Goal: Task Accomplishment & Management: Complete application form

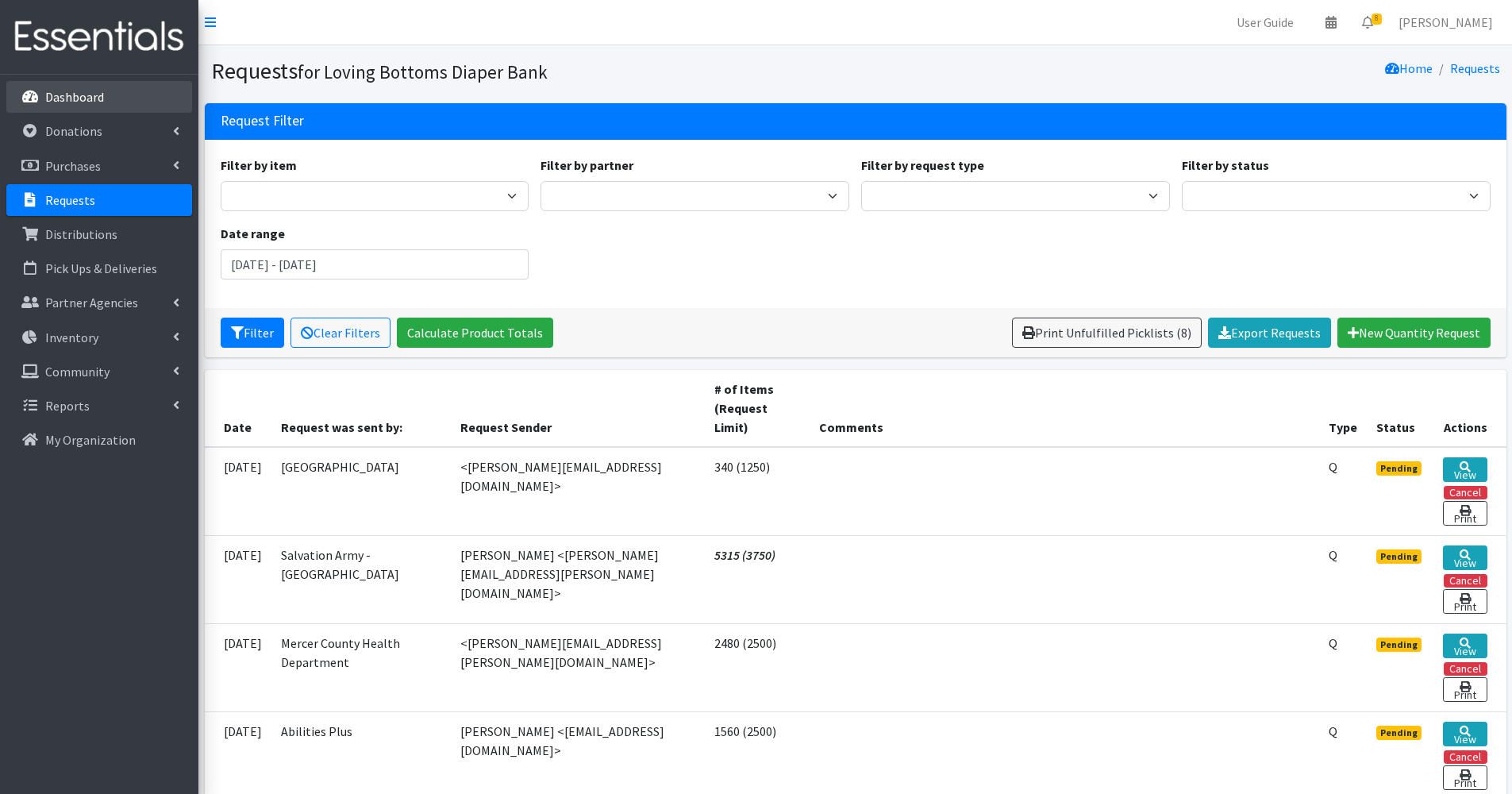
scroll to position [45, 0]
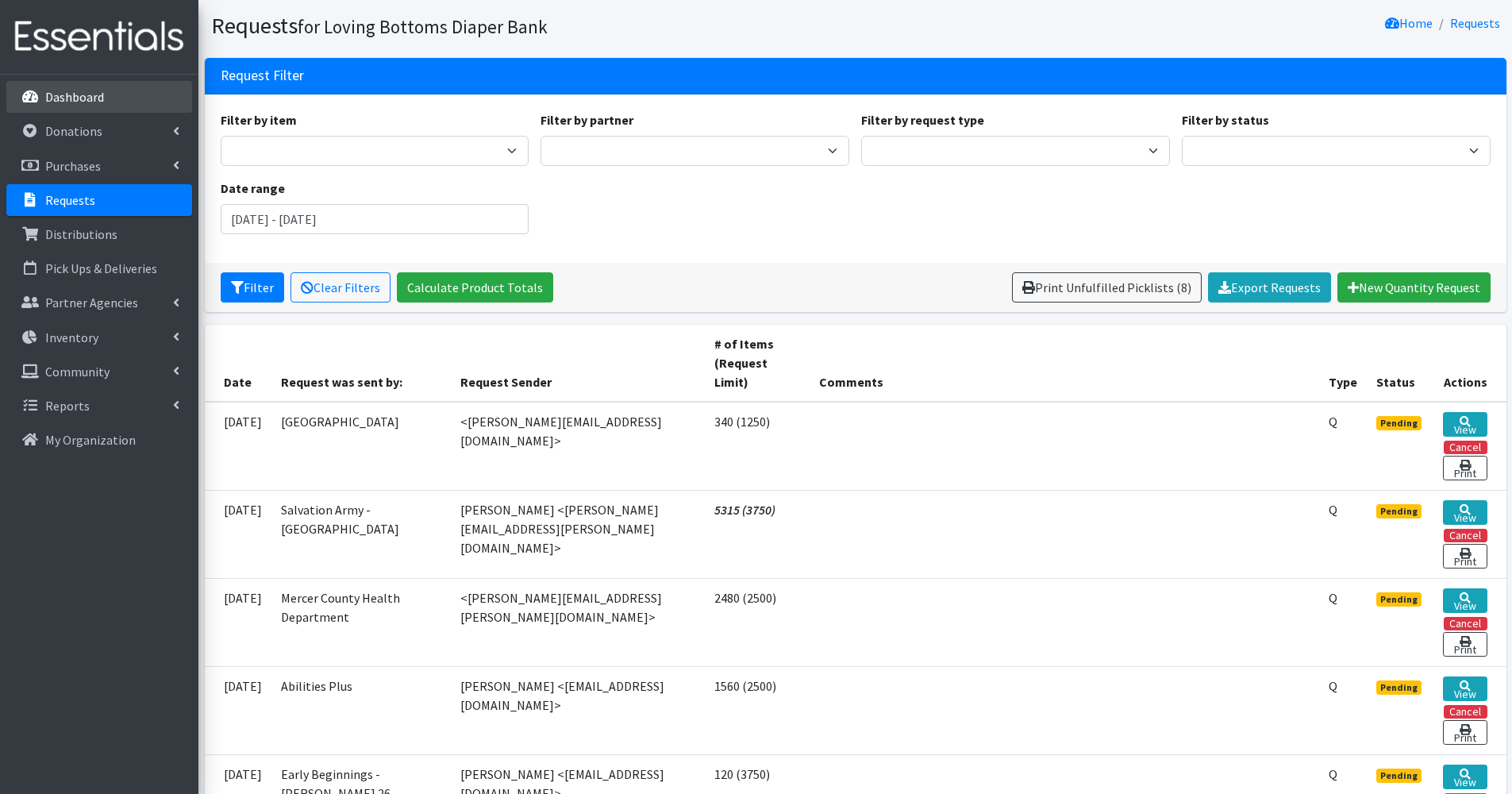
click at [76, 101] on p "Dashboard" at bounding box center [74, 96] width 59 height 16
click at [82, 134] on p "Donations" at bounding box center [73, 131] width 57 height 16
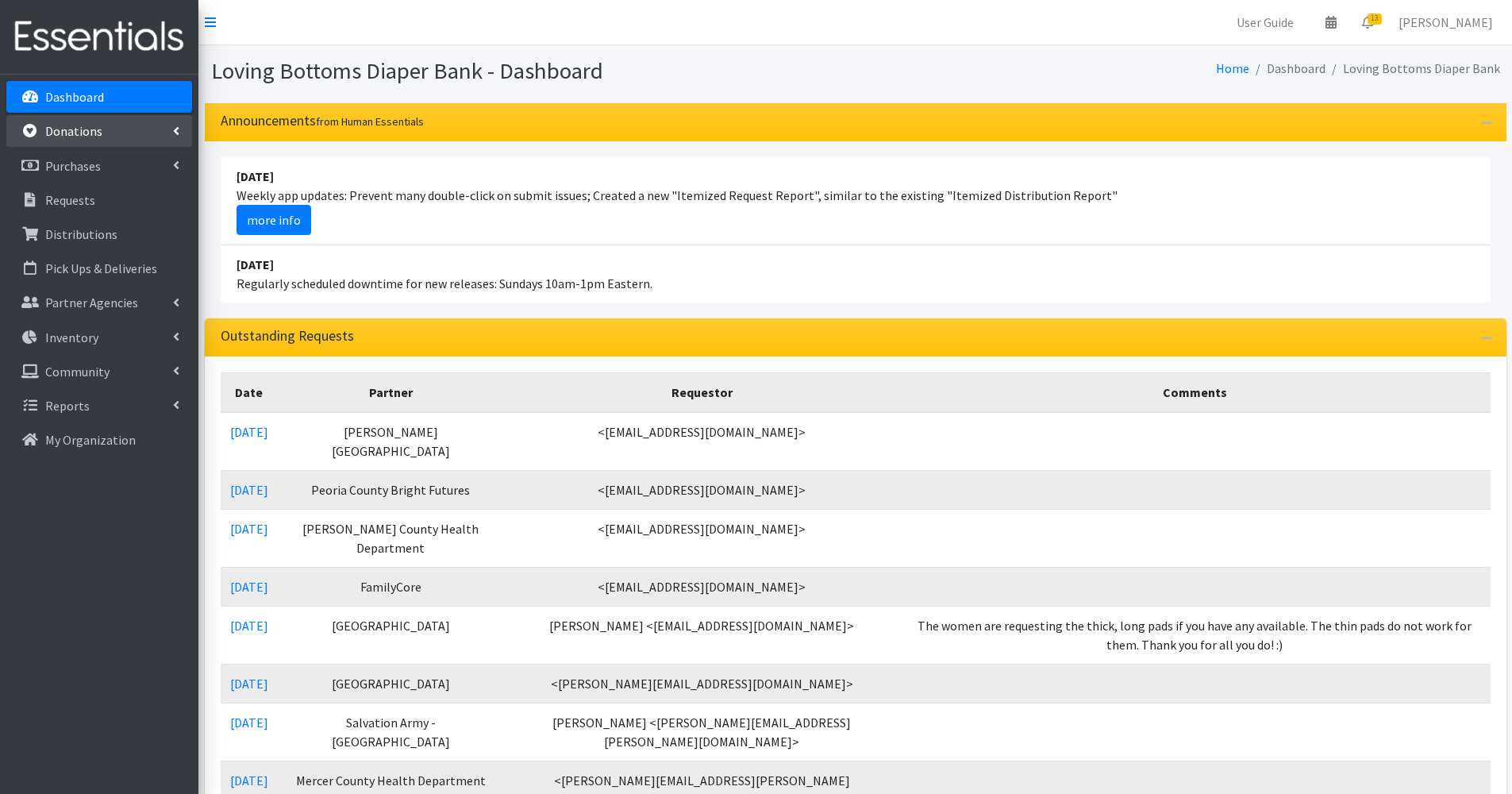
click at [90, 131] on p "Donations" at bounding box center [73, 131] width 57 height 16
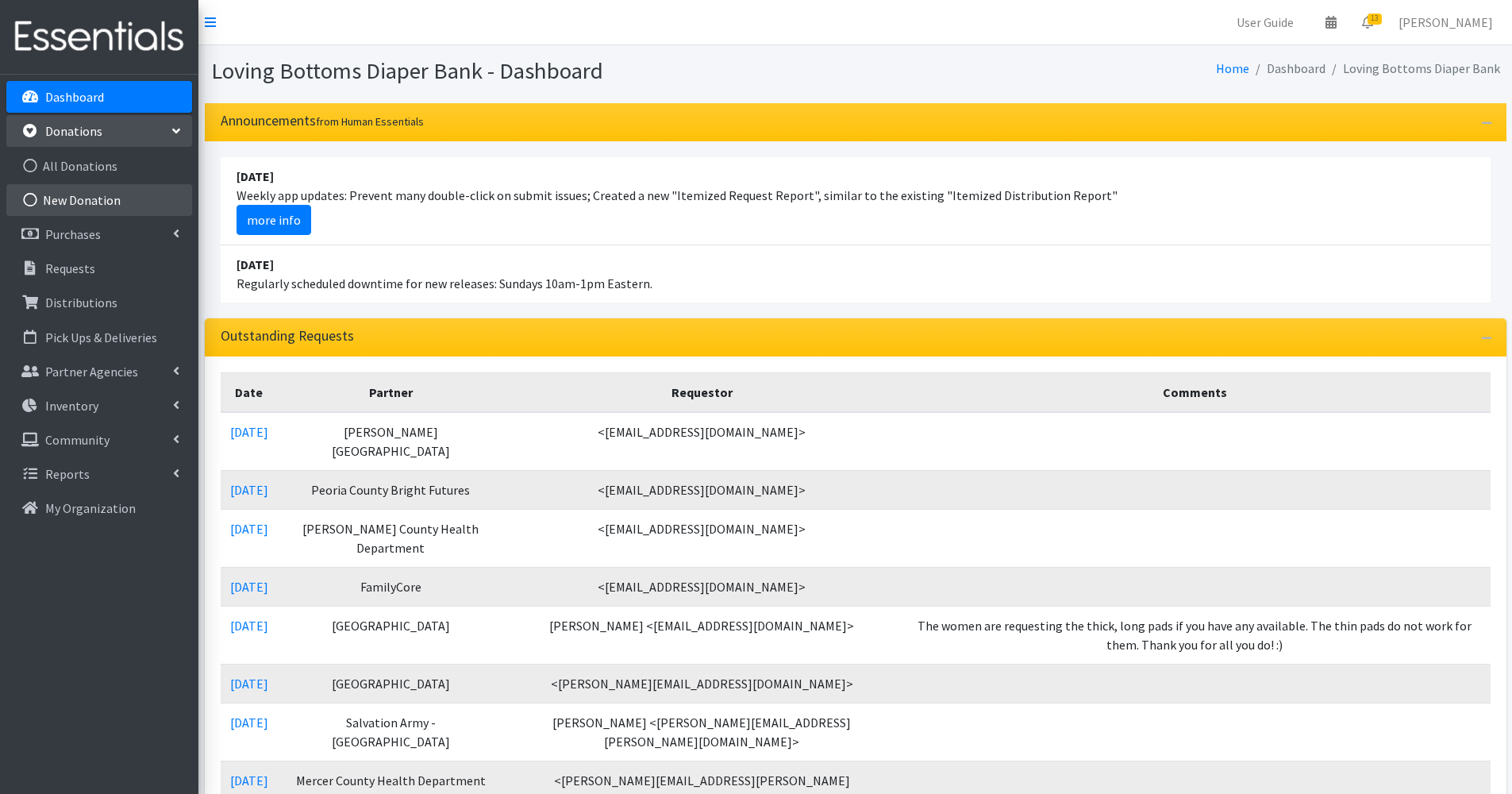
click at [120, 202] on link "New Donation" at bounding box center [99, 200] width 186 height 32
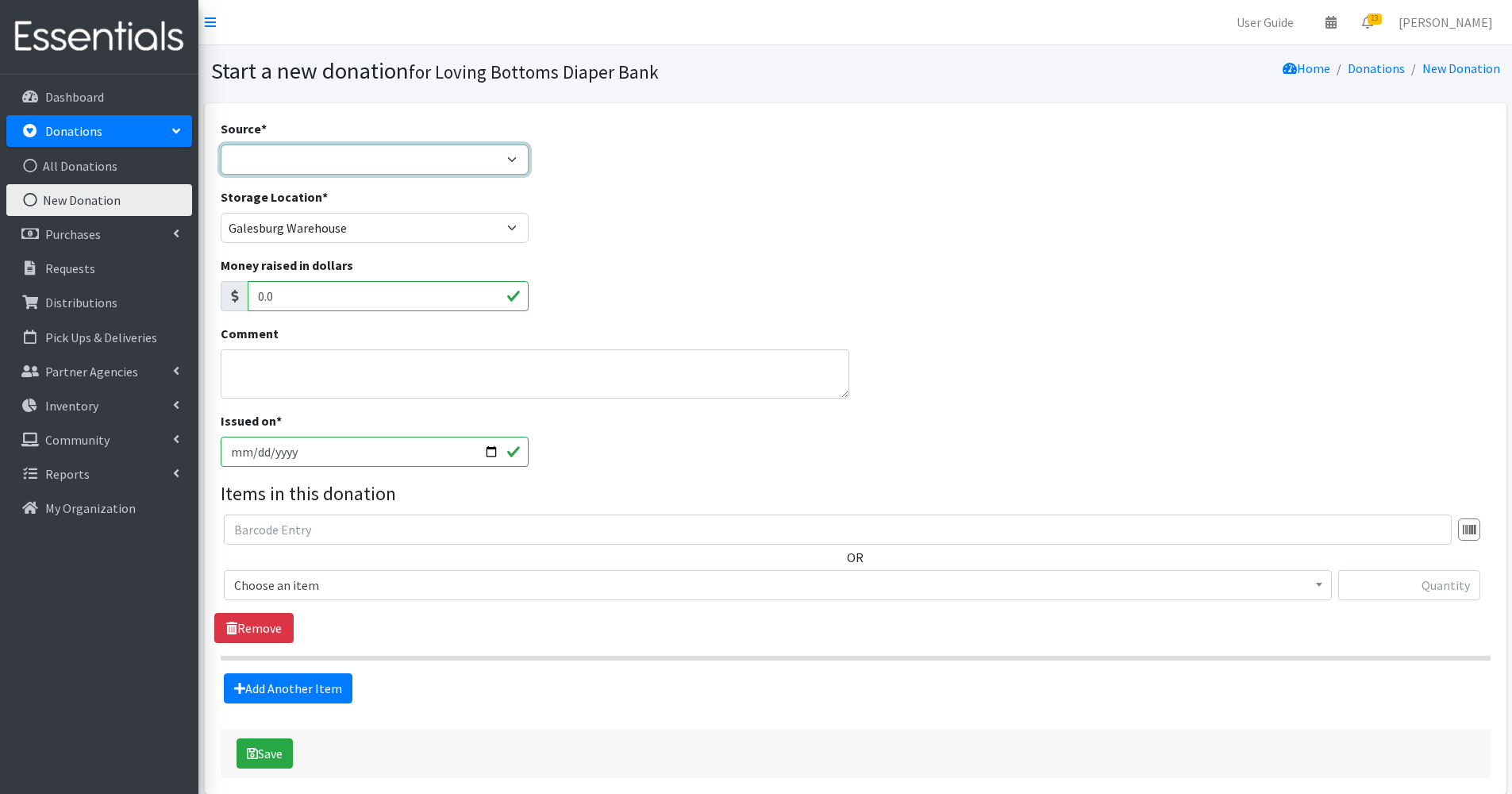
click at [370, 161] on select "Product Drive Manufacturer Donation Site Misc. Donation" at bounding box center [374, 160] width 309 height 30
select select "Donation Site"
click at [220, 145] on select "Product Drive Manufacturer Donation Site Misc. Donation" at bounding box center [374, 160] width 309 height 30
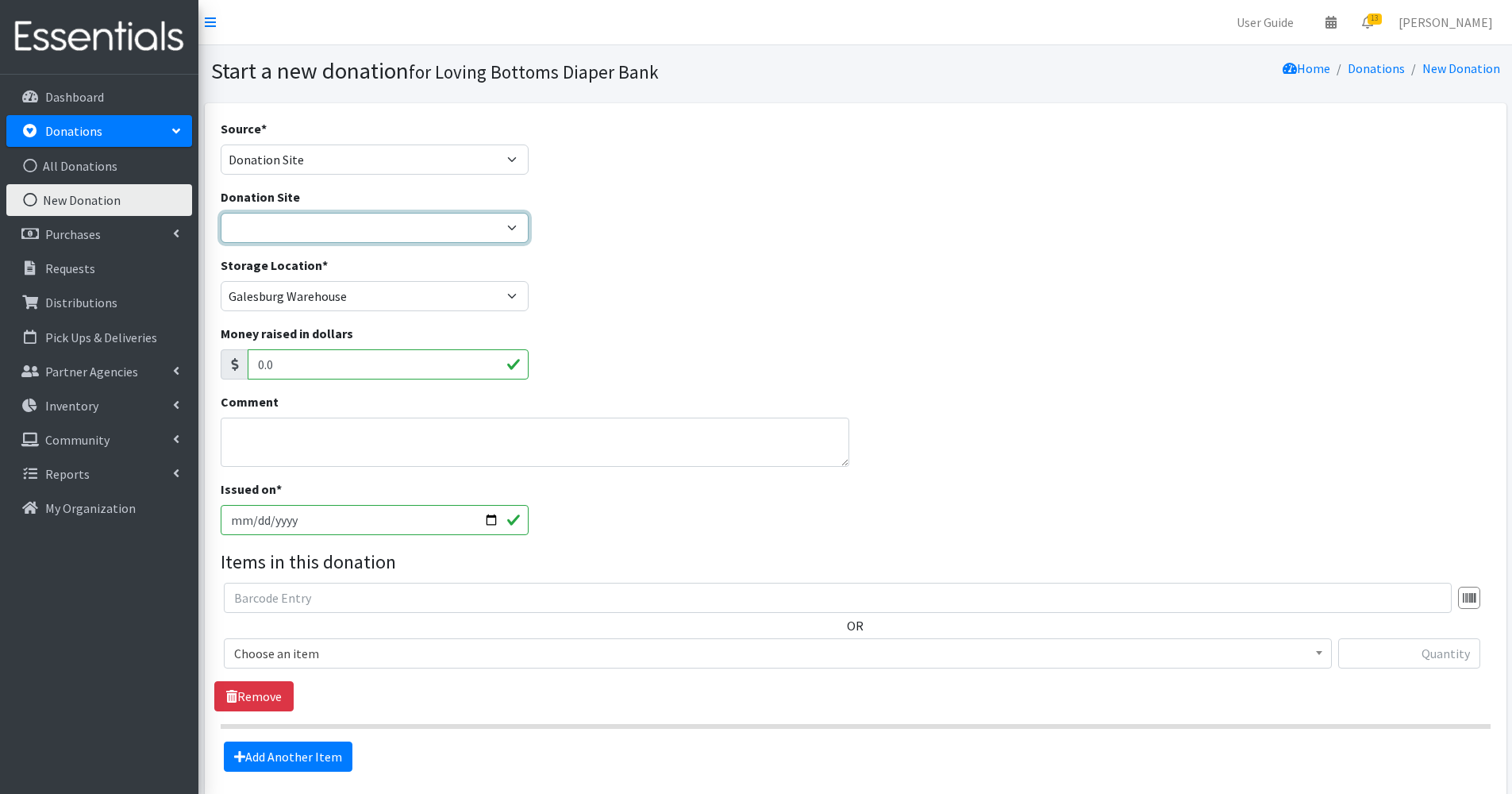
click at [357, 220] on select "Abingdon Community Center Amazon Wish List Compassus Hospice Eagle View - Oquaw…" at bounding box center [374, 228] width 309 height 30
select select "1"
click at [220, 213] on select "Abingdon Community Center Amazon Wish List Compassus Hospice Eagle View - Oquaw…" at bounding box center [374, 228] width 309 height 30
click at [310, 457] on textarea "Comment" at bounding box center [535, 442] width 629 height 50
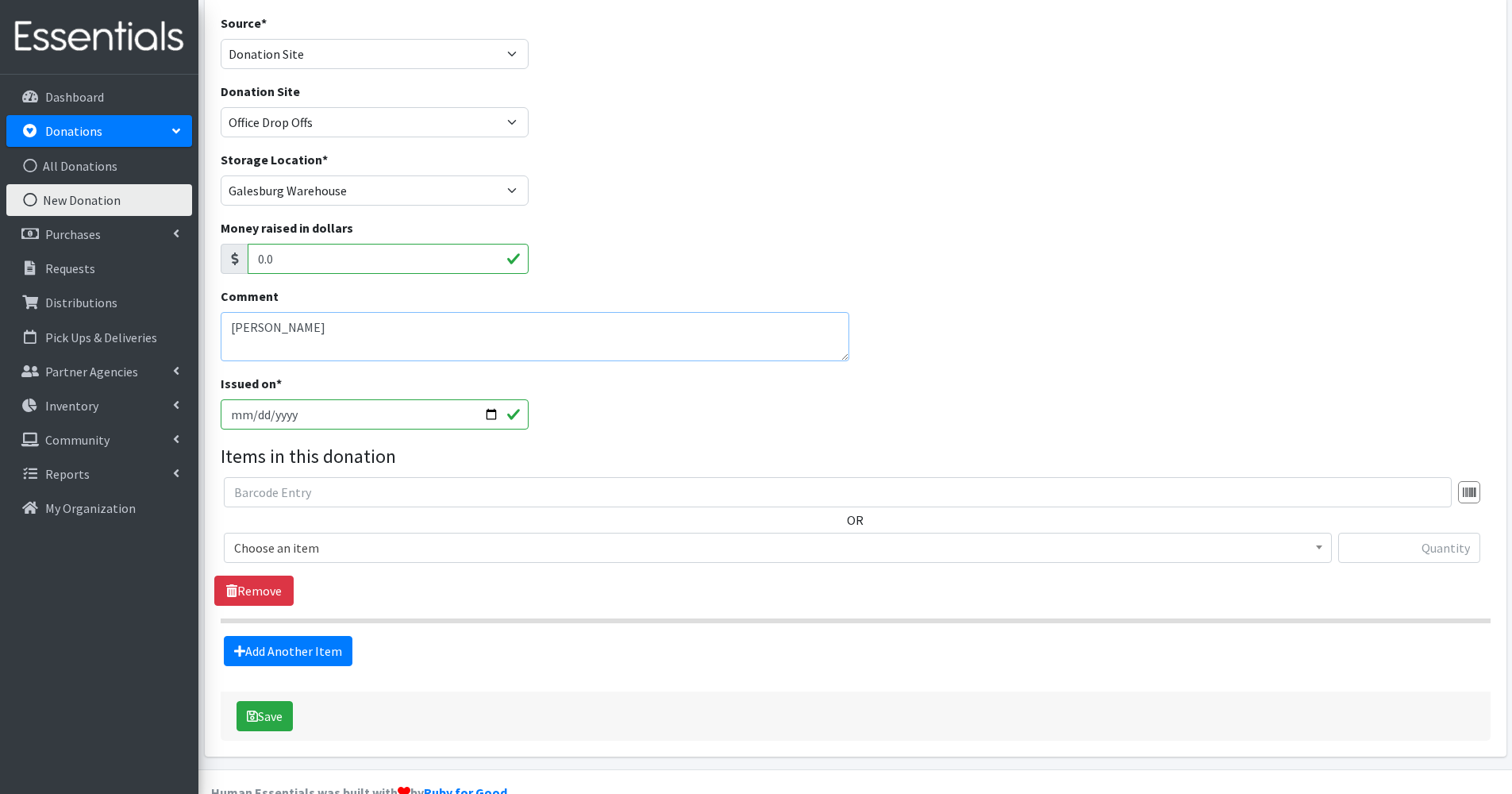
scroll to position [110, 0]
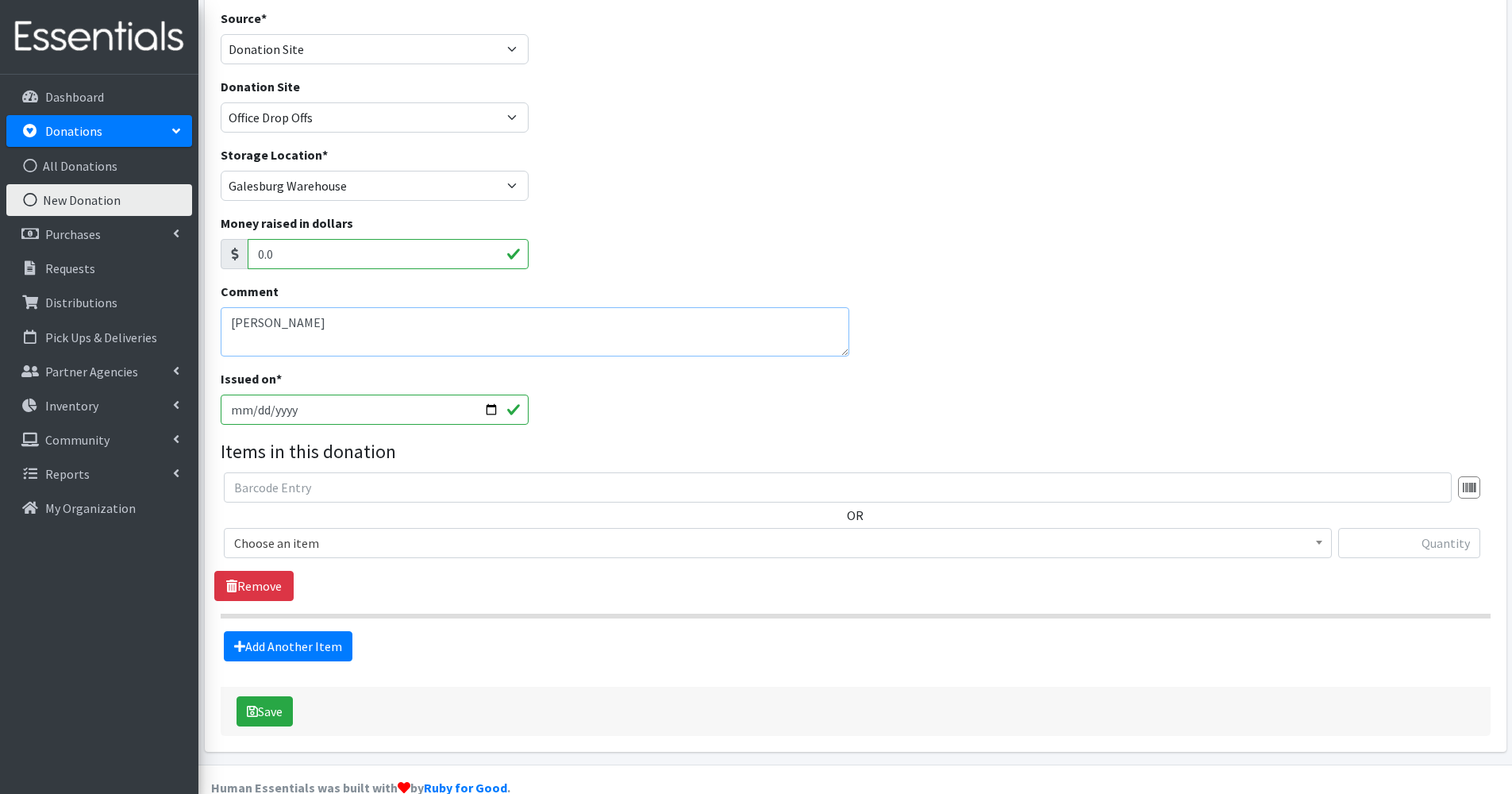
type textarea "[PERSON_NAME]"
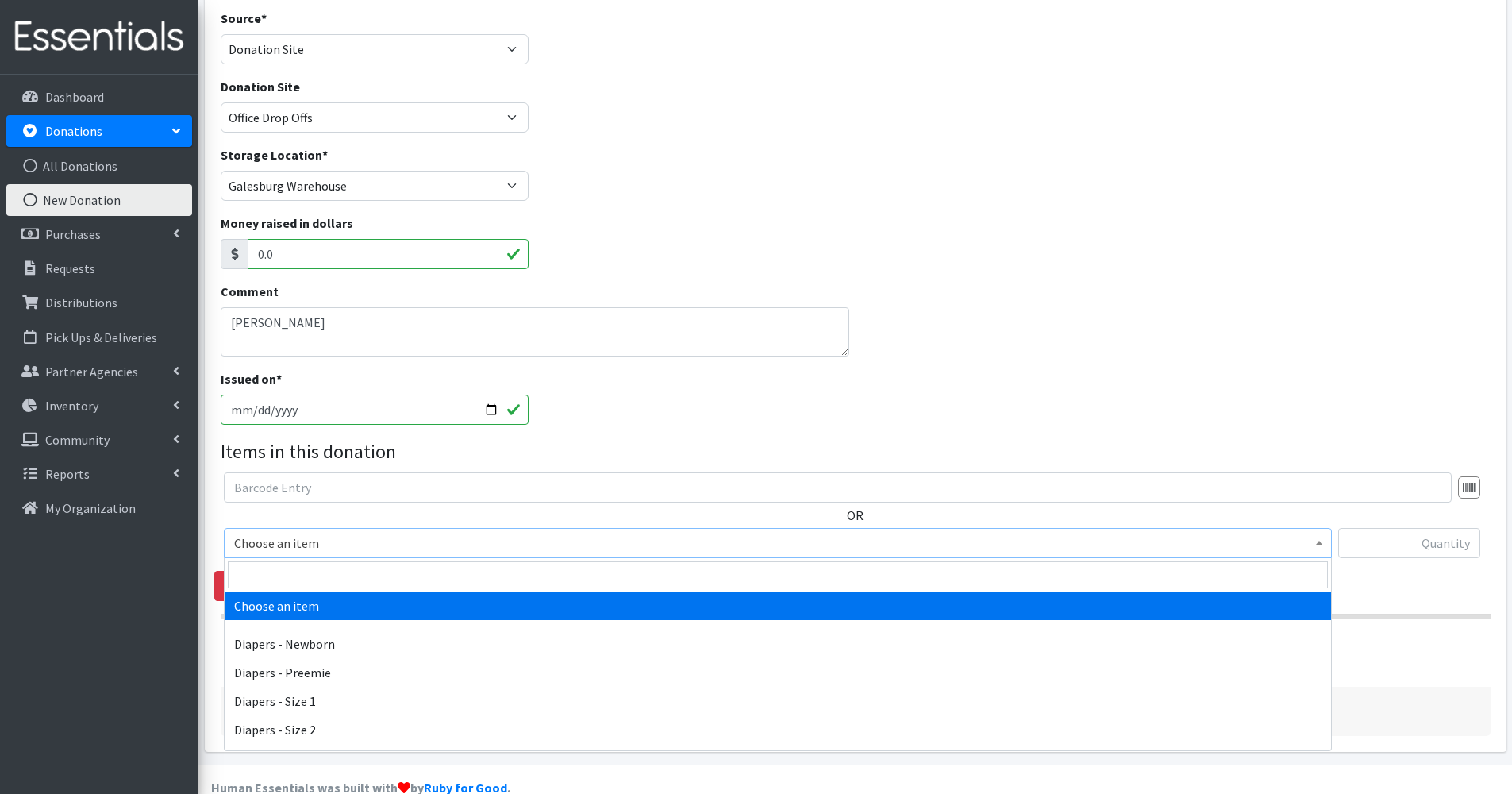
click at [282, 551] on span "Choose an item" at bounding box center [778, 544] width 1088 height 22
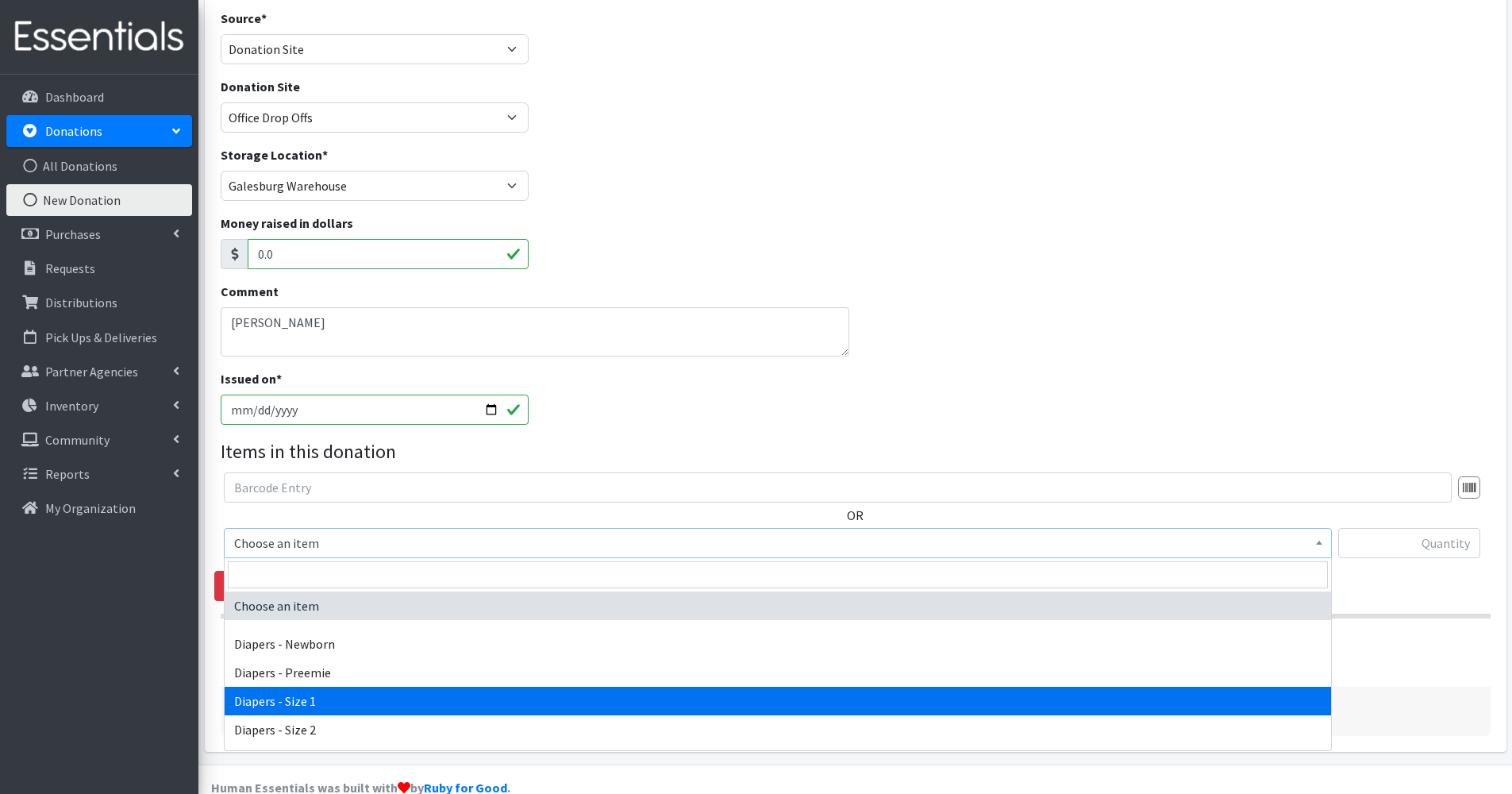
select select "96"
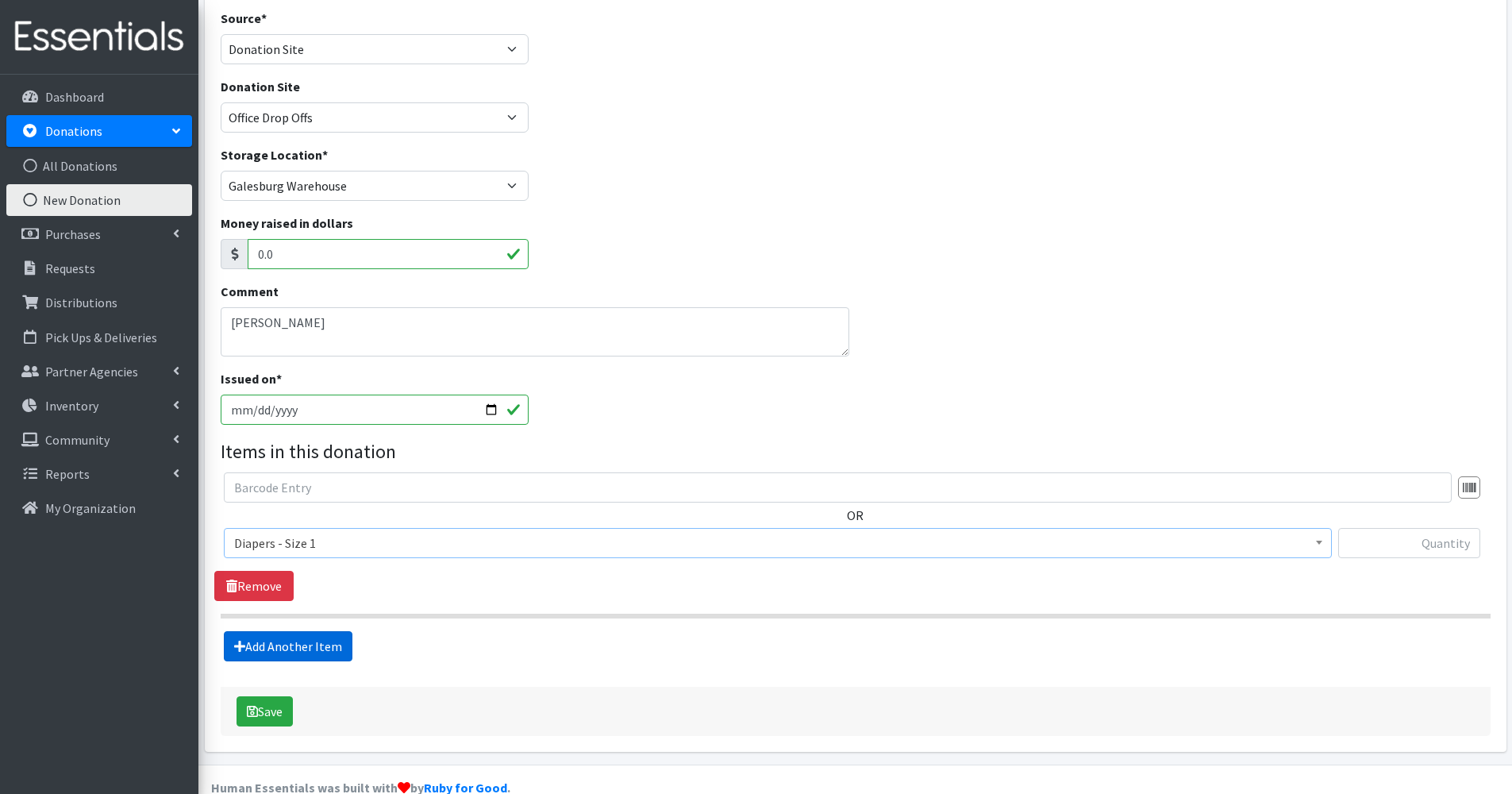
click at [308, 650] on link "Add Another Item" at bounding box center [289, 646] width 129 height 30
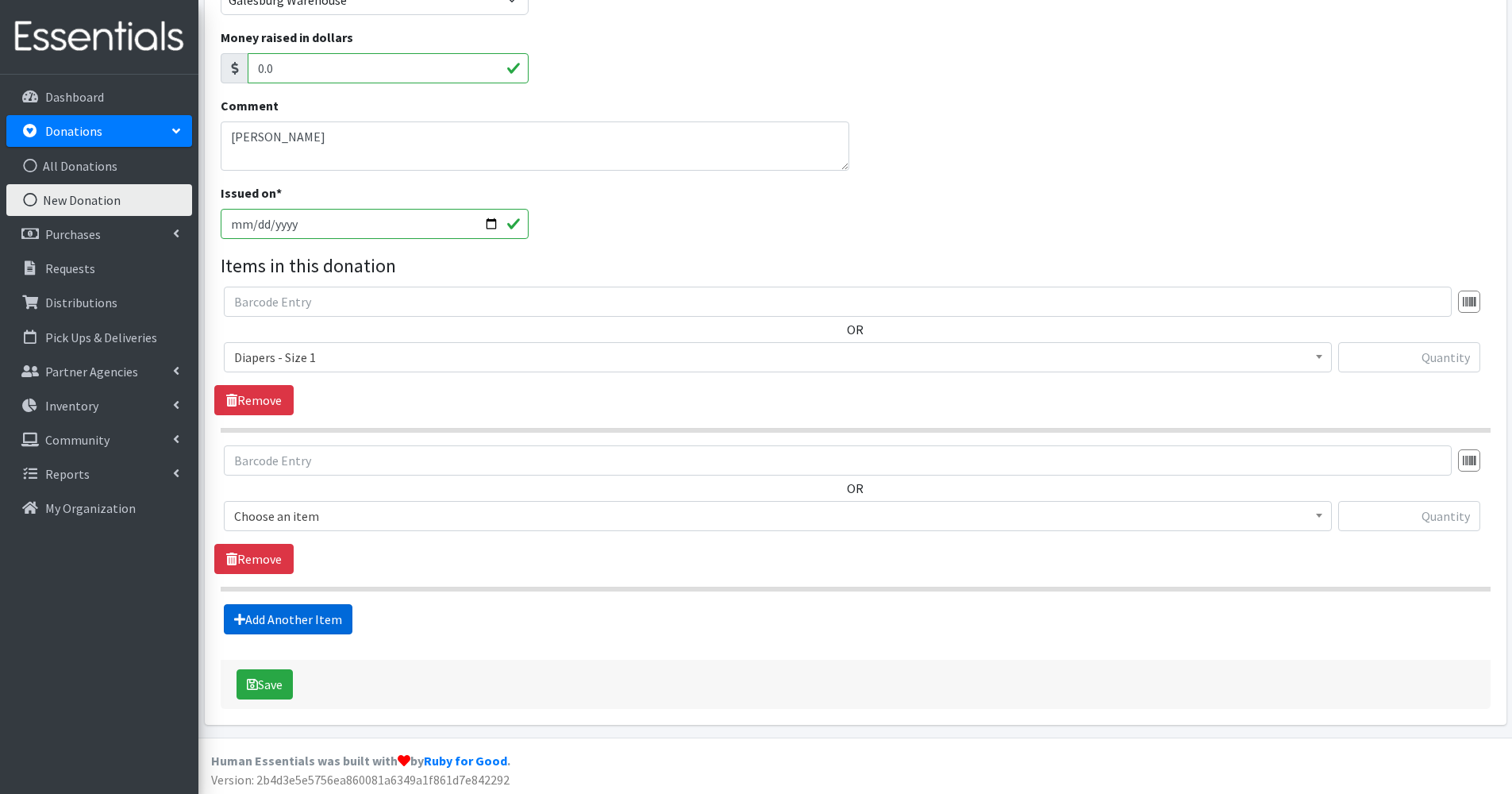
scroll to position [299, 0]
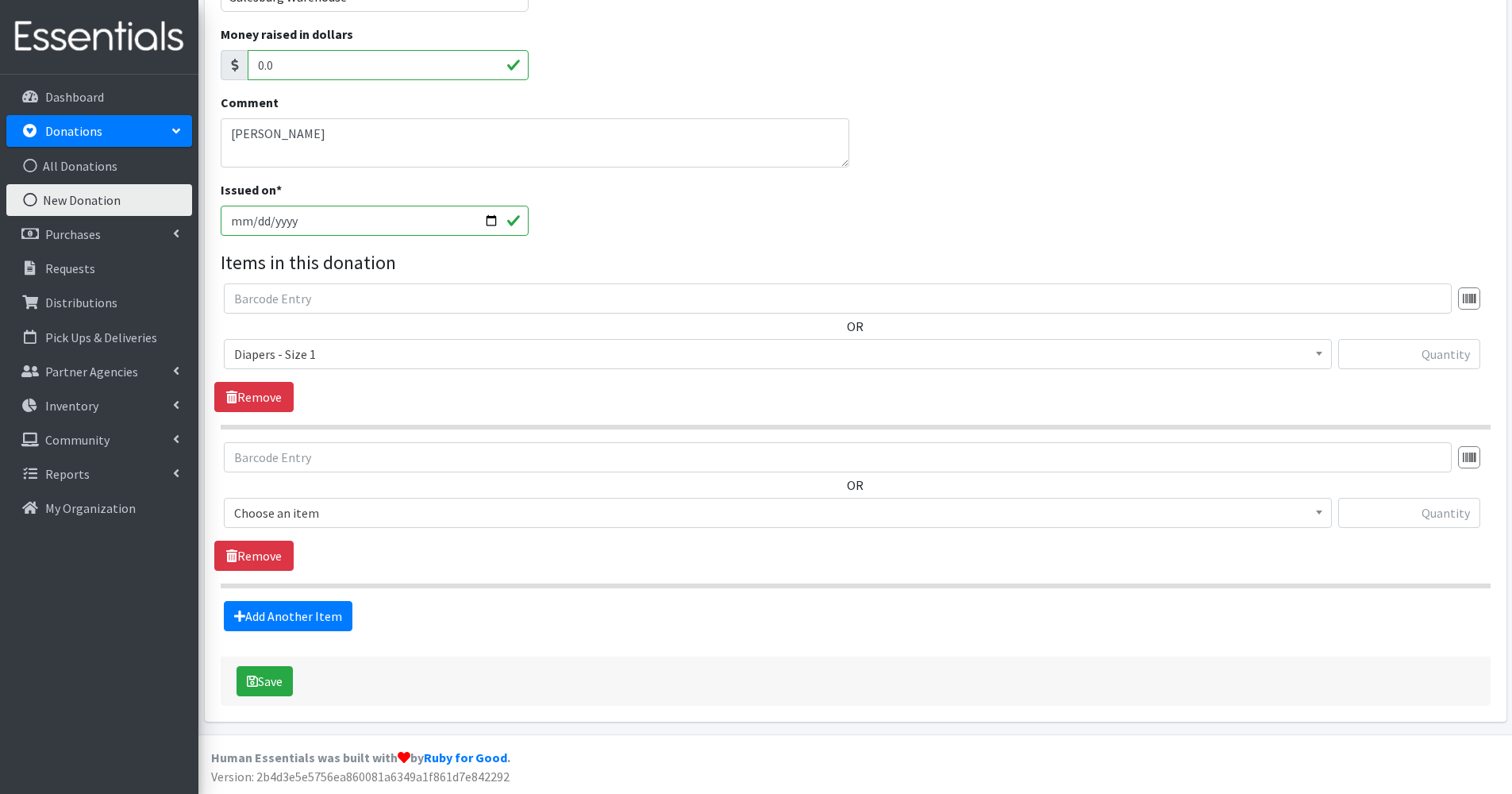
click at [316, 503] on span "Choose an item" at bounding box center [778, 513] width 1088 height 22
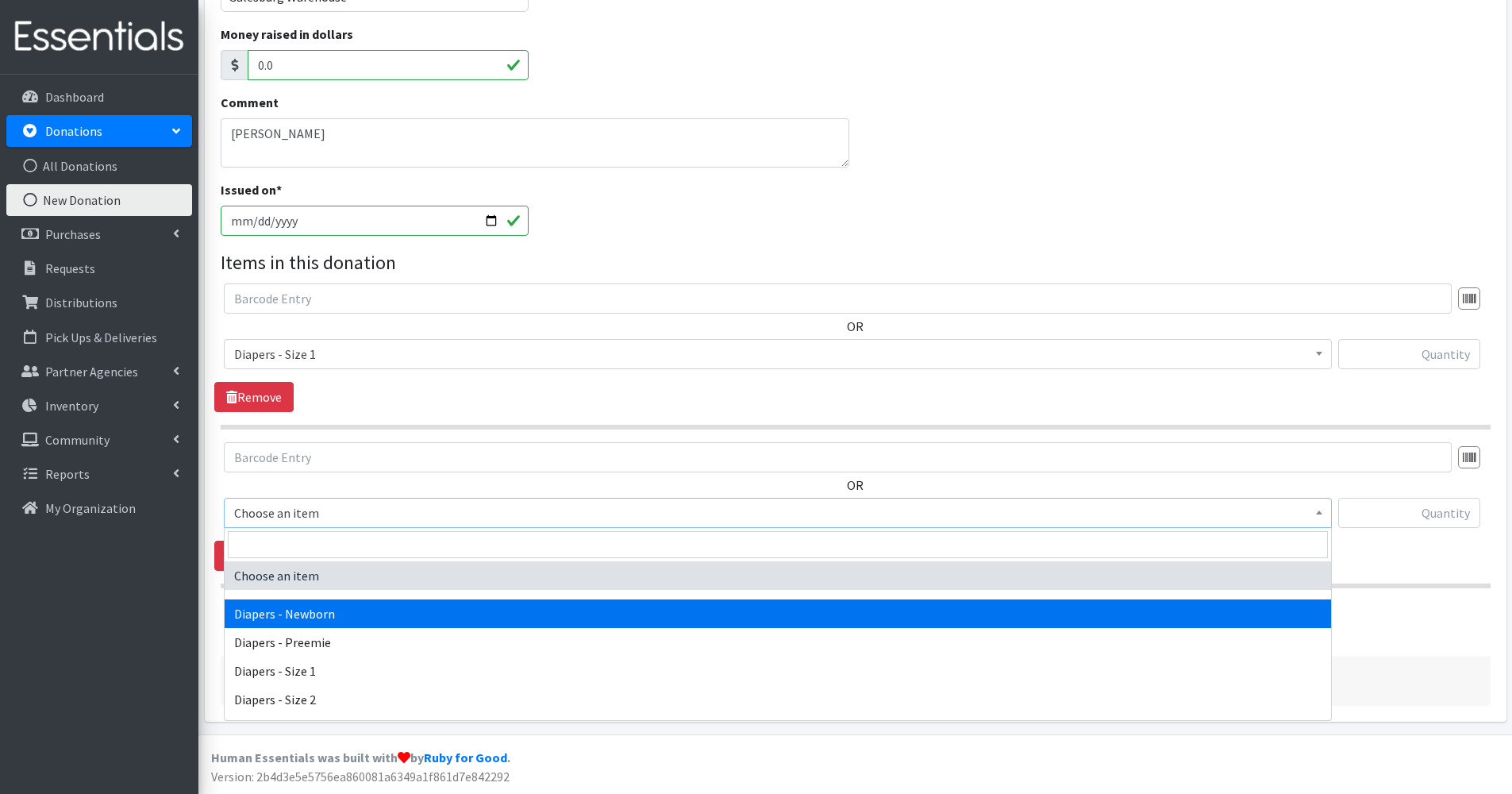
select select "94"
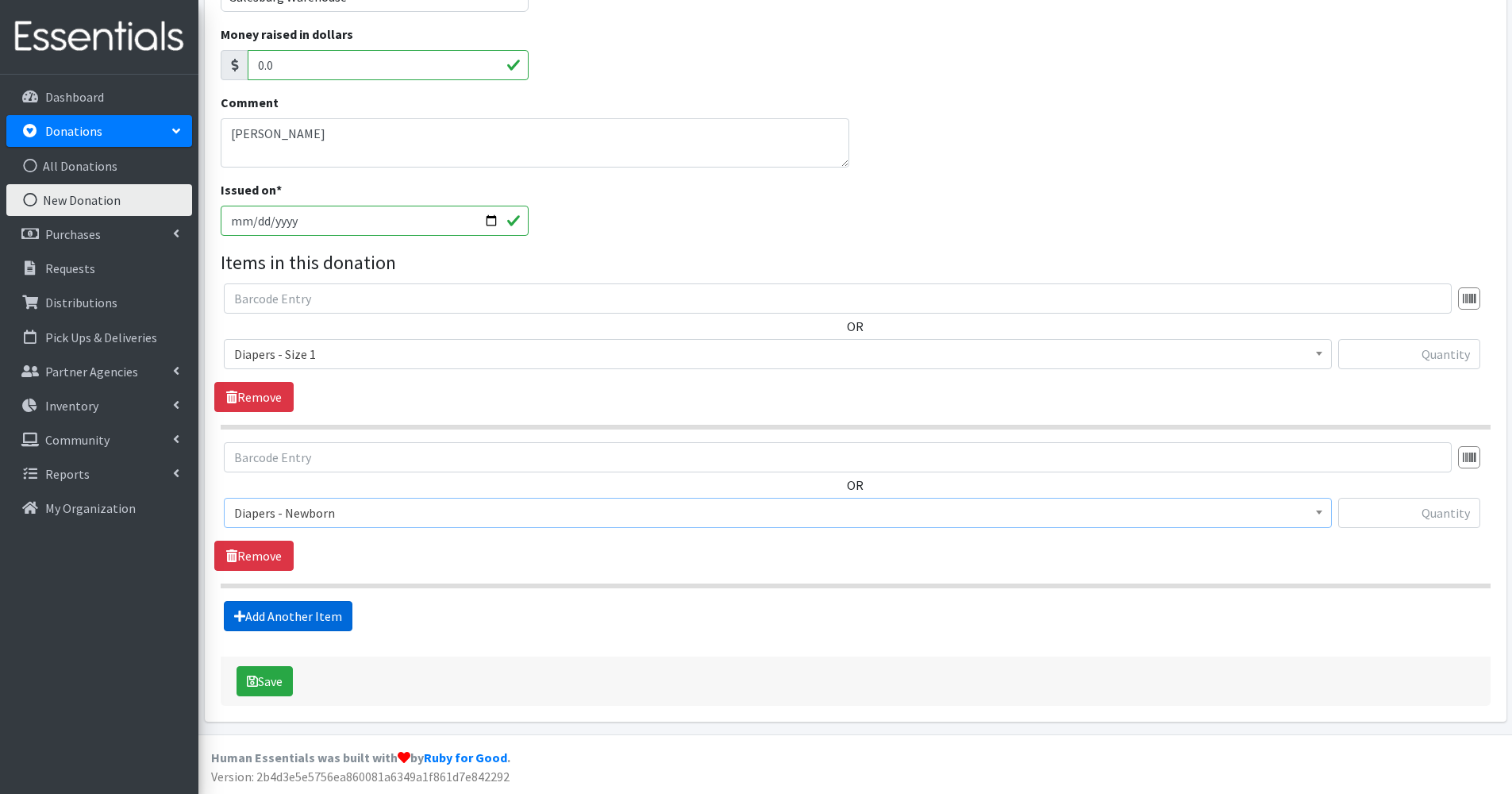
click at [326, 617] on link "Add Another Item" at bounding box center [289, 616] width 129 height 30
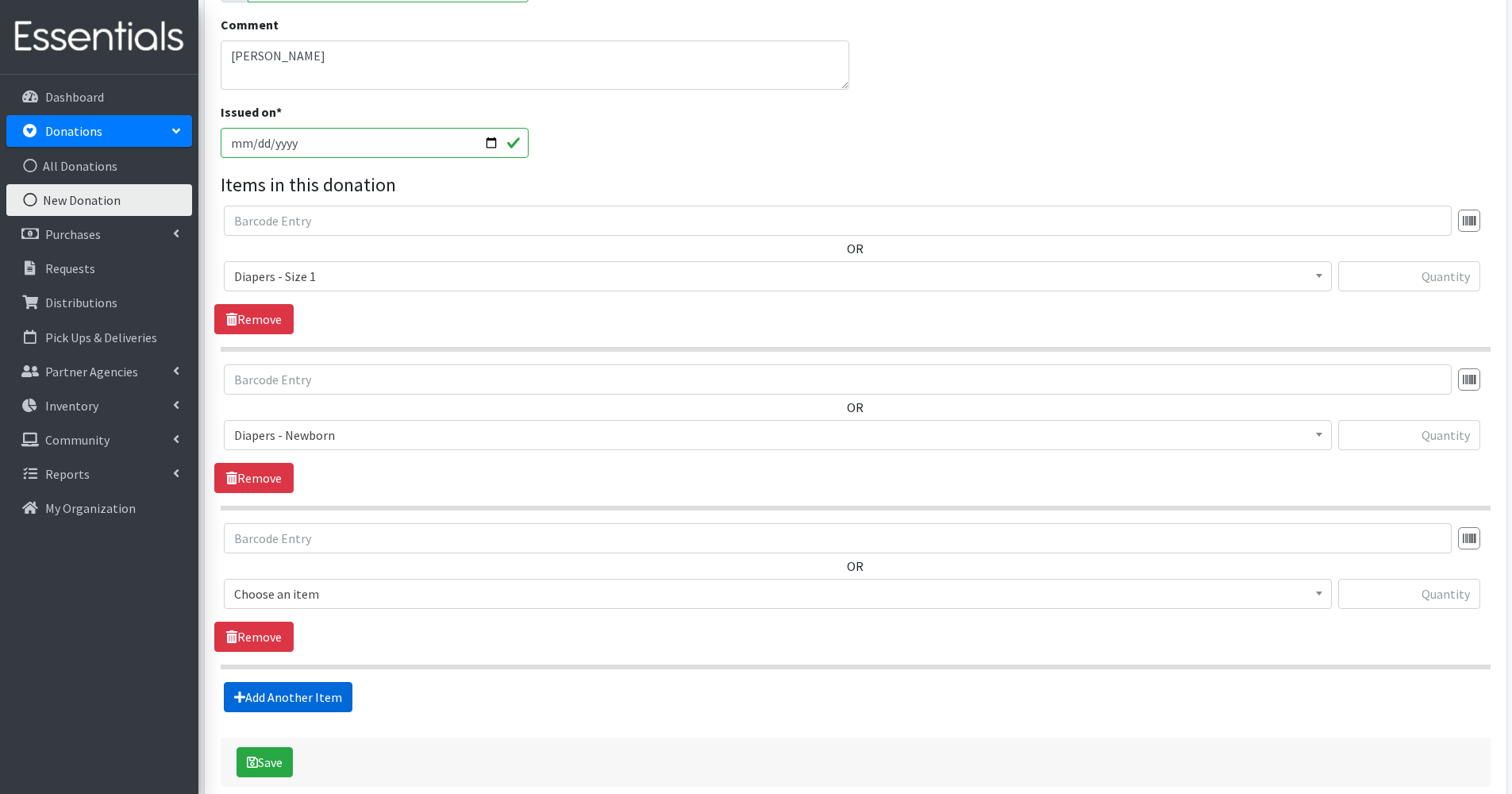
scroll to position [458, 0]
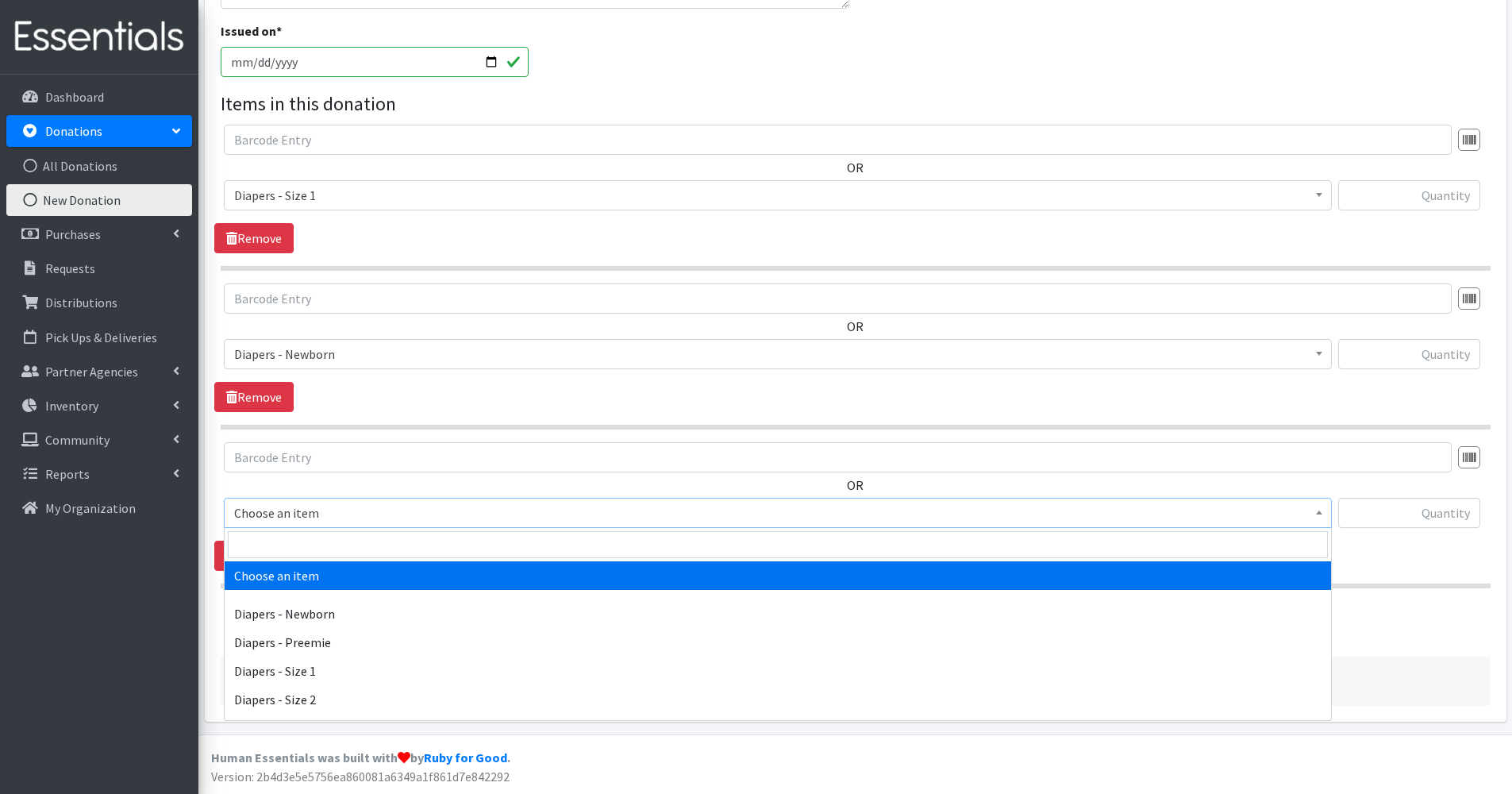
click at [313, 520] on span "Choose an item" at bounding box center [778, 513] width 1088 height 22
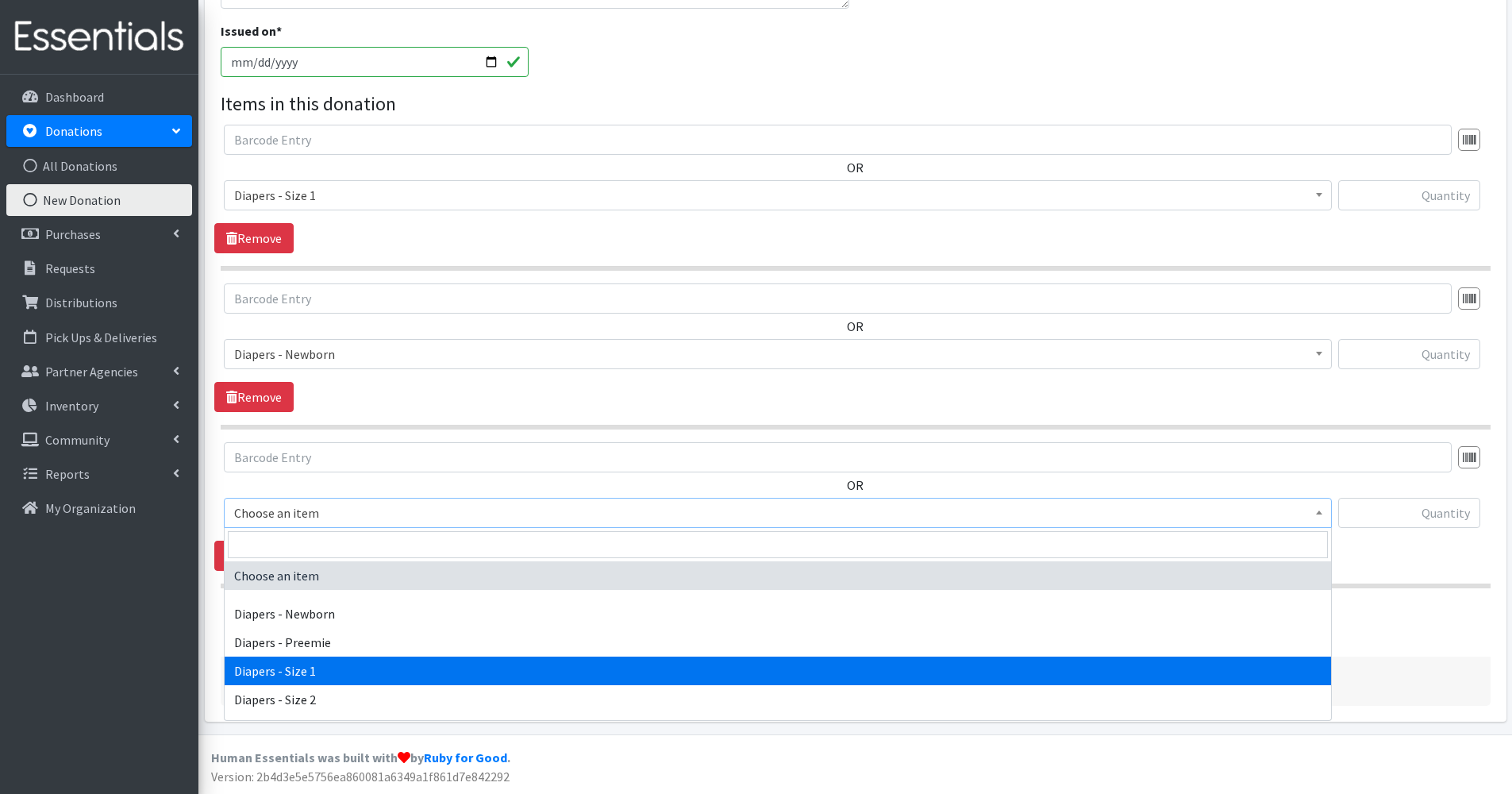
select select "97"
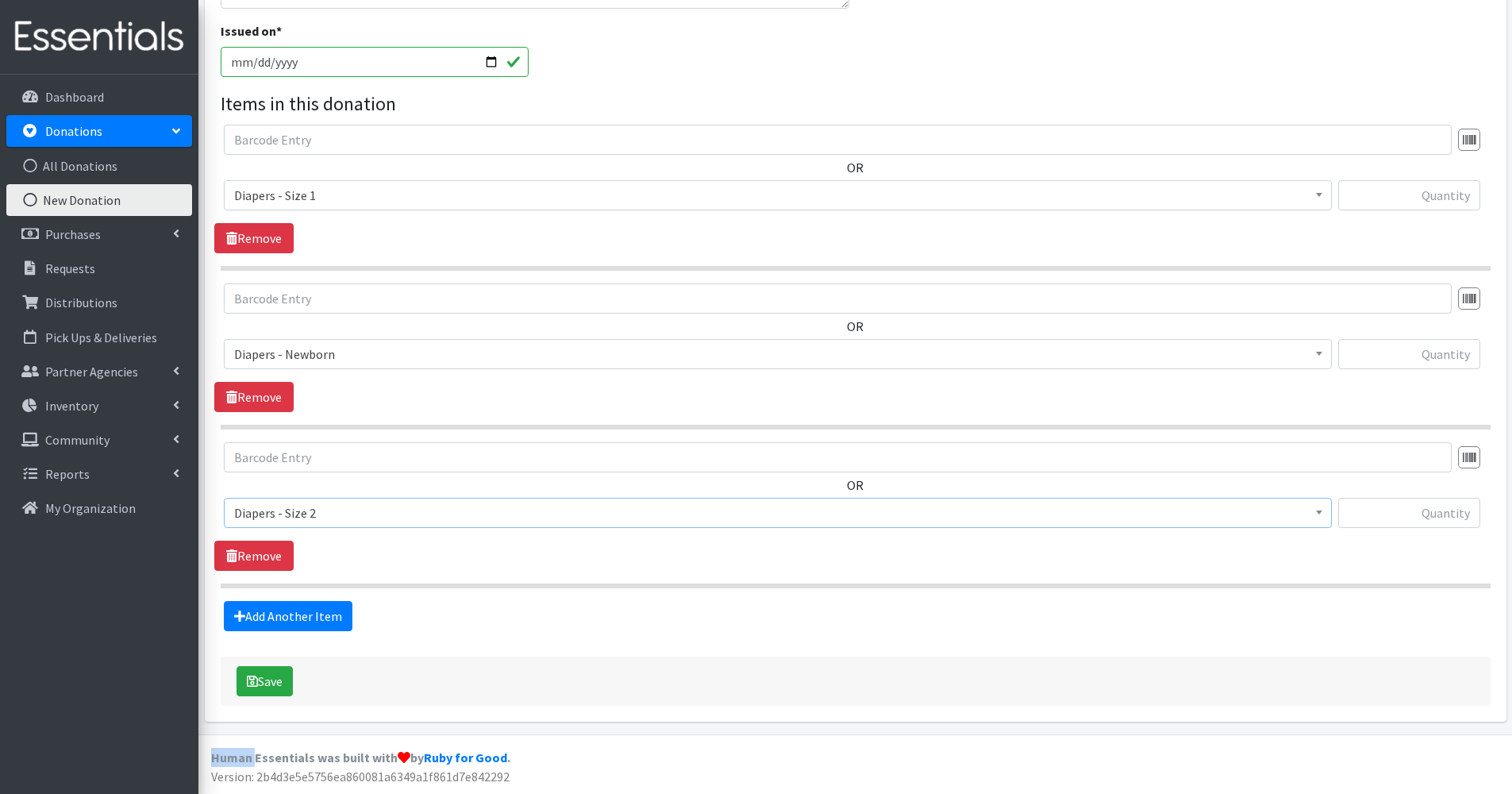
click at [341, 685] on div "Save" at bounding box center [855, 681] width 1270 height 50
click at [1399, 514] on input "text" at bounding box center [1409, 513] width 142 height 30
type input "33"
click at [1407, 351] on input "text" at bounding box center [1409, 354] width 142 height 30
type input "91"
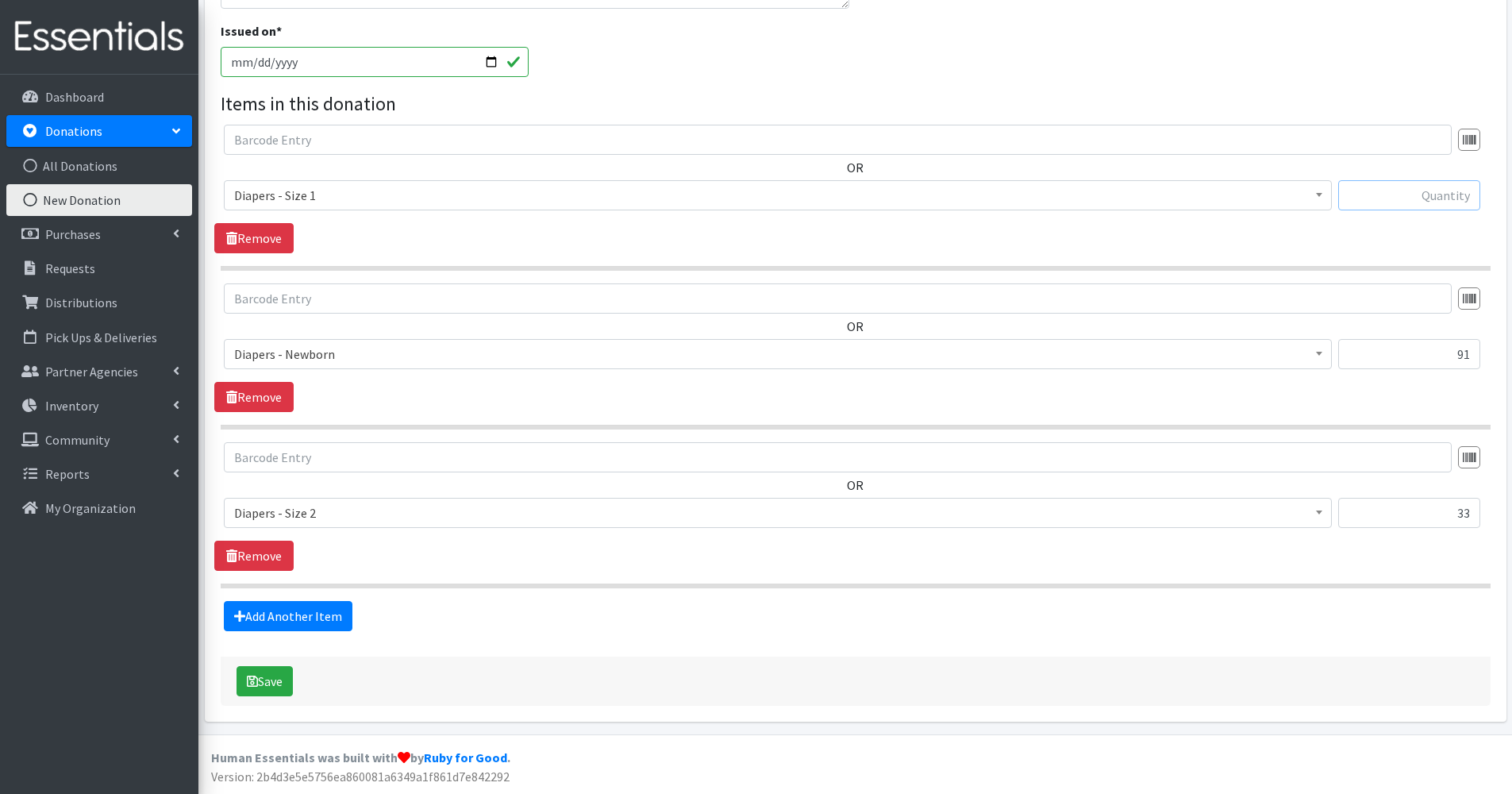
click at [1408, 195] on input "text" at bounding box center [1409, 195] width 142 height 30
click at [1434, 195] on input "text" at bounding box center [1409, 195] width 142 height 30
type input "209"
click at [264, 682] on button "Save" at bounding box center [264, 681] width 56 height 30
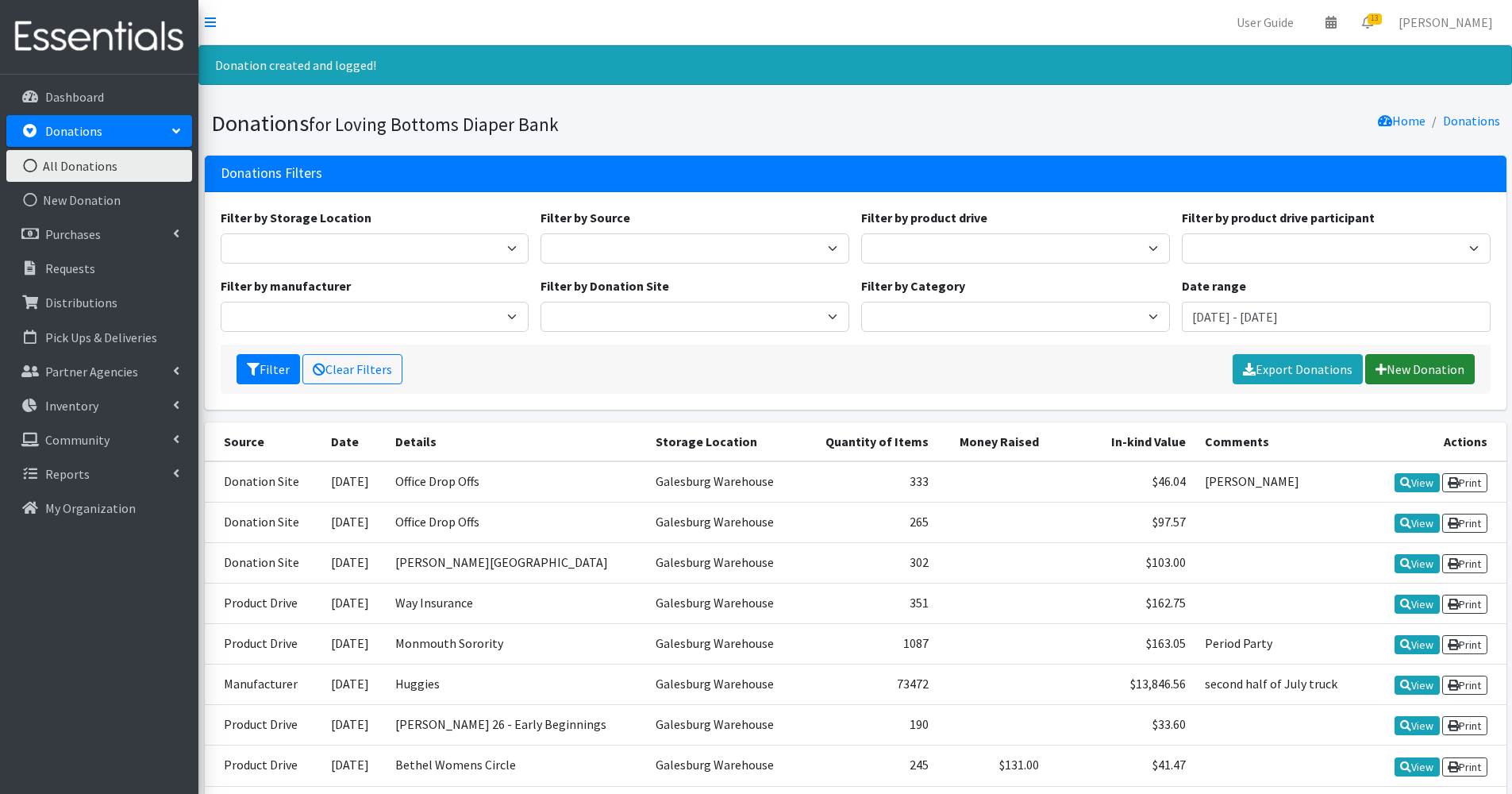
click at [1428, 363] on link "New Donation" at bounding box center [1420, 369] width 109 height 30
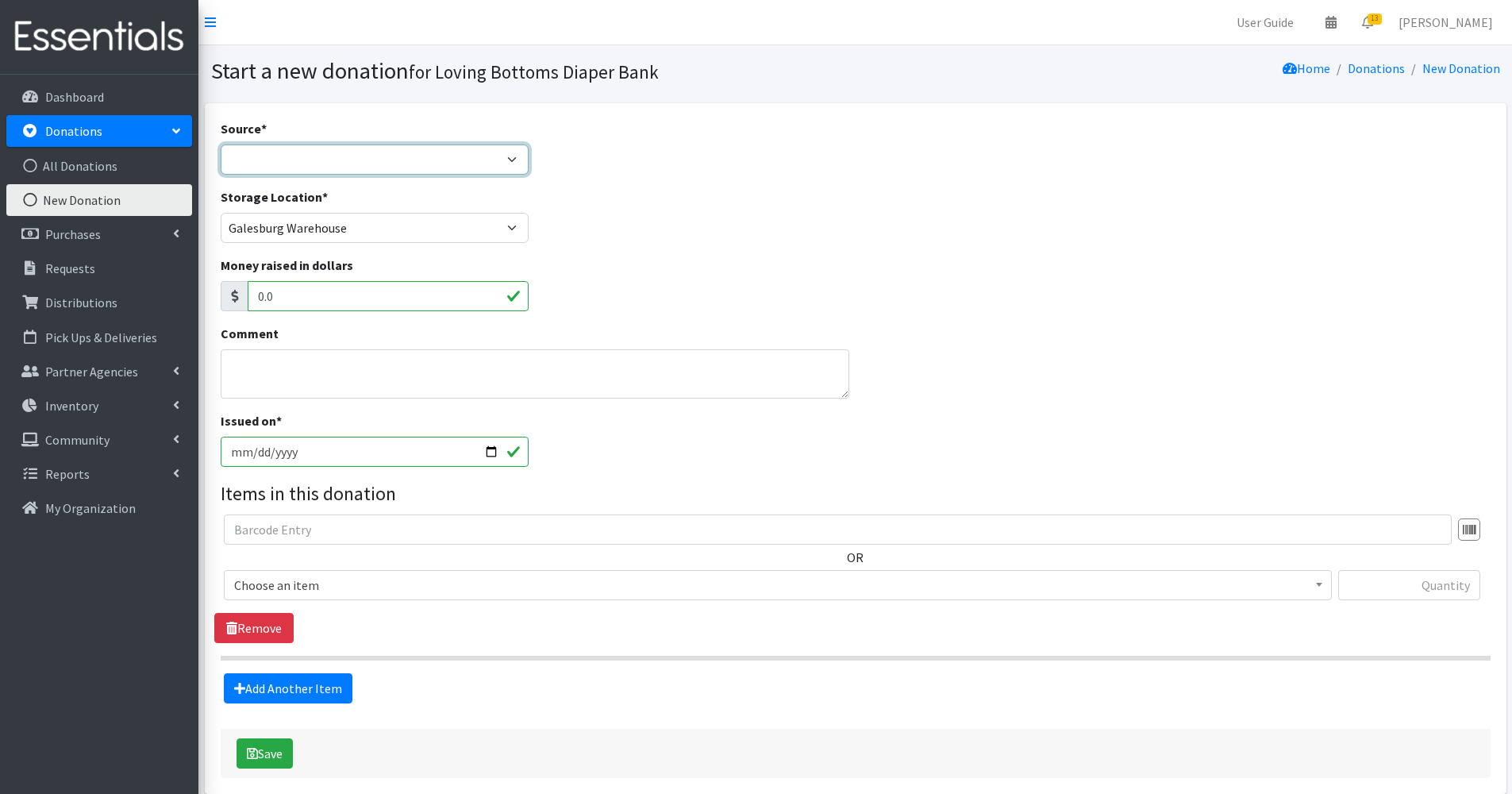
click at [470, 164] on select "Product Drive Manufacturer Donation Site Misc. Donation" at bounding box center [374, 160] width 309 height 30
select select "Product Drive"
click at [220, 145] on select "Product Drive Manufacturer Donation Site Misc. Donation" at bounding box center [374, 160] width 309 height 30
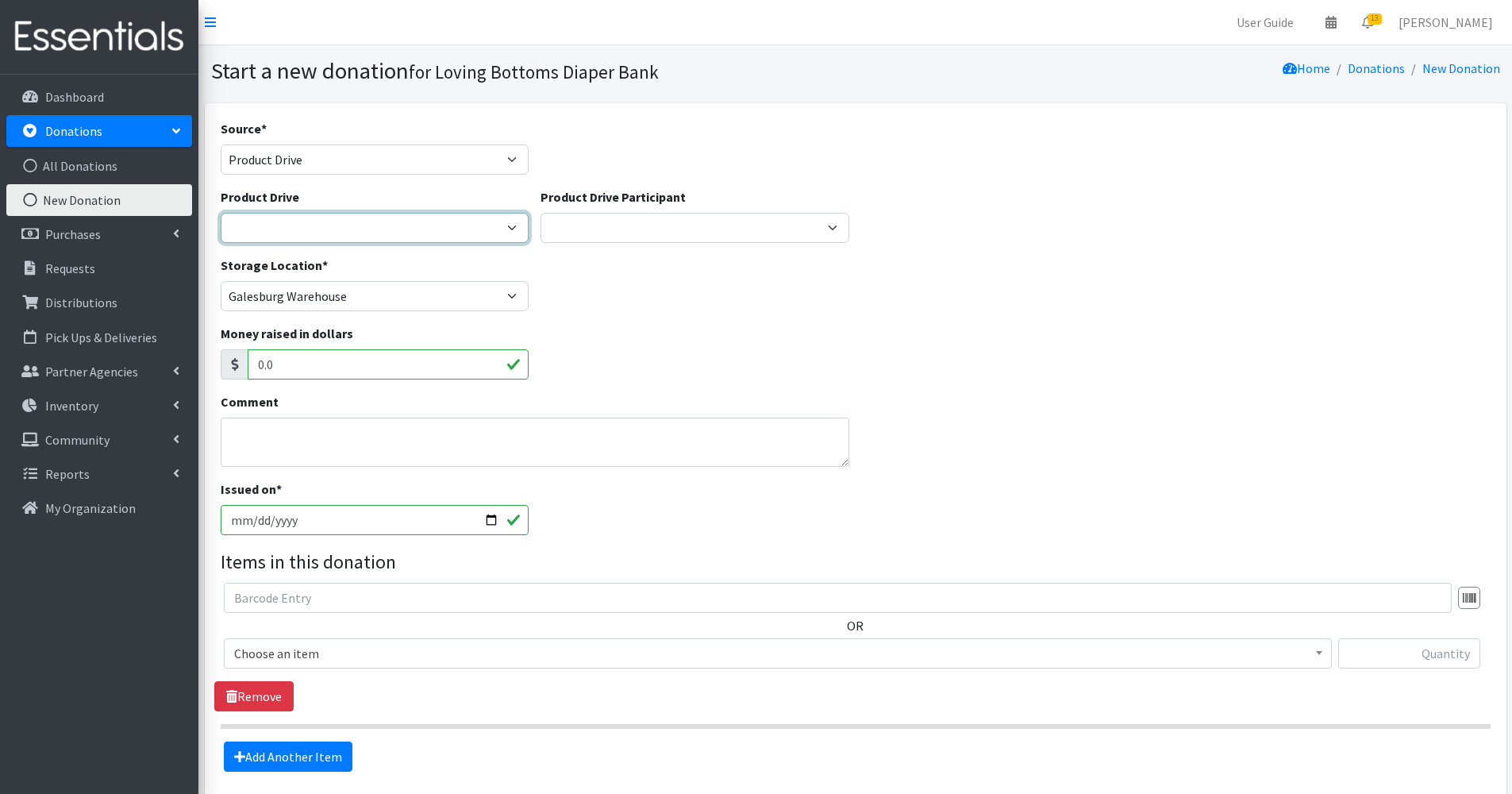
click at [400, 229] on select "4-H Federation AAUW - Morton Club Abilities Plus Abingdon Community Center Abin…" at bounding box center [374, 228] width 309 height 30
click at [220, 213] on select "4-H Federation AAUW - Morton Club Abilities Plus Abingdon Community Center Abin…" at bounding box center [374, 228] width 309 height 30
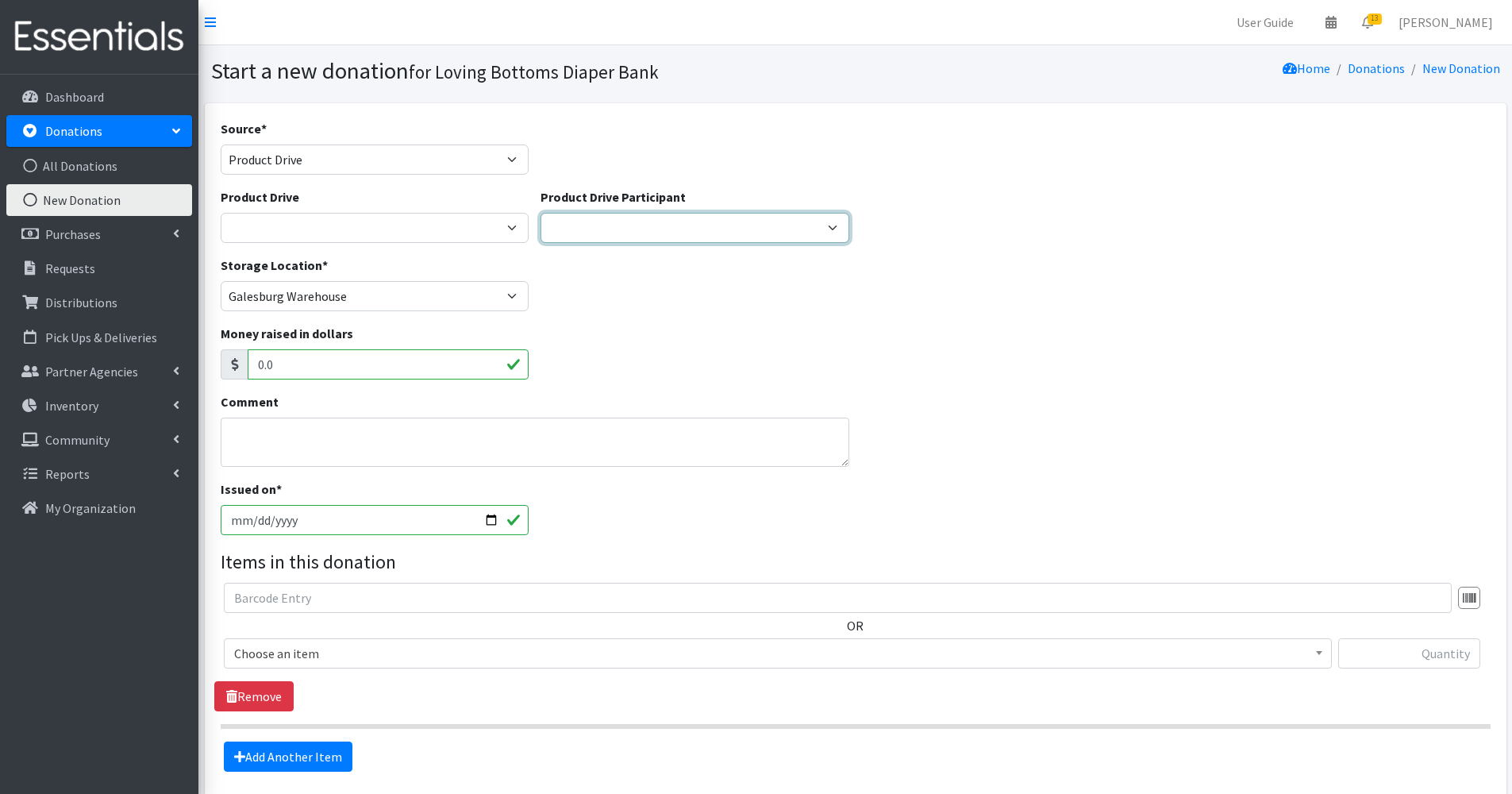
click at [565, 232] on select "Bethany Lutheran Woodhull Good Beginnings Trinity Lutheran Church ROE 33 Women …" at bounding box center [695, 228] width 309 height 30
select select
click at [541, 213] on select "Bethany Lutheran Woodhull Good Beginnings Trinity Lutheran Church ROE 33 Women …" at bounding box center [695, 228] width 309 height 30
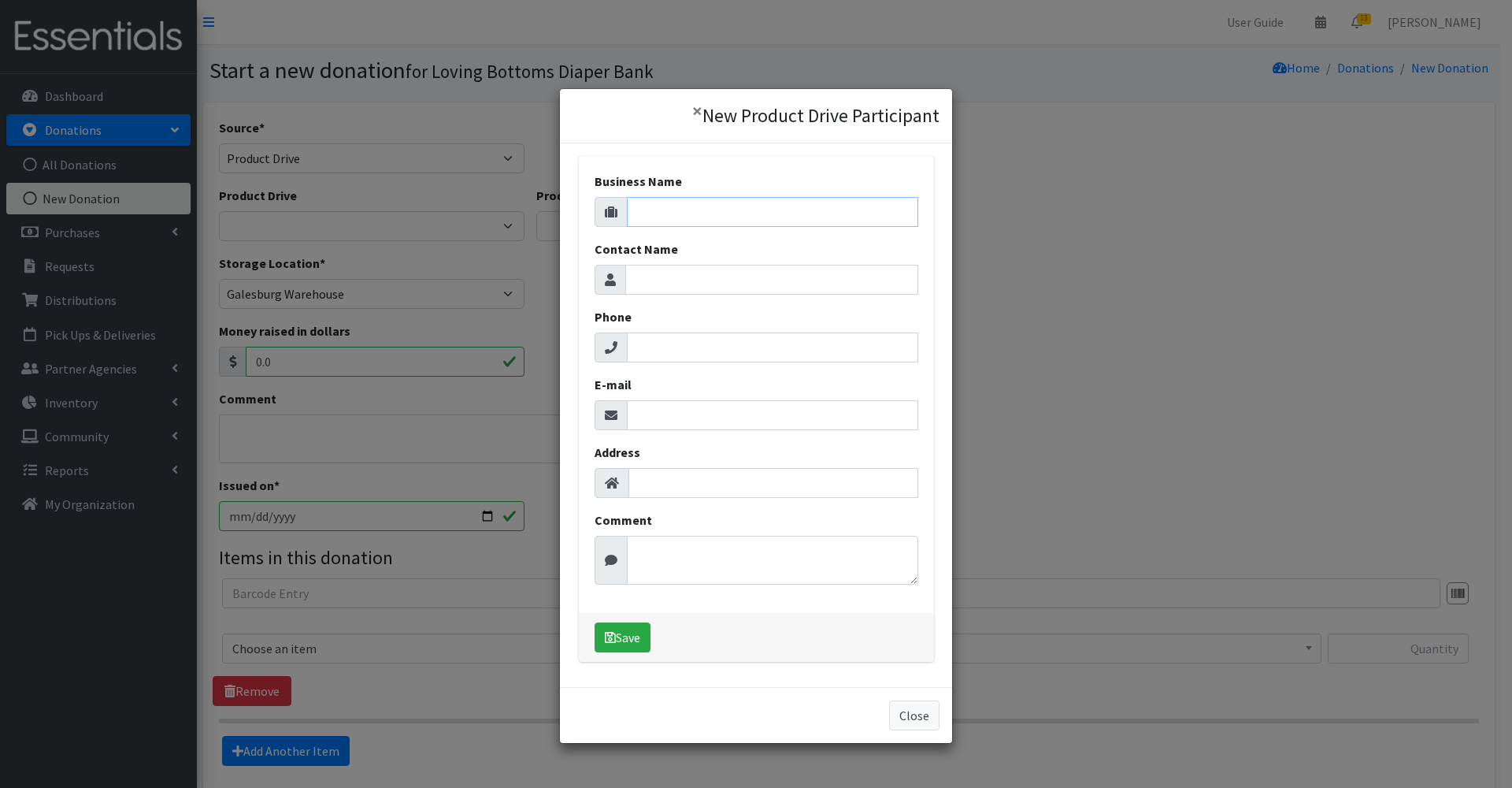
click at [727, 214] on input "Business Name" at bounding box center [773, 212] width 292 height 30
type input "[PERSON_NAME]"
type input "Kaitlyn Perry"
click at [661, 428] on input "E-mail" at bounding box center [773, 415] width 292 height 30
type input "kaitlyn.perry2024@gmail.com"
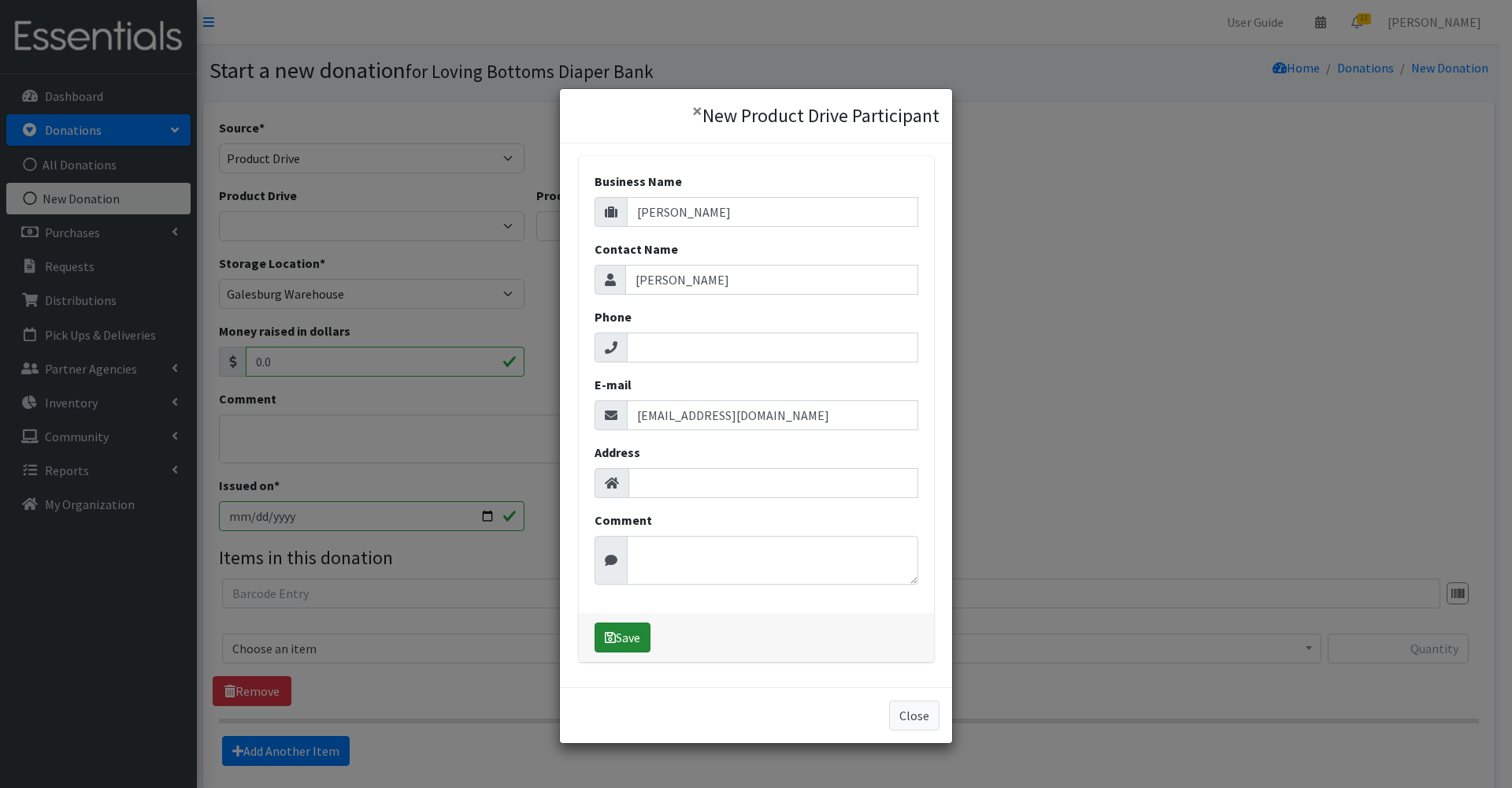
click at [621, 634] on button "Save" at bounding box center [623, 638] width 56 height 30
select select "1682"
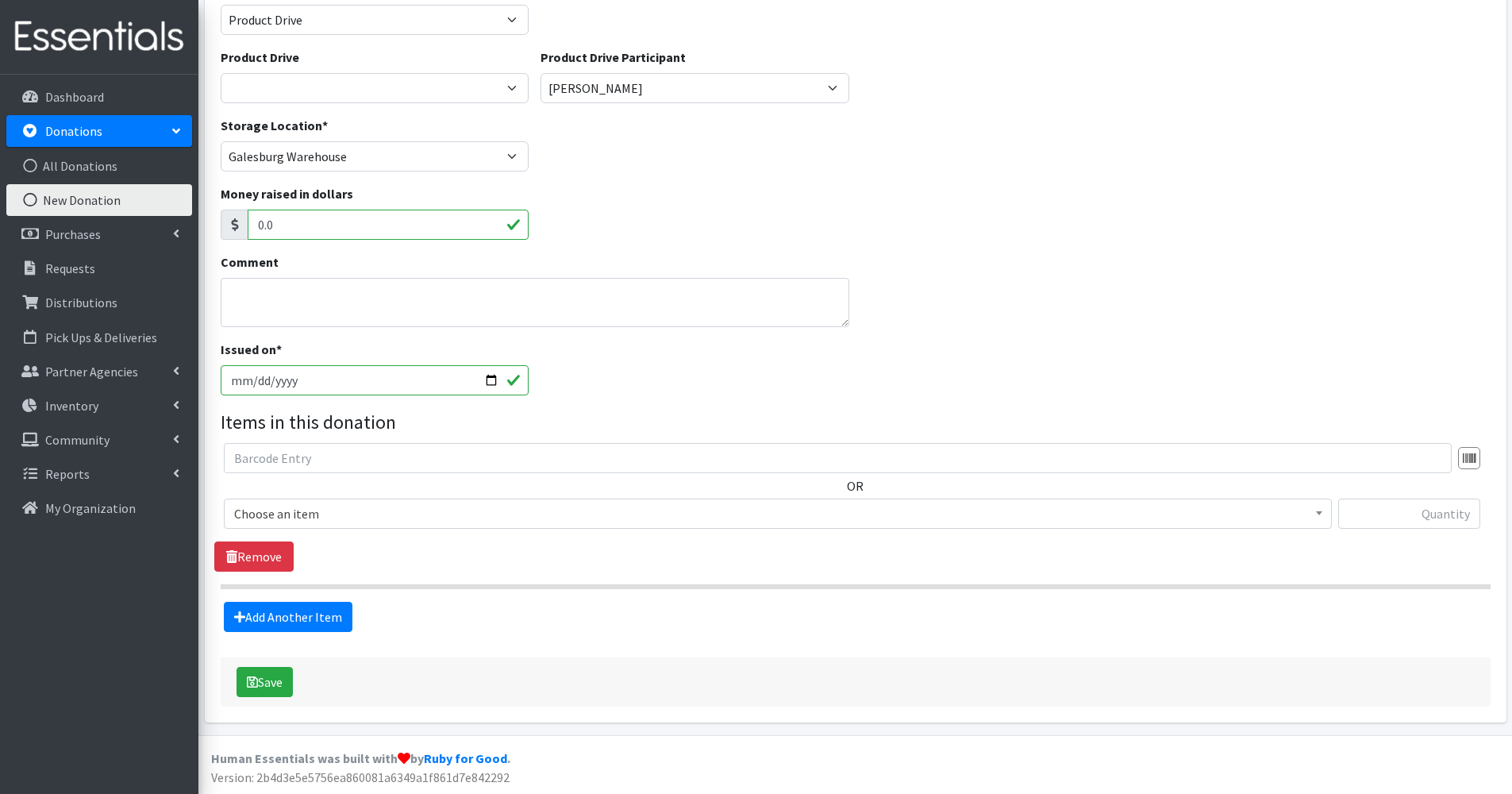
scroll to position [140, 0]
click at [437, 533] on span "Choose an item Diapers - Newborn Diapers - Preemie Diapers - Size 1 Diapers - S…" at bounding box center [778, 519] width 1109 height 43
click at [434, 528] on span "Choose an item Diapers - Newborn Diapers - Preemie Diapers - Size 1 Diapers - S…" at bounding box center [778, 519] width 1109 height 43
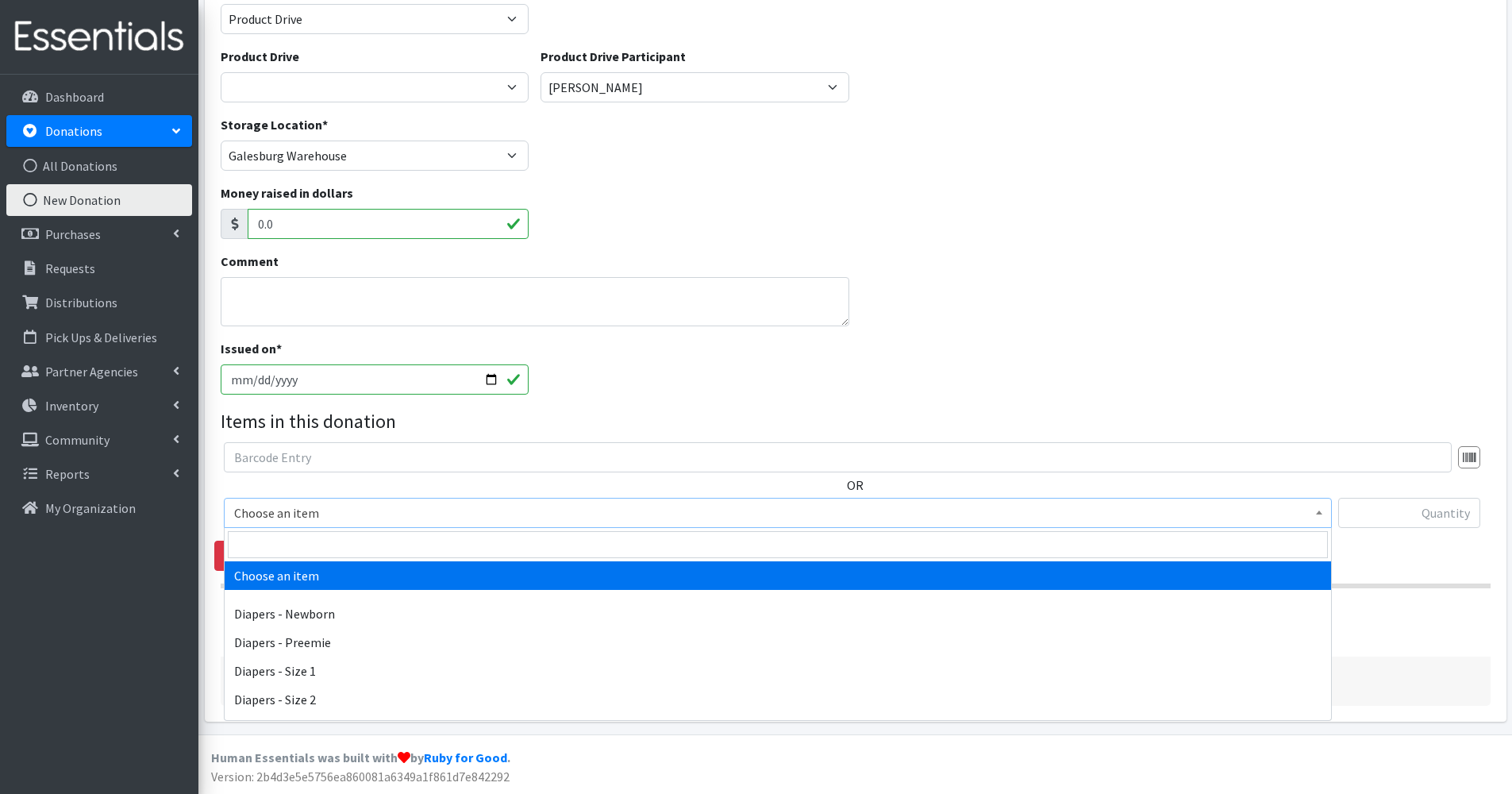
click at [420, 516] on span "Choose an item" at bounding box center [778, 513] width 1088 height 22
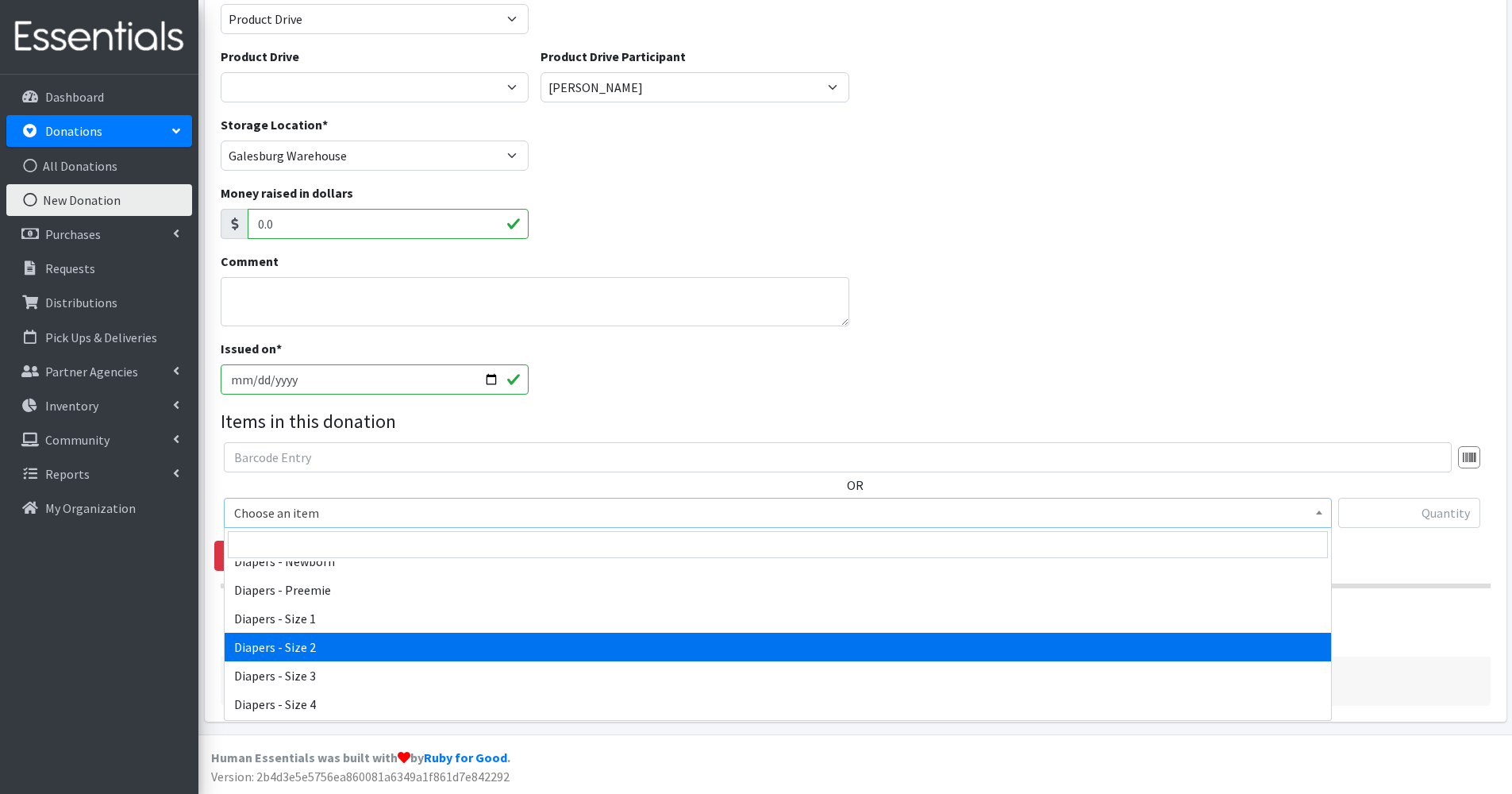
scroll to position [54, 0]
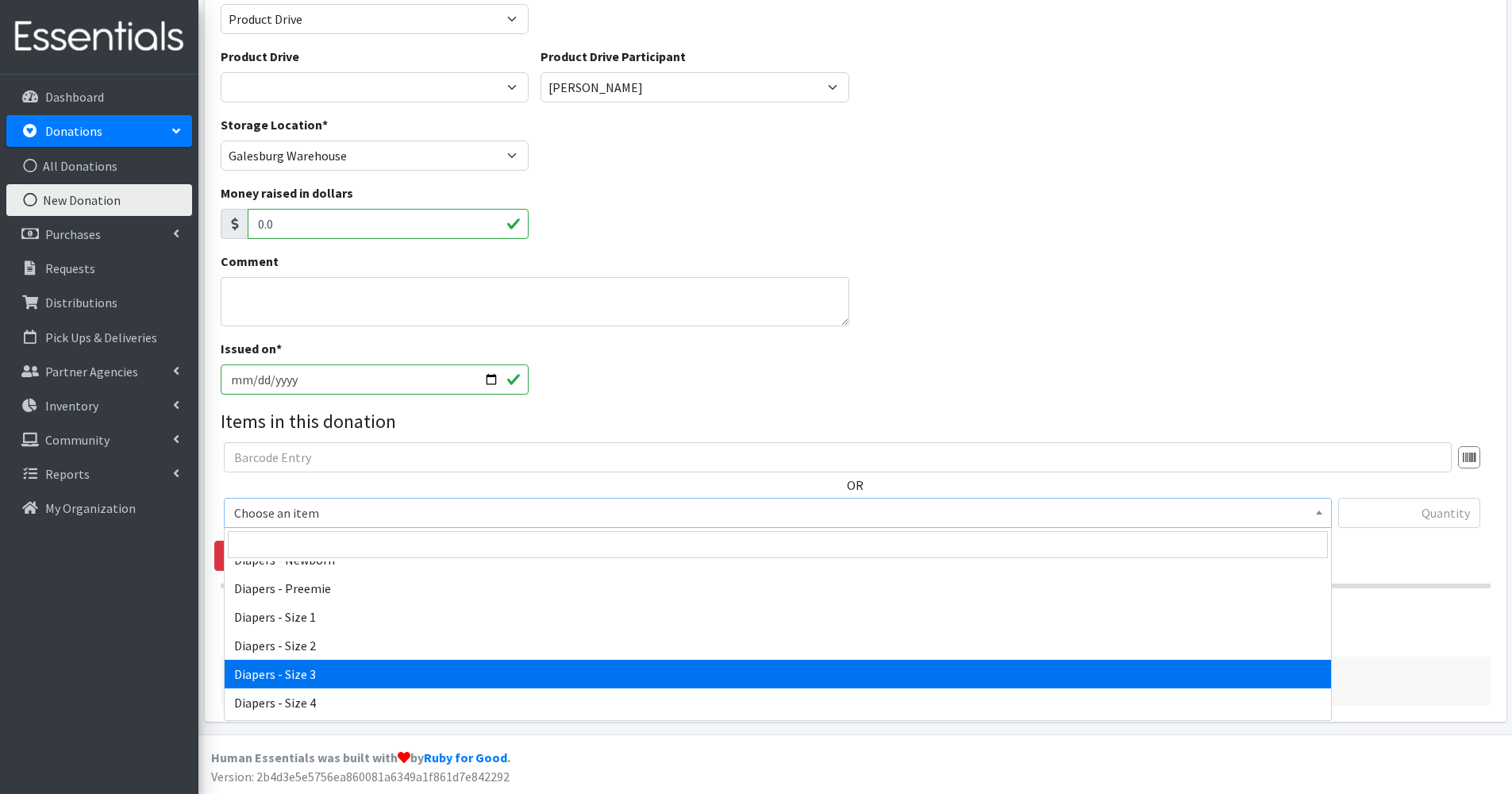
select select "98"
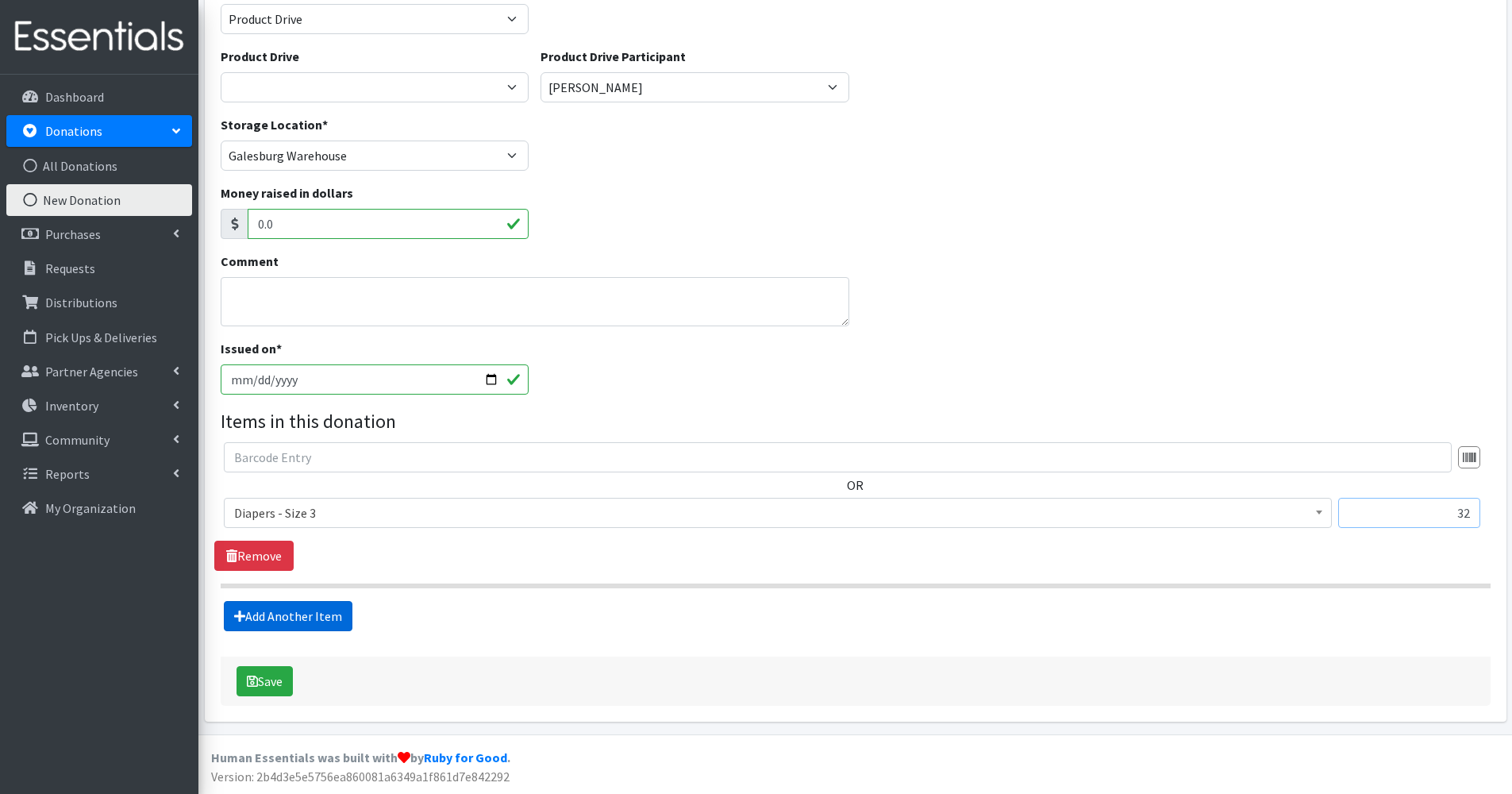
type input "32"
click at [301, 617] on link "Add Another Item" at bounding box center [289, 616] width 129 height 30
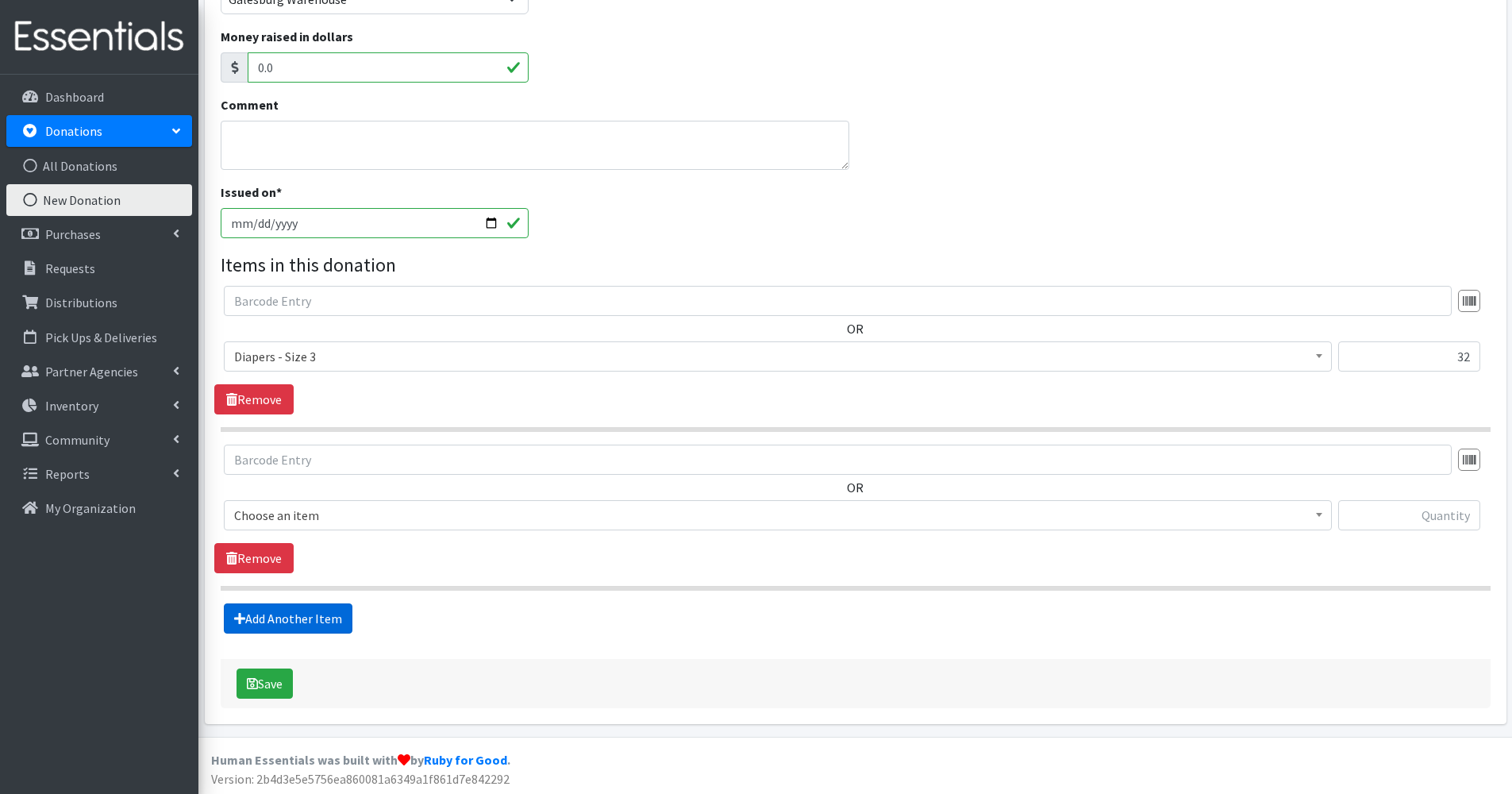
scroll to position [299, 0]
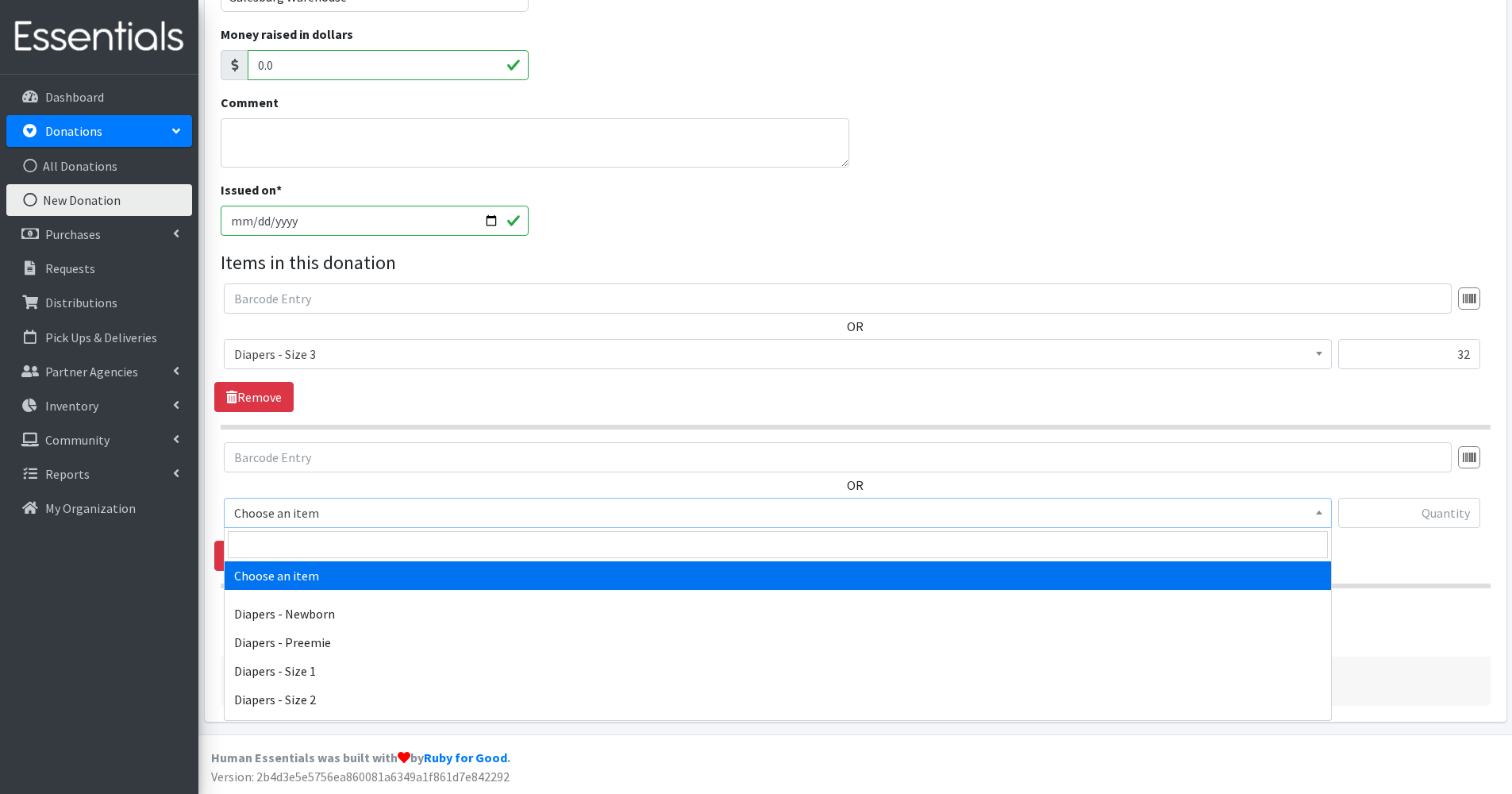
click at [372, 511] on span "Choose an item" at bounding box center [778, 513] width 1088 height 22
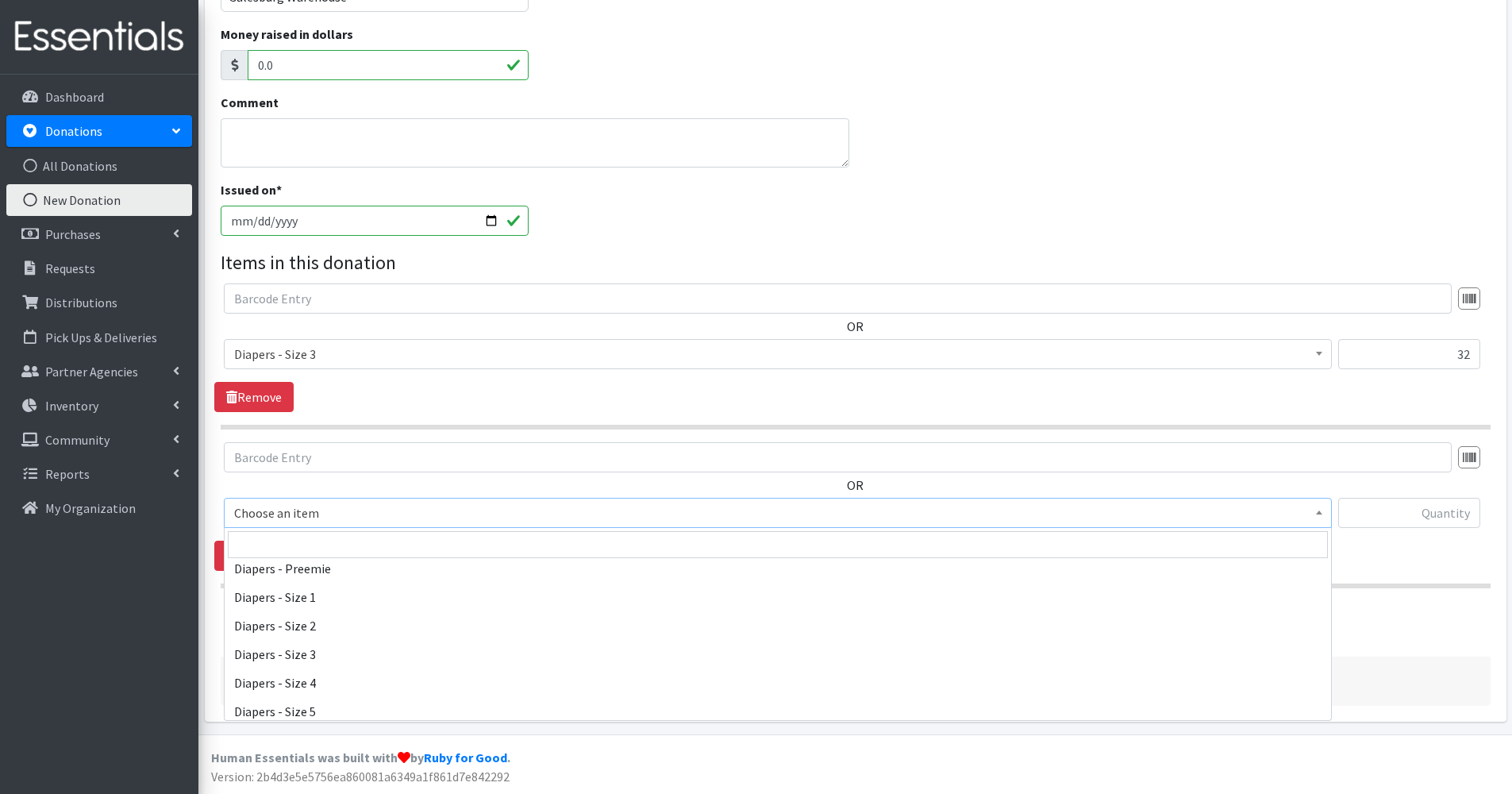
scroll to position [75, 0]
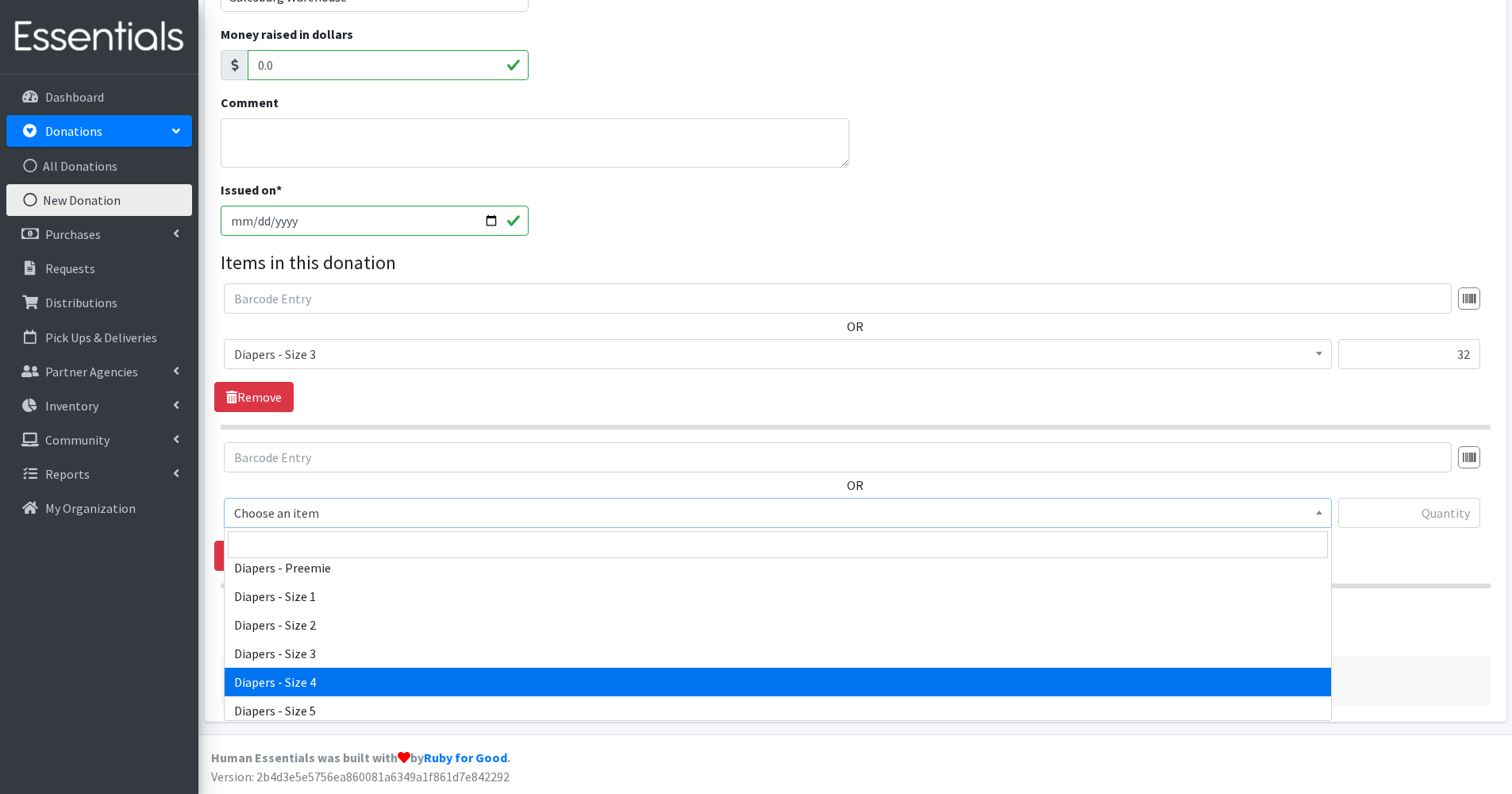
select select "73"
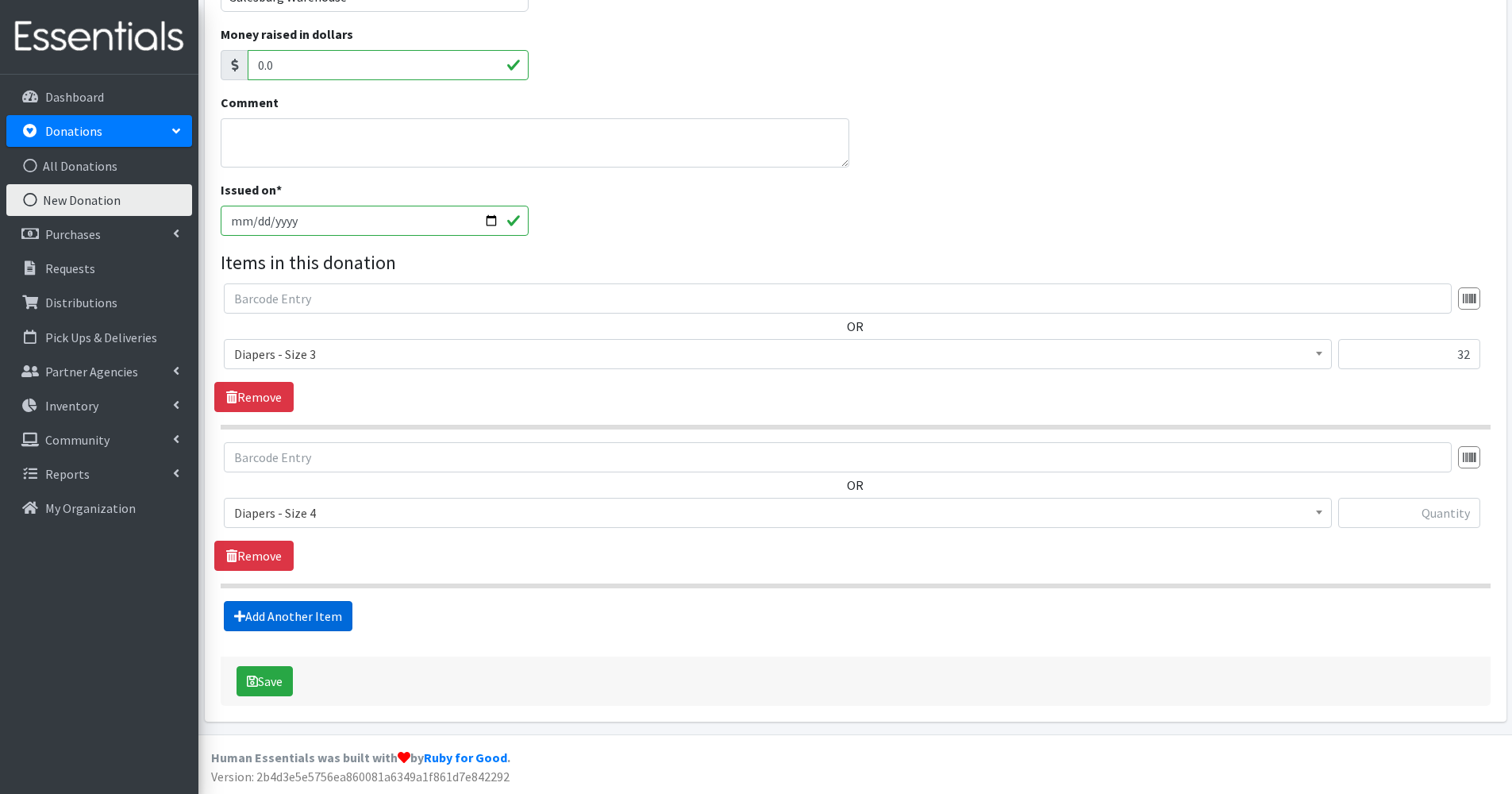
click at [321, 601] on link "Add Another Item" at bounding box center [289, 616] width 129 height 30
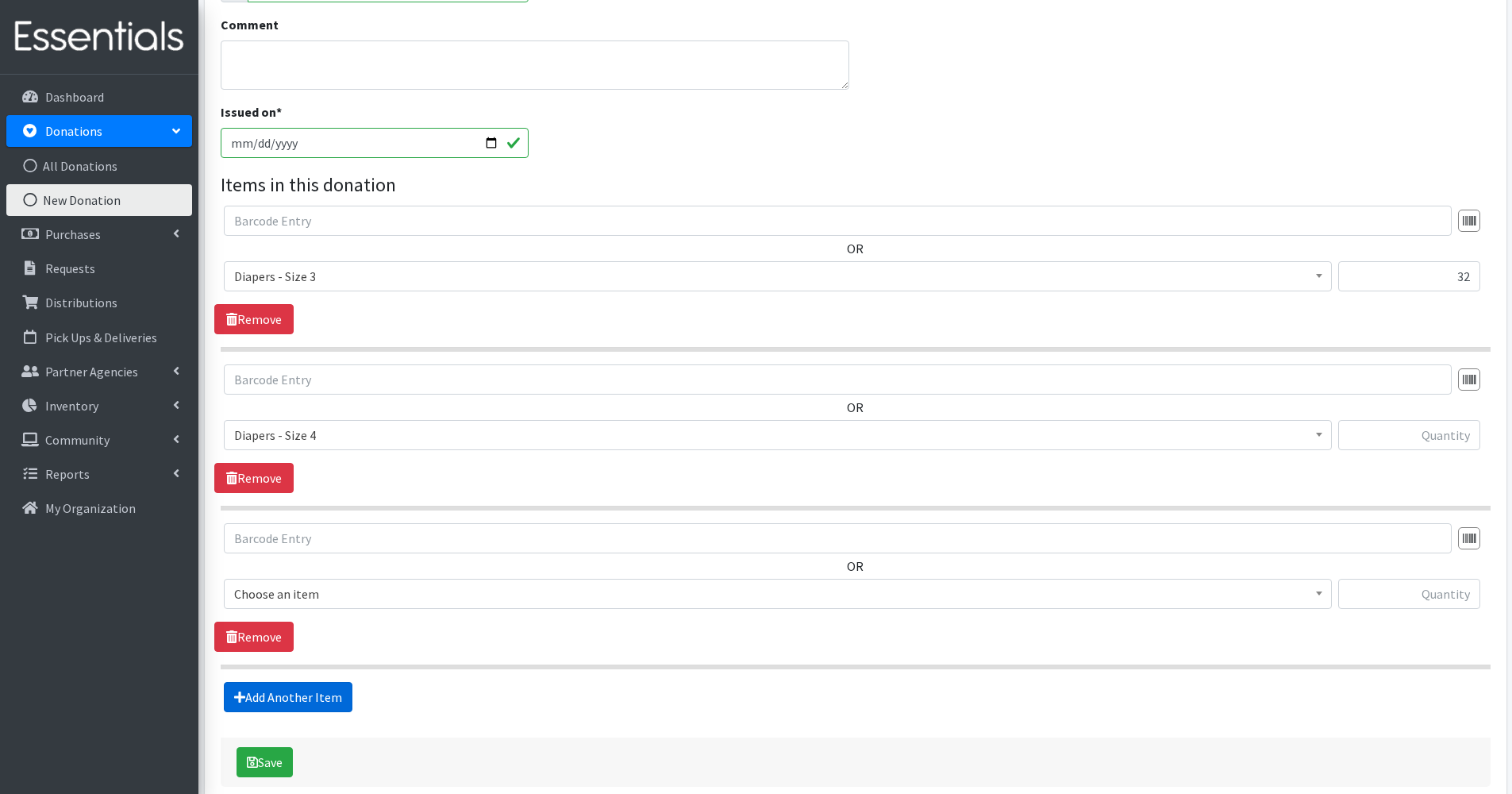
scroll to position [458, 0]
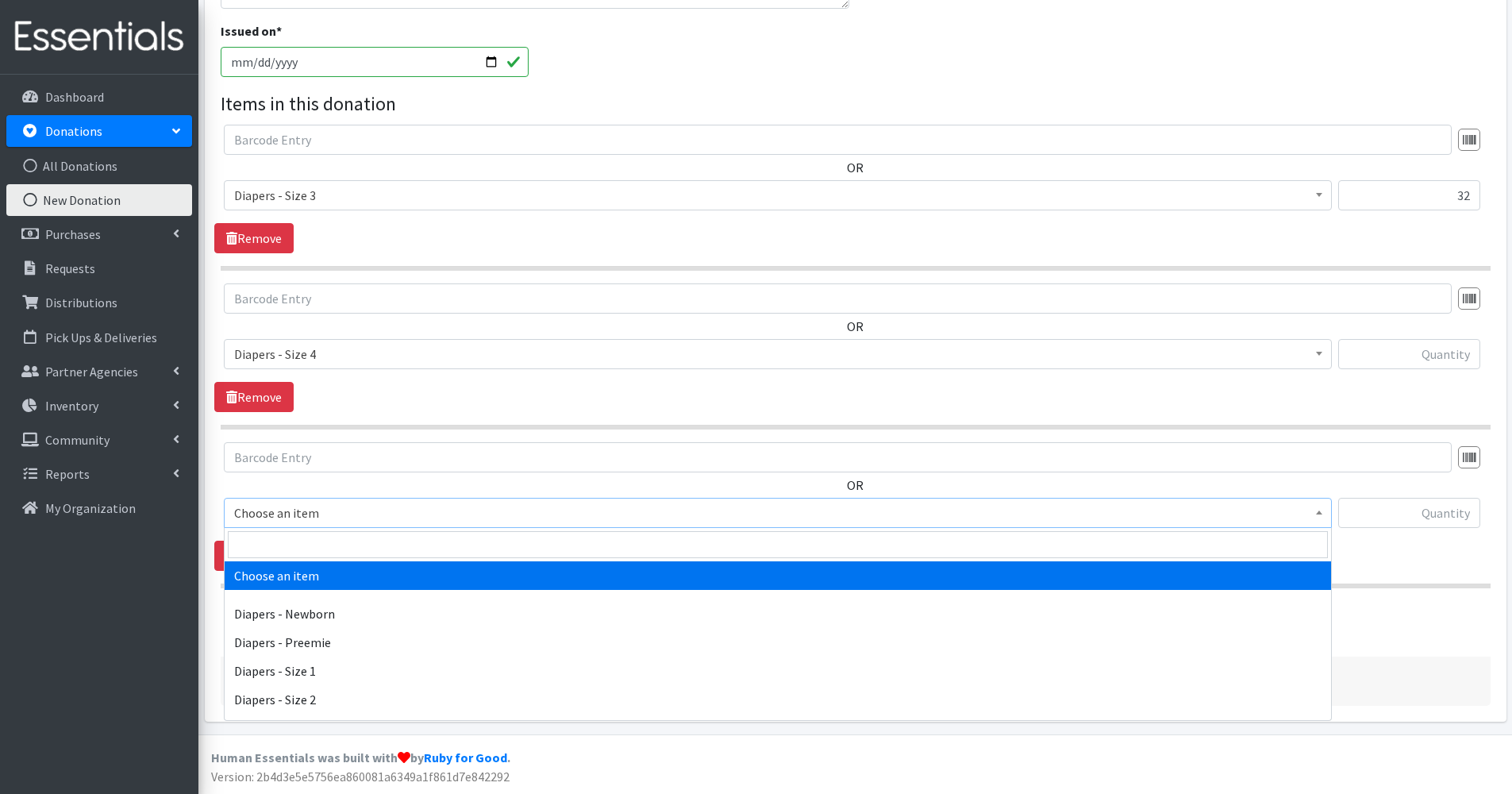
click at [369, 523] on span "Choose an item" at bounding box center [778, 513] width 1088 height 22
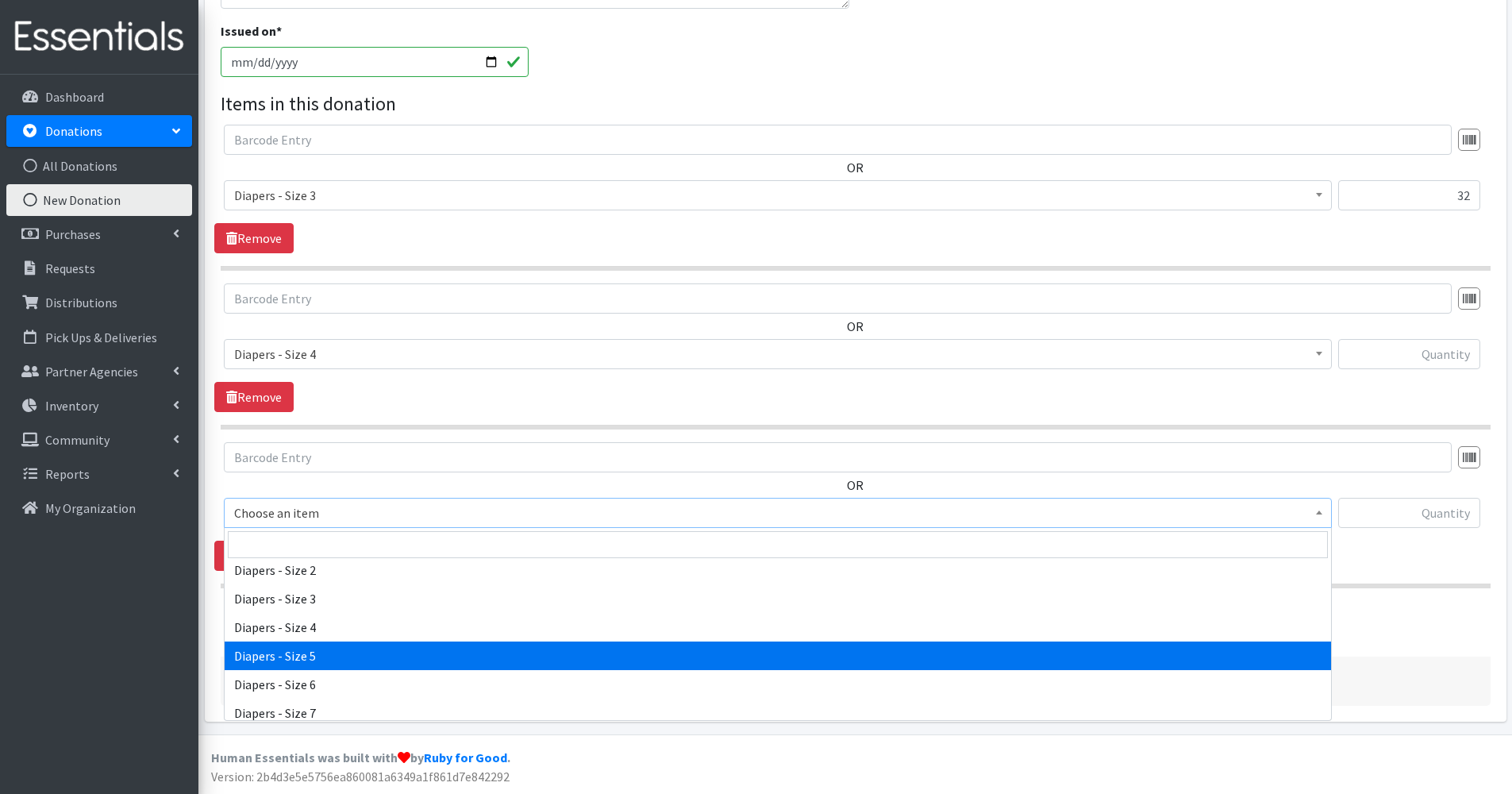
scroll to position [130, 0]
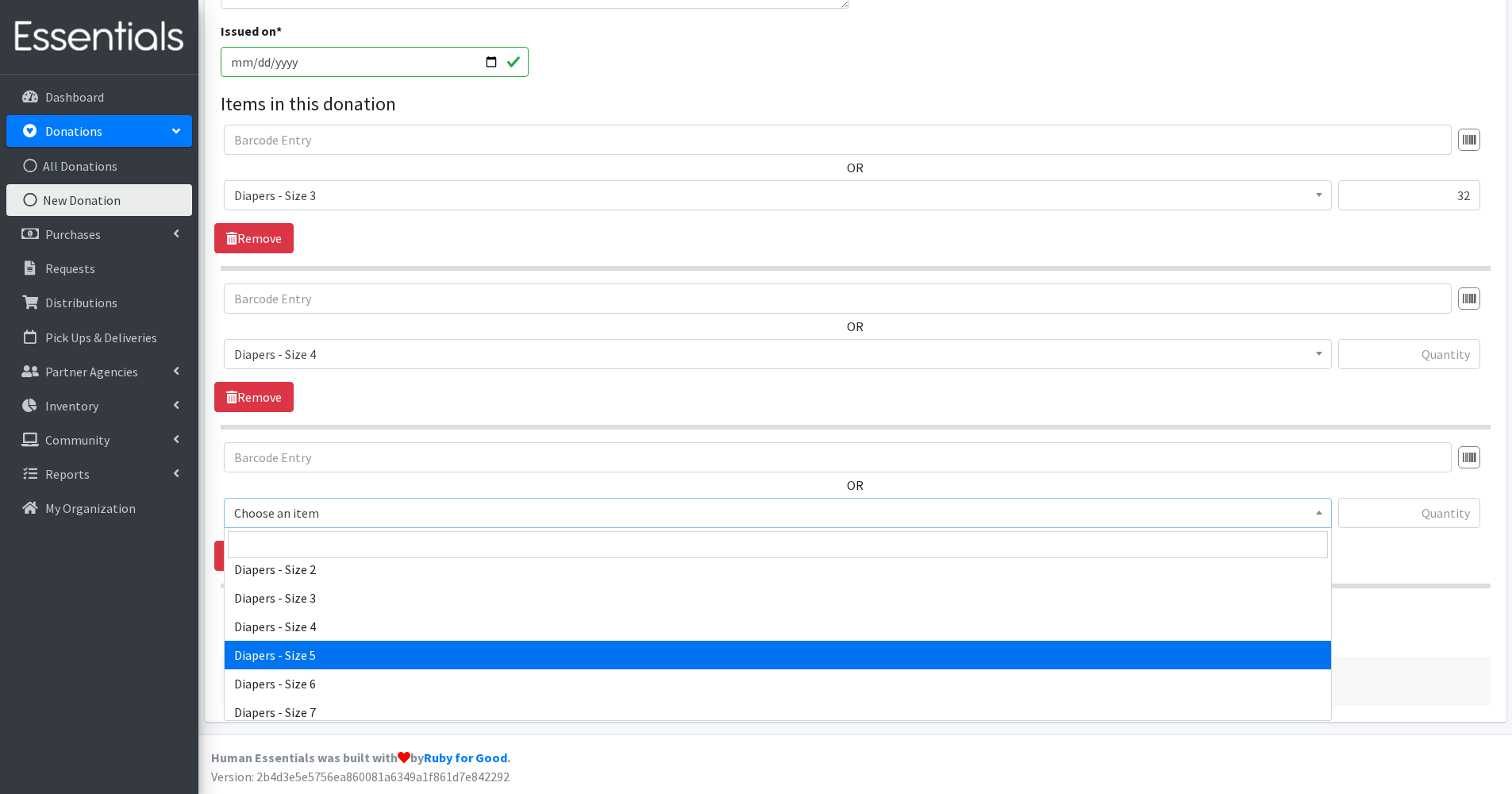
select select "74"
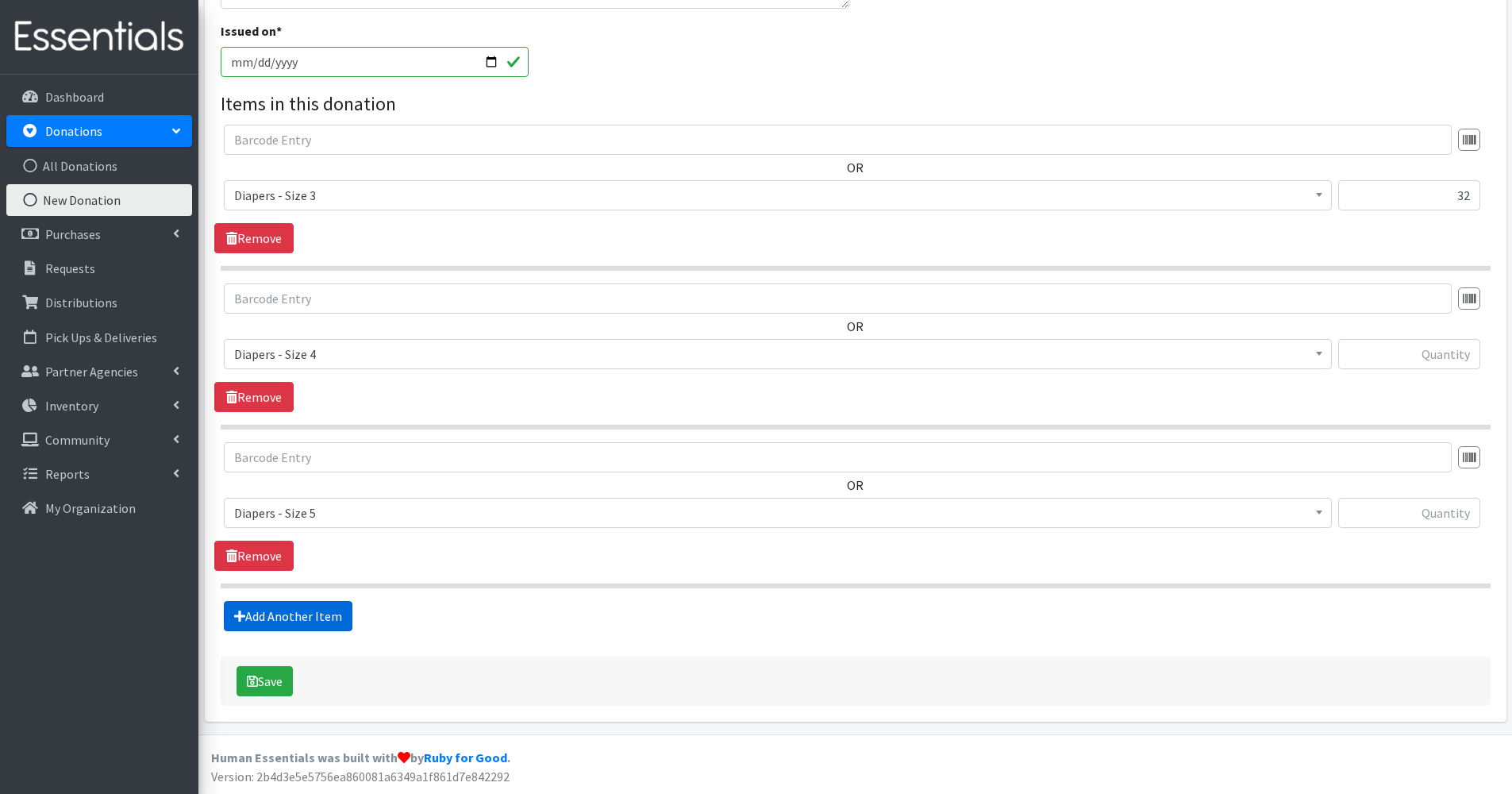
click at [332, 622] on link "Add Another Item" at bounding box center [289, 616] width 129 height 30
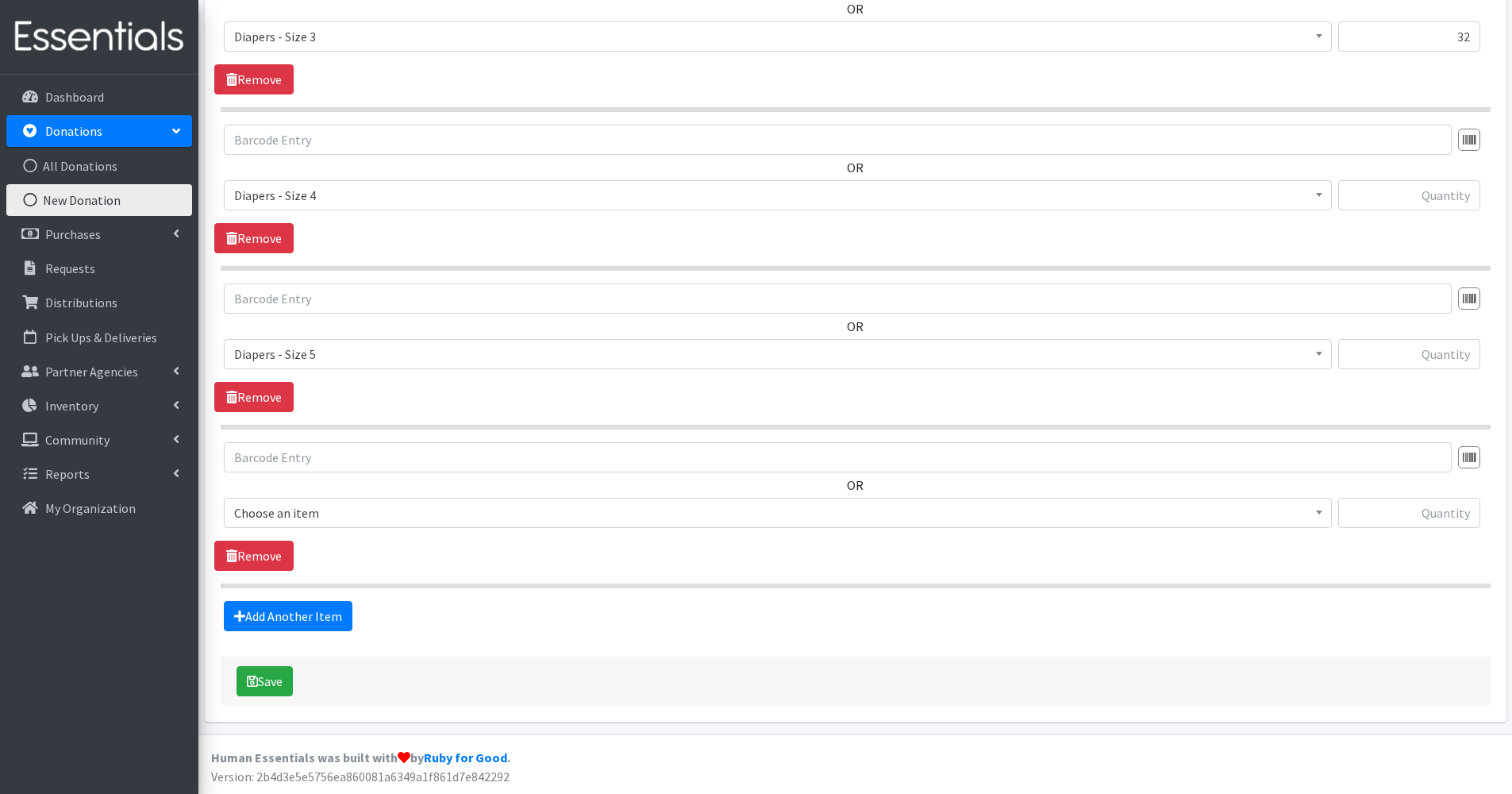
click at [370, 510] on span "Choose an item" at bounding box center [778, 513] width 1088 height 22
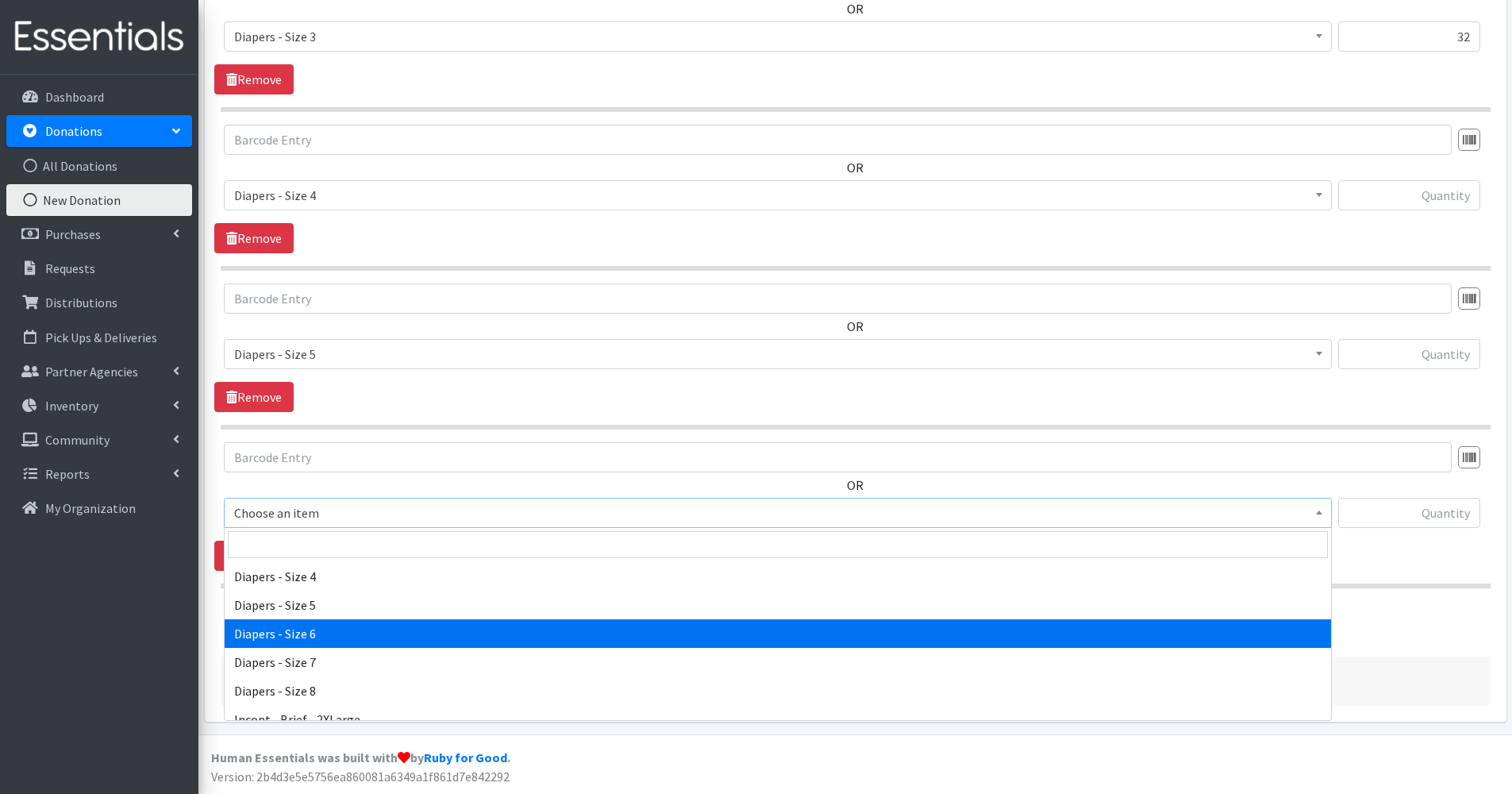
scroll to position [181, 0]
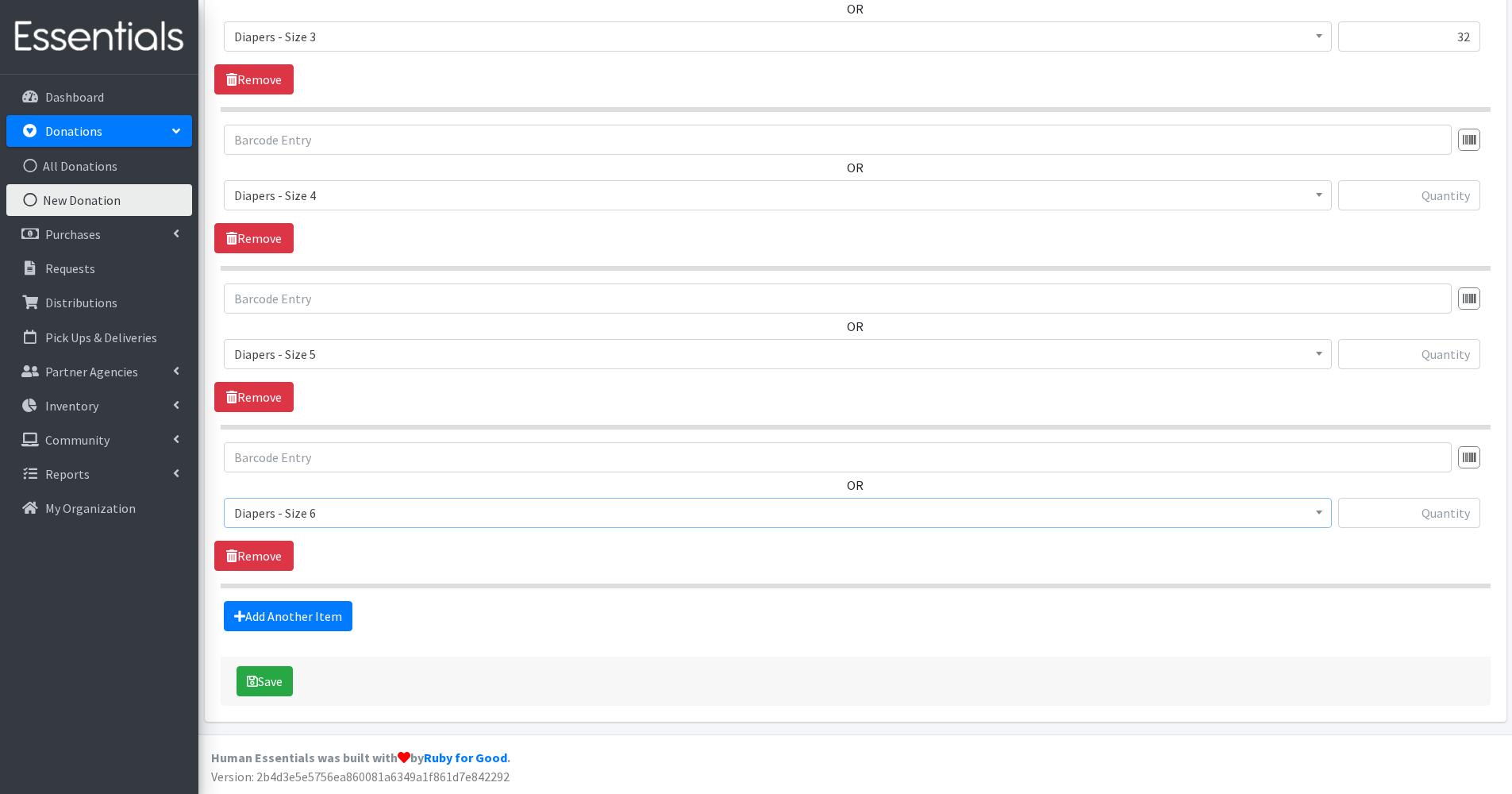
select select "75"
click at [328, 607] on link "Add Another Item" at bounding box center [289, 616] width 129 height 30
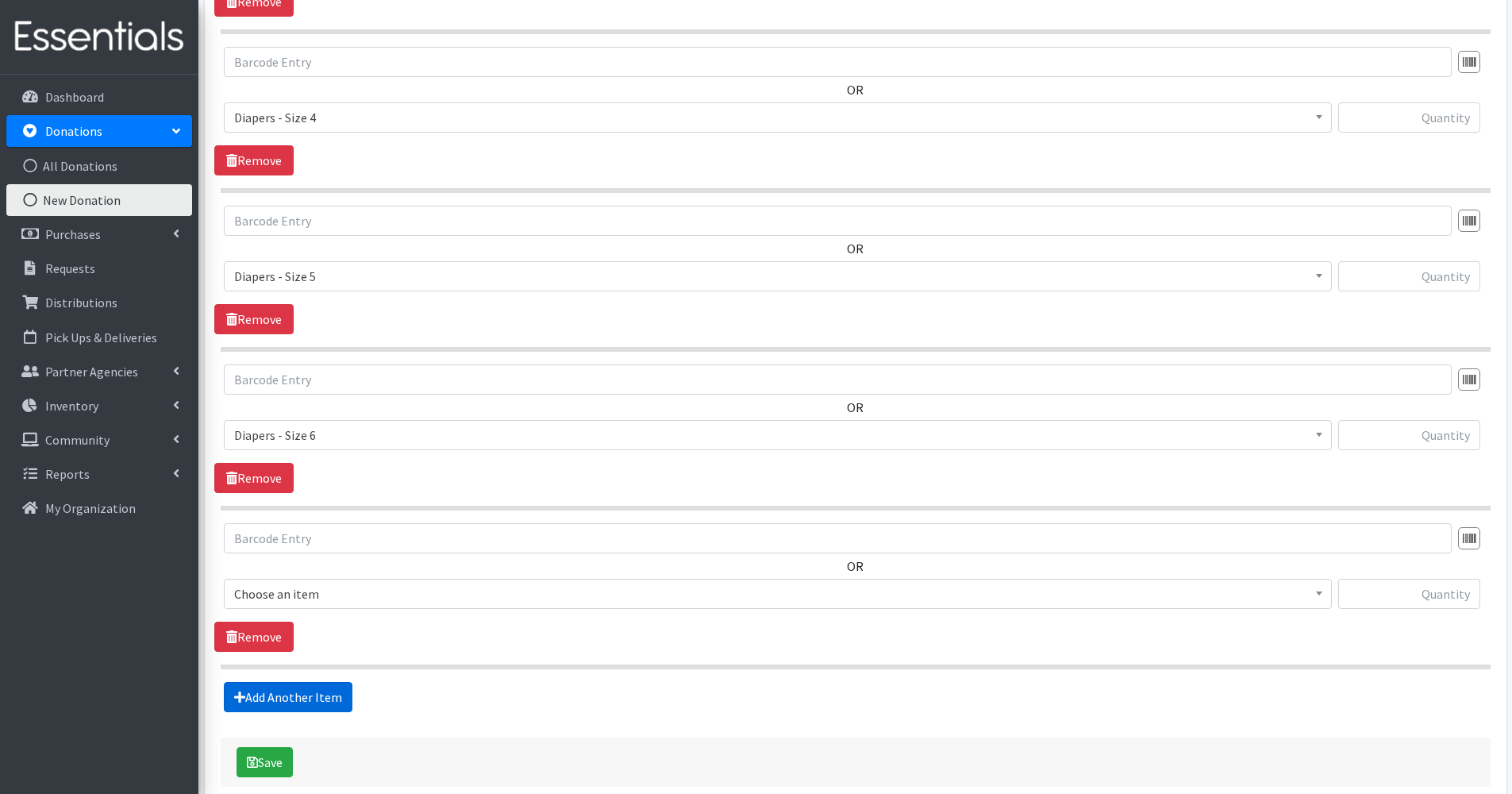
scroll to position [775, 0]
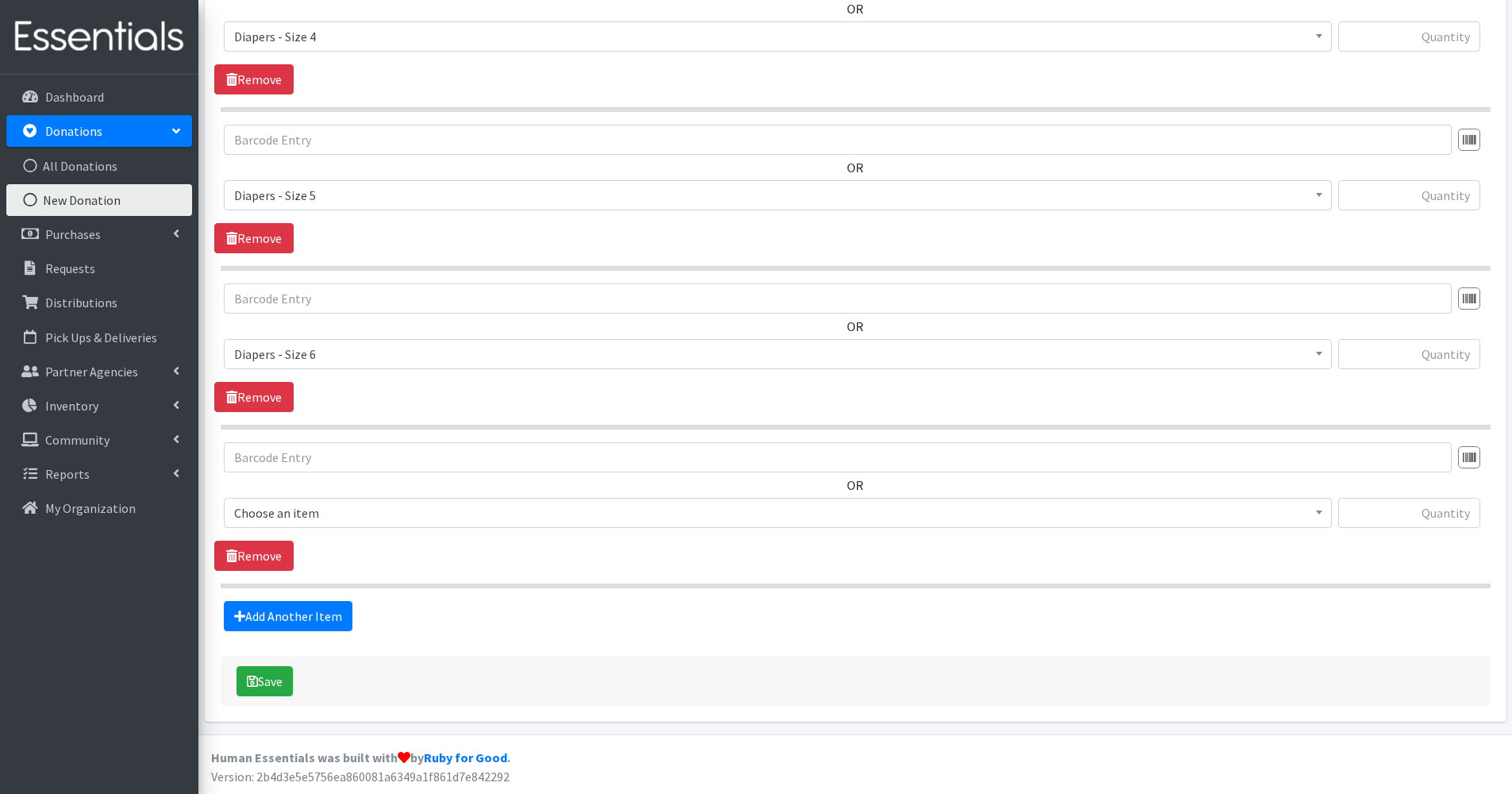
click at [288, 523] on span "Choose an item" at bounding box center [778, 513] width 1088 height 22
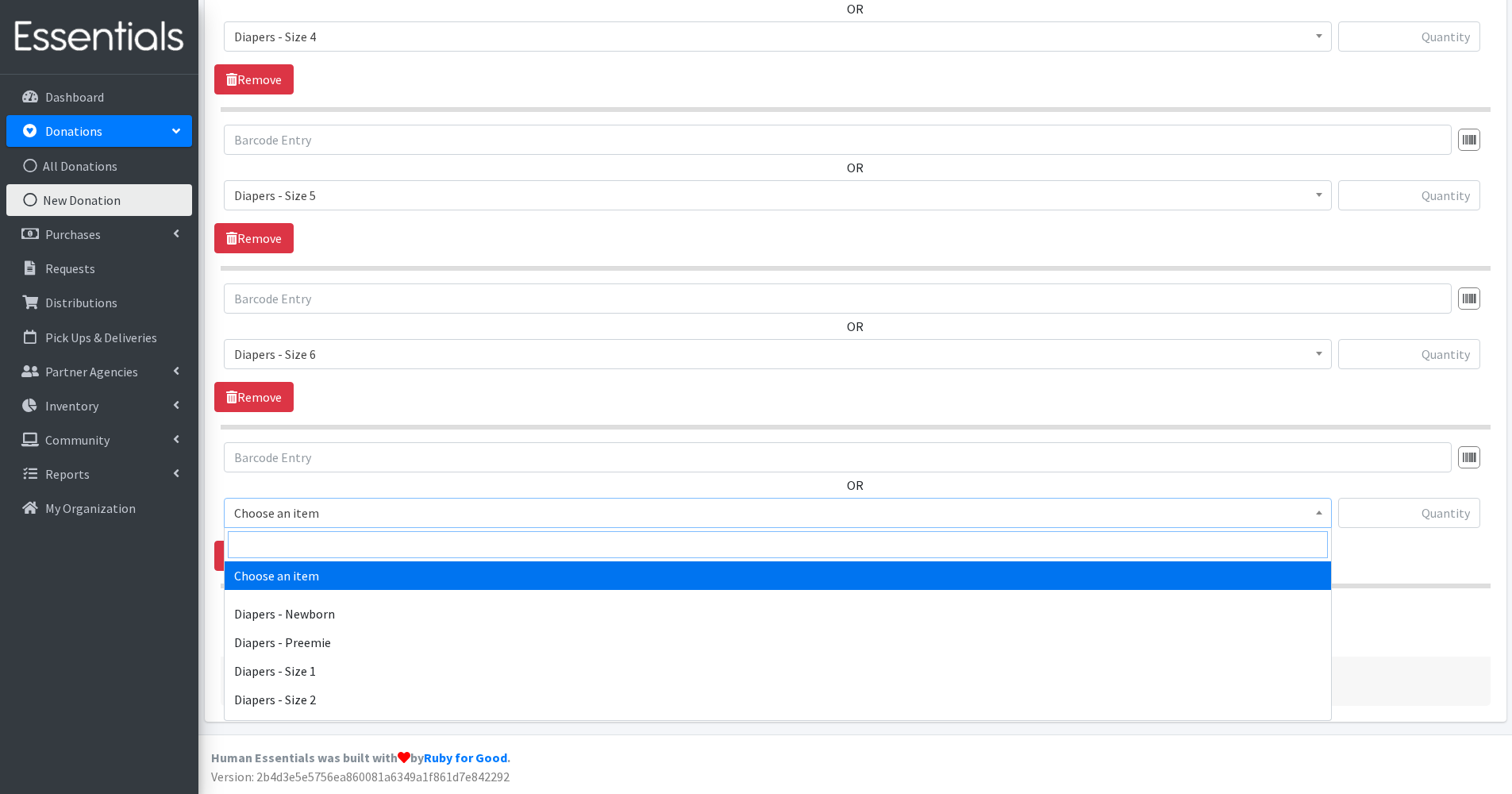
click at [287, 538] on input "search" at bounding box center [778, 545] width 1100 height 27
type input "crea"
select select "108"
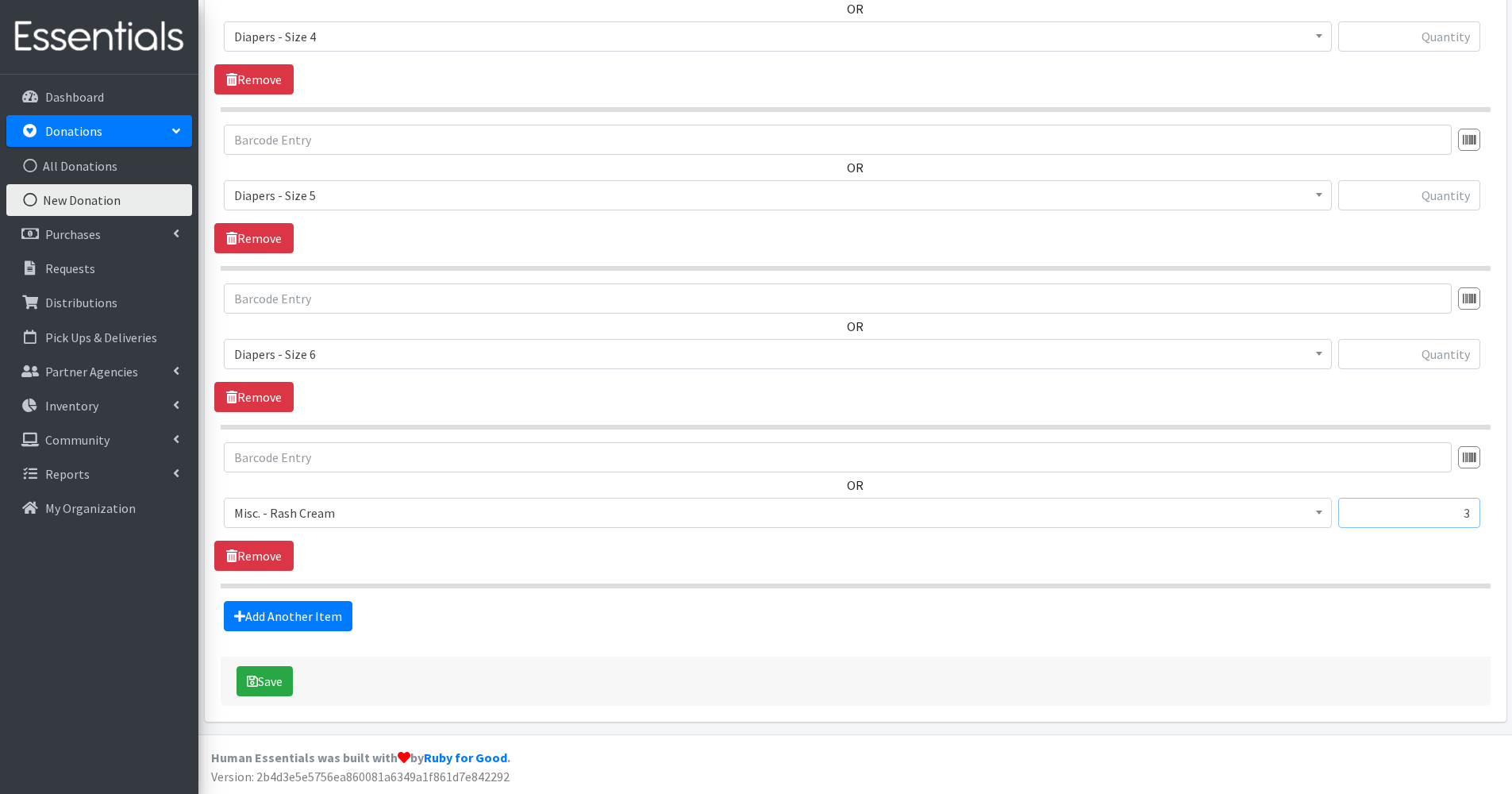
type input "3"
click at [1424, 192] on input "text" at bounding box center [1409, 195] width 142 height 30
click at [1405, 36] on input "text" at bounding box center [1409, 36] width 142 height 30
click at [1422, 45] on input "text" at bounding box center [1409, 36] width 142 height 30
type input "240"
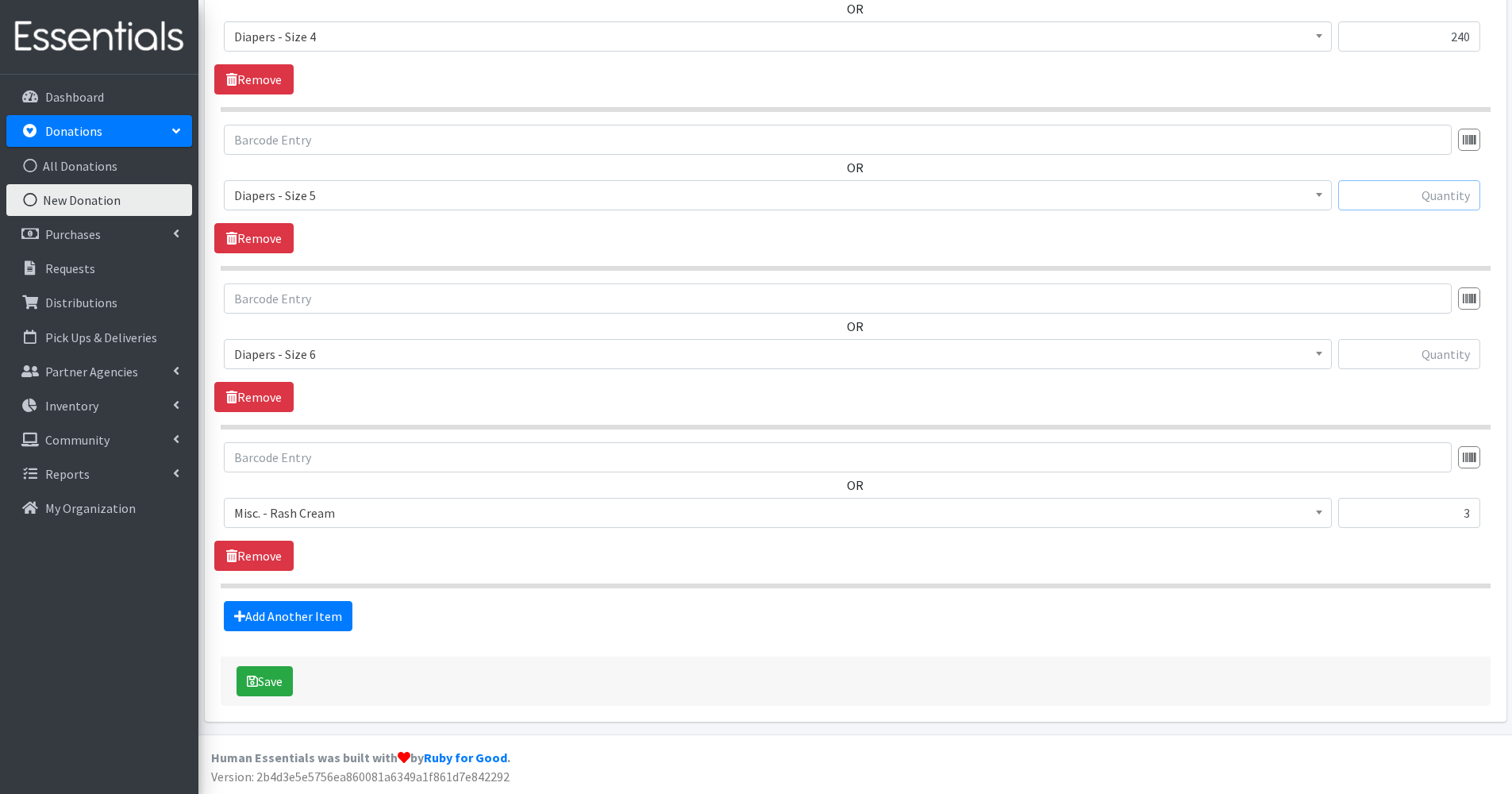
click at [1448, 192] on input "text" at bounding box center [1409, 195] width 142 height 30
type input "316"
click at [1417, 374] on div at bounding box center [1409, 361] width 142 height 43
click at [1442, 363] on input "text" at bounding box center [1409, 354] width 142 height 30
type input "2"
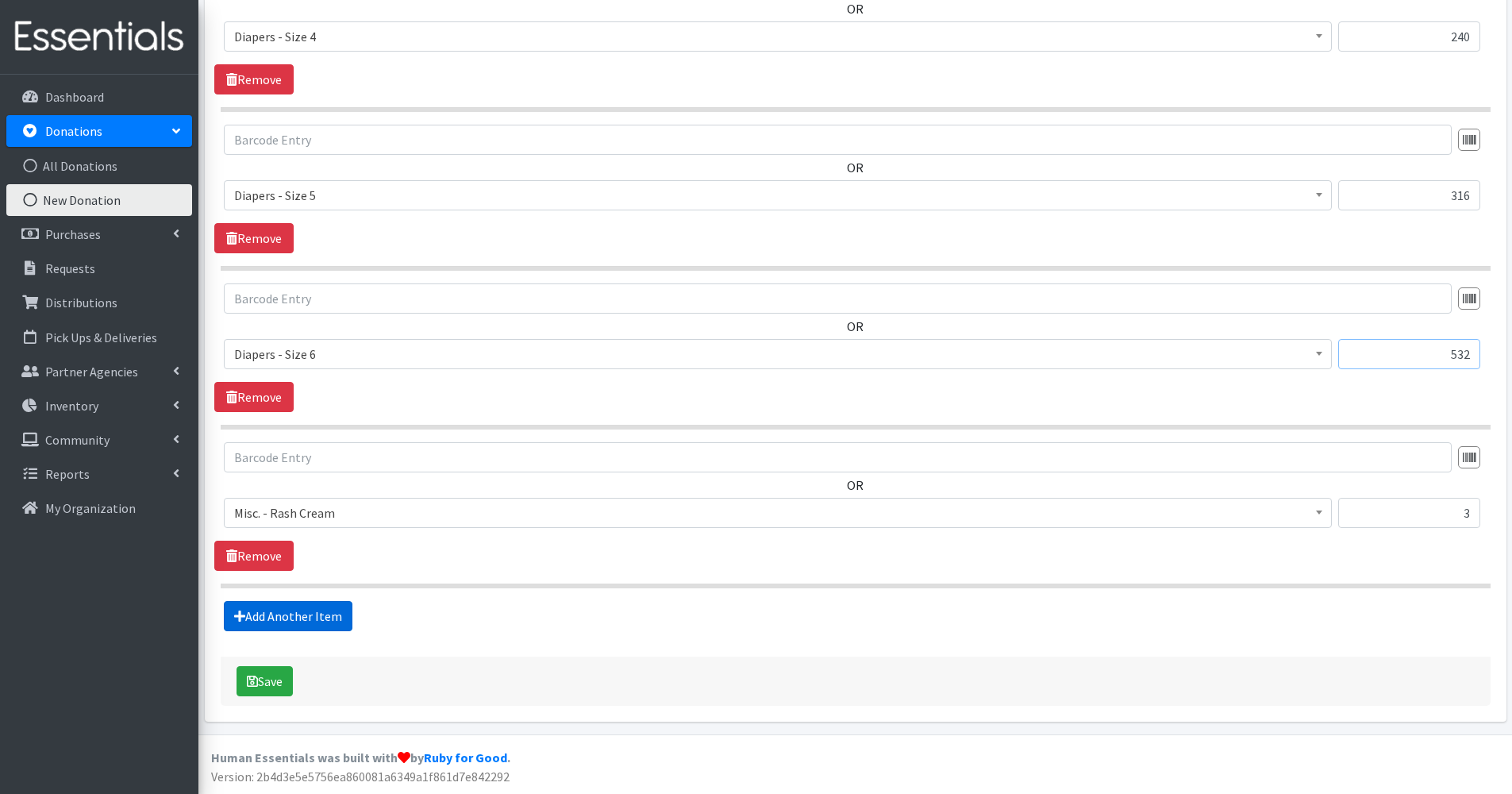
type input "532"
click at [321, 612] on link "Add Another Item" at bounding box center [289, 616] width 129 height 30
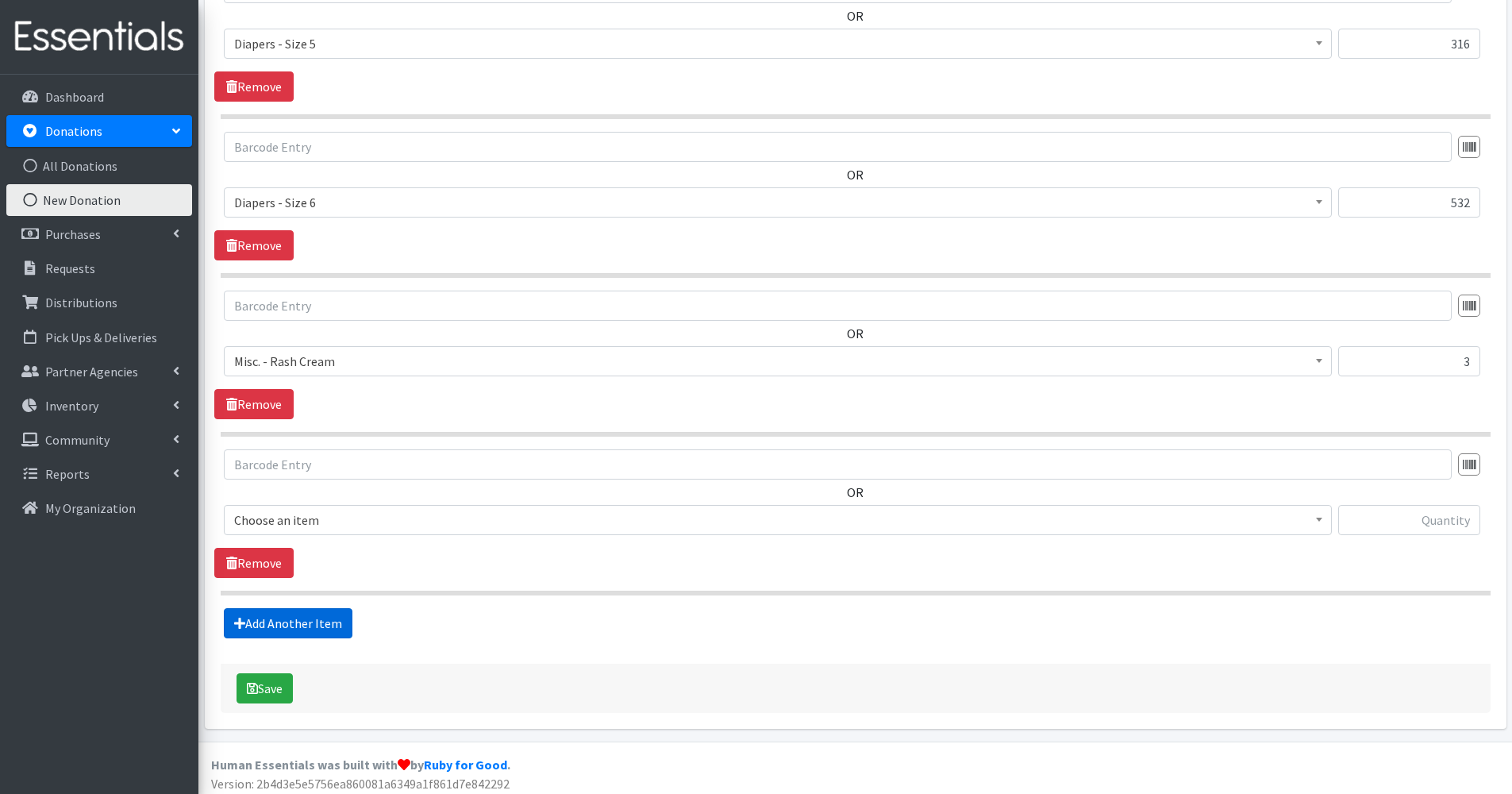
scroll to position [934, 0]
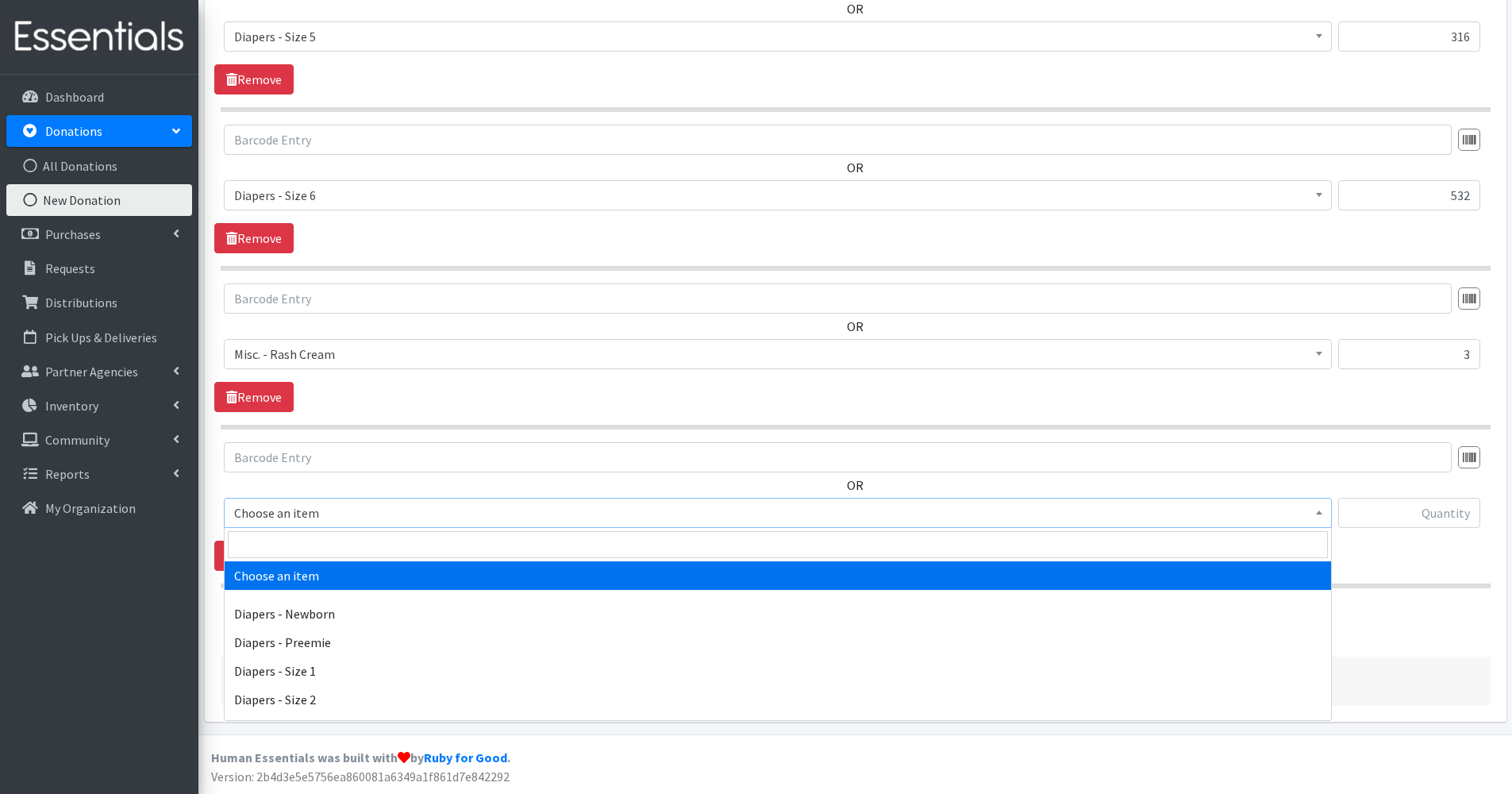
click at [305, 515] on span "Choose an item" at bounding box center [778, 513] width 1088 height 22
click at [301, 546] on input "search" at bounding box center [778, 545] width 1100 height 27
type input "wipes"
select select "87"
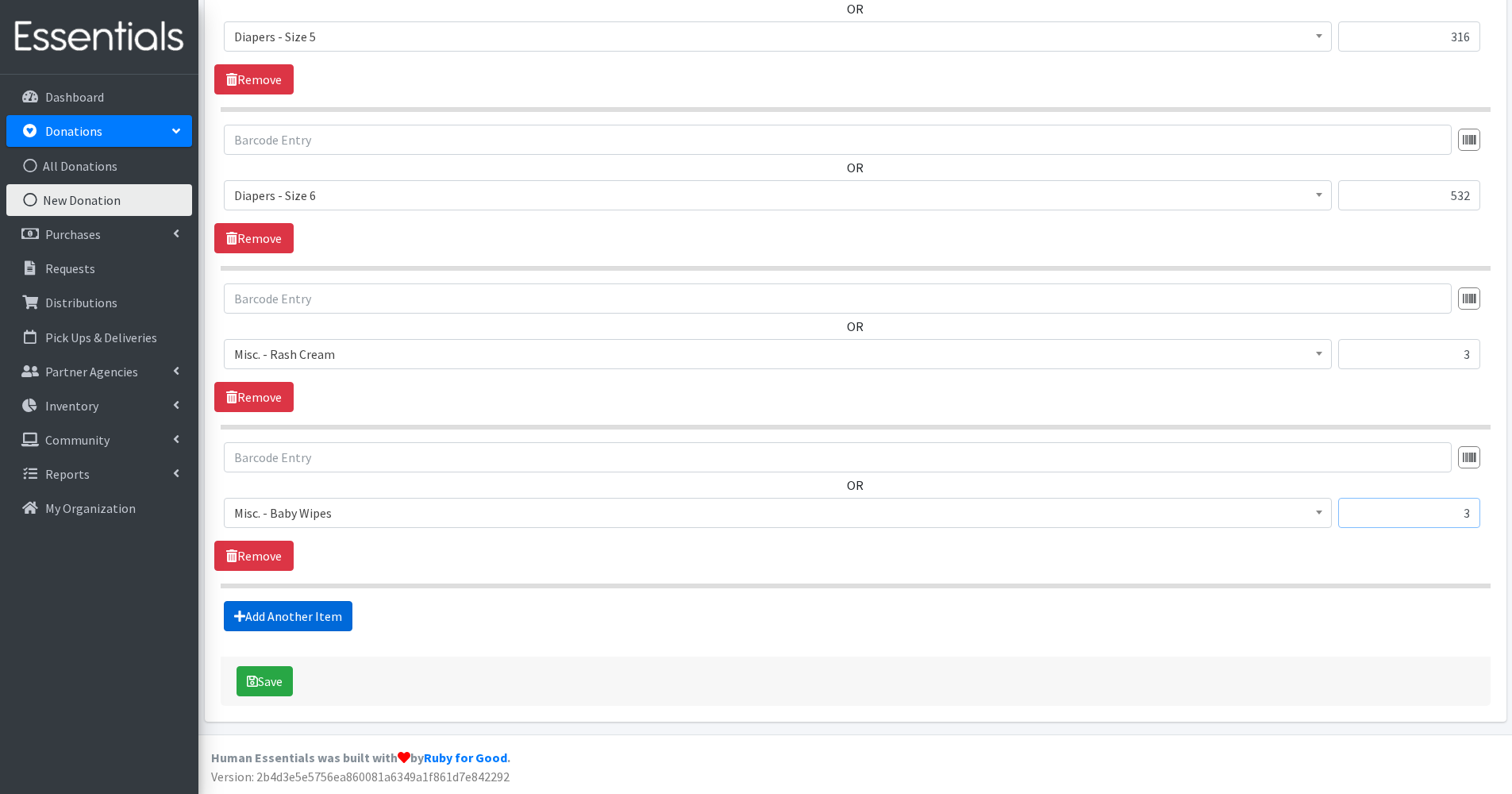
type input "3"
click at [281, 610] on link "Add Another Item" at bounding box center [289, 616] width 129 height 30
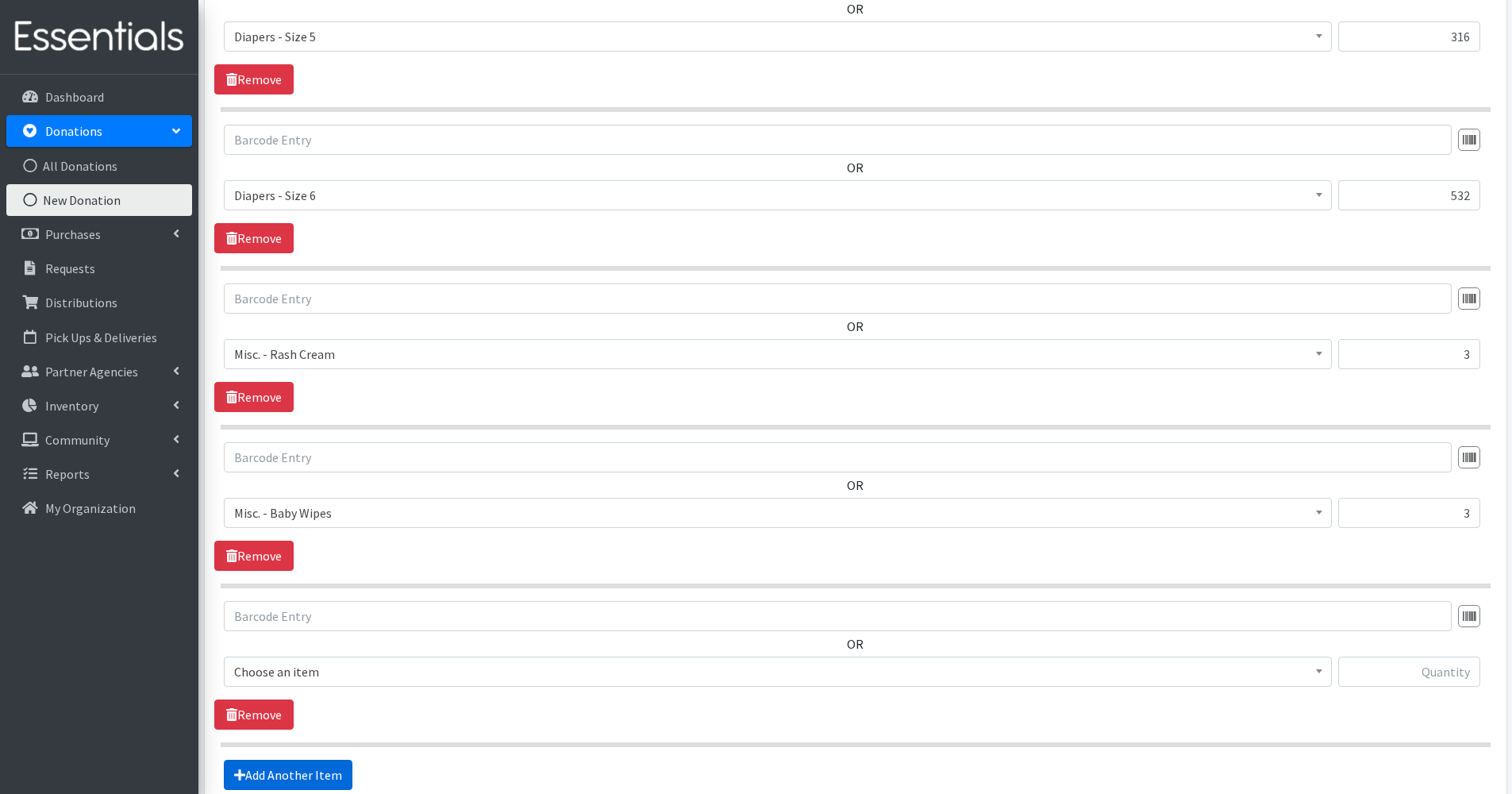
scroll to position [1094, 0]
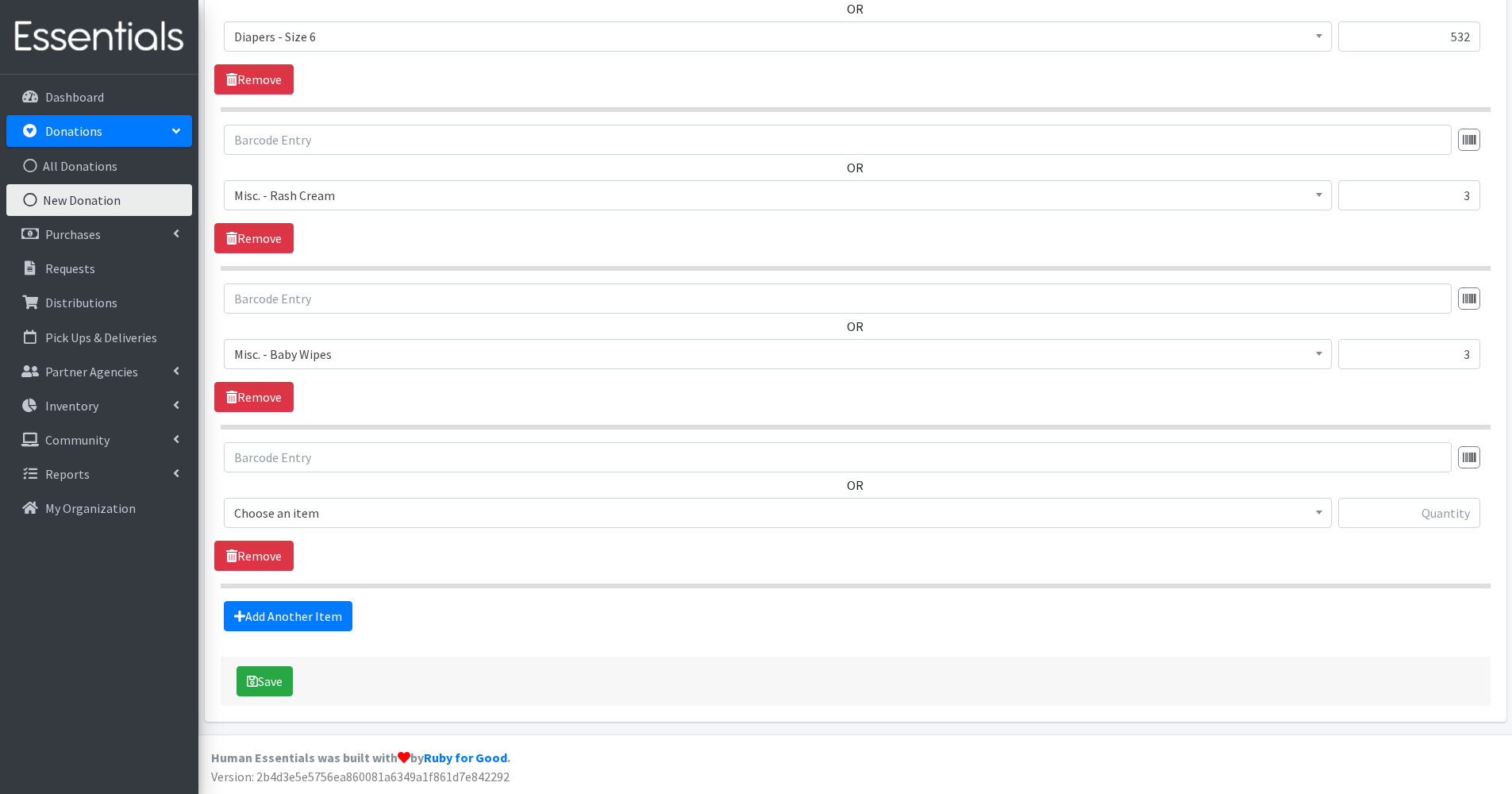
click at [315, 510] on span "Choose an item" at bounding box center [778, 513] width 1088 height 22
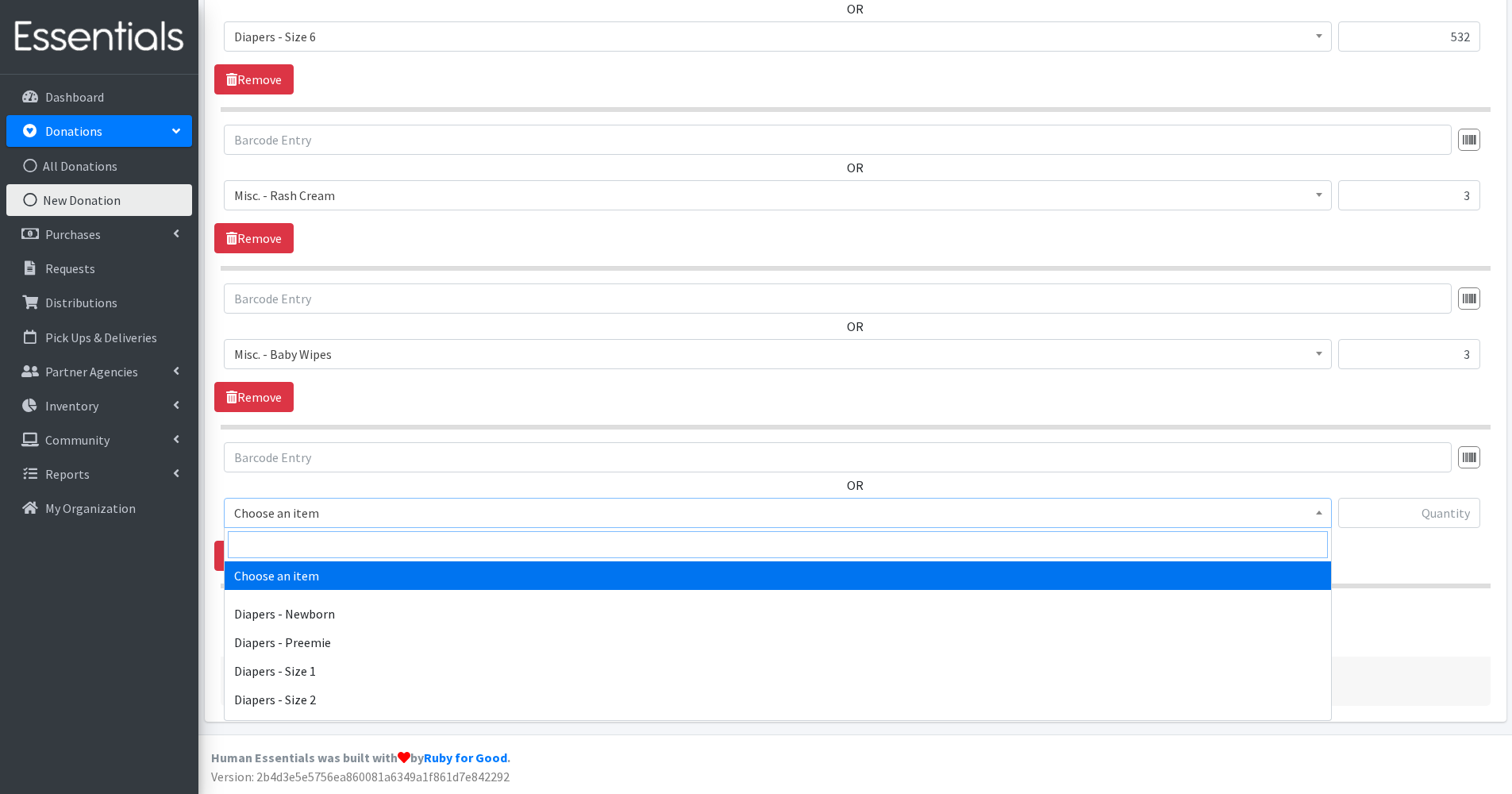
click at [306, 549] on input "search" at bounding box center [778, 545] width 1100 height 27
type input "tampon"
select select "13529"
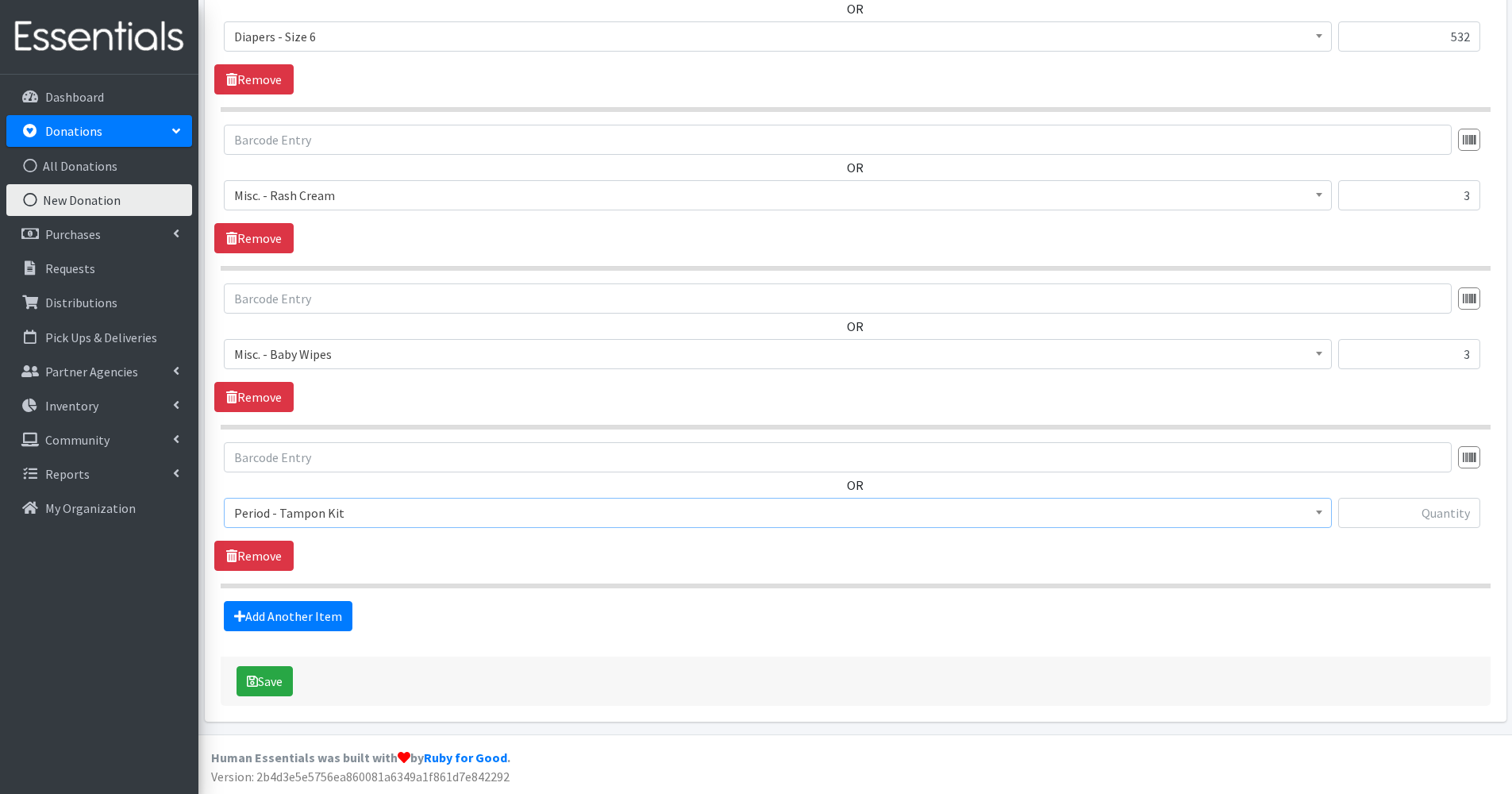
click at [298, 507] on span "Period - Tampon Kit" at bounding box center [778, 513] width 1088 height 22
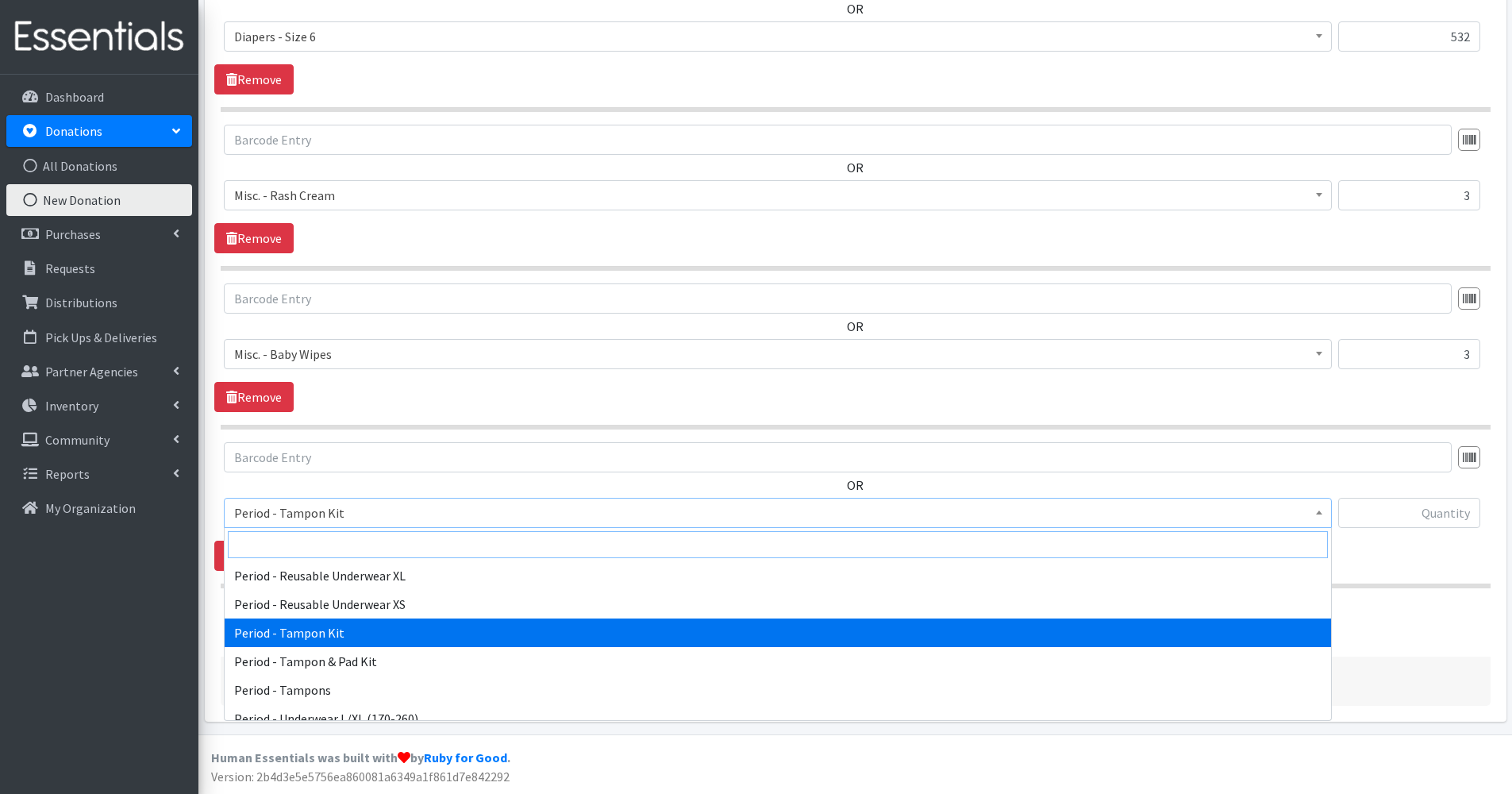
click at [298, 542] on input "search" at bounding box center [778, 545] width 1100 height 27
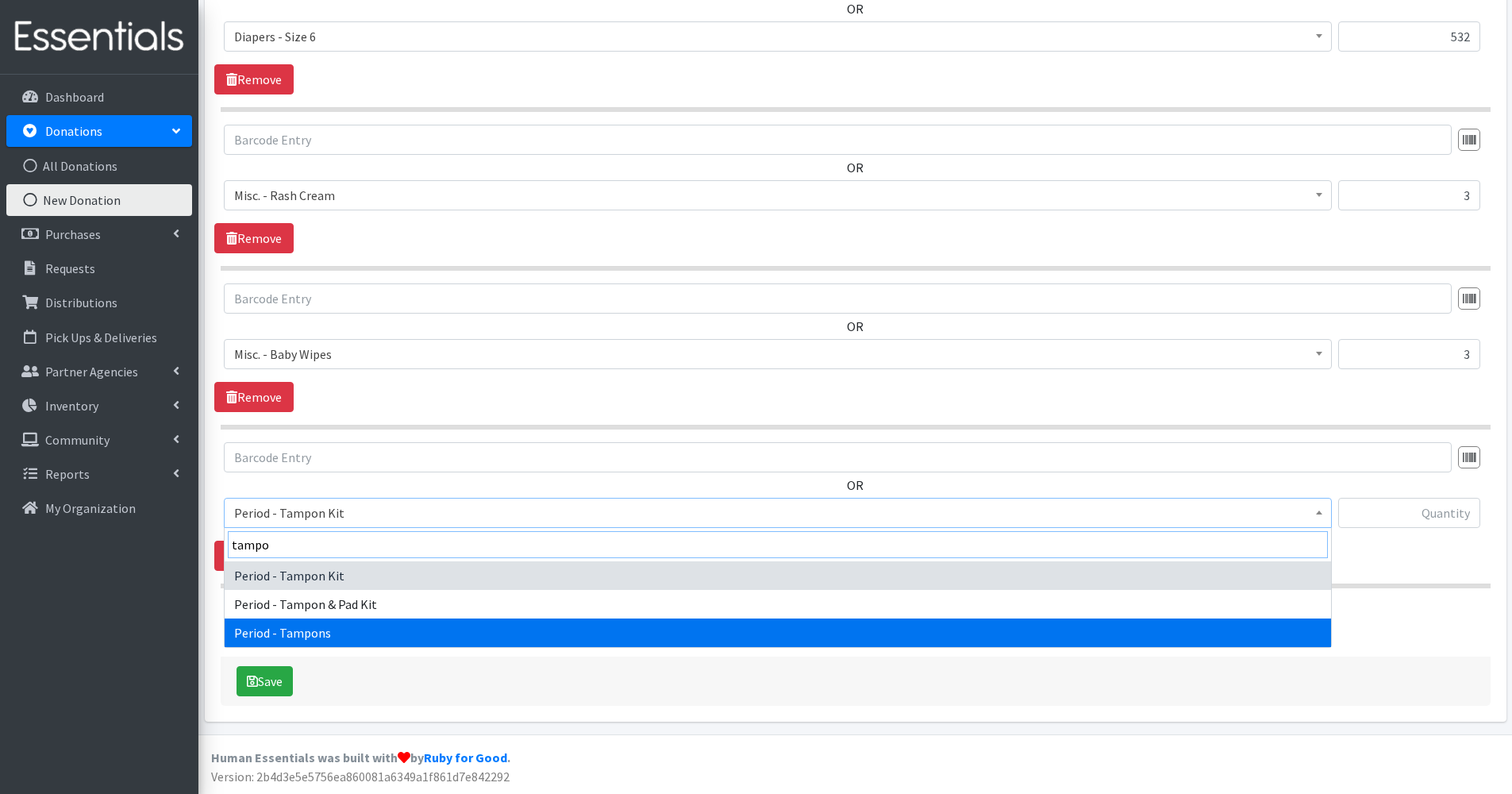
type input "tampo"
select select "1227"
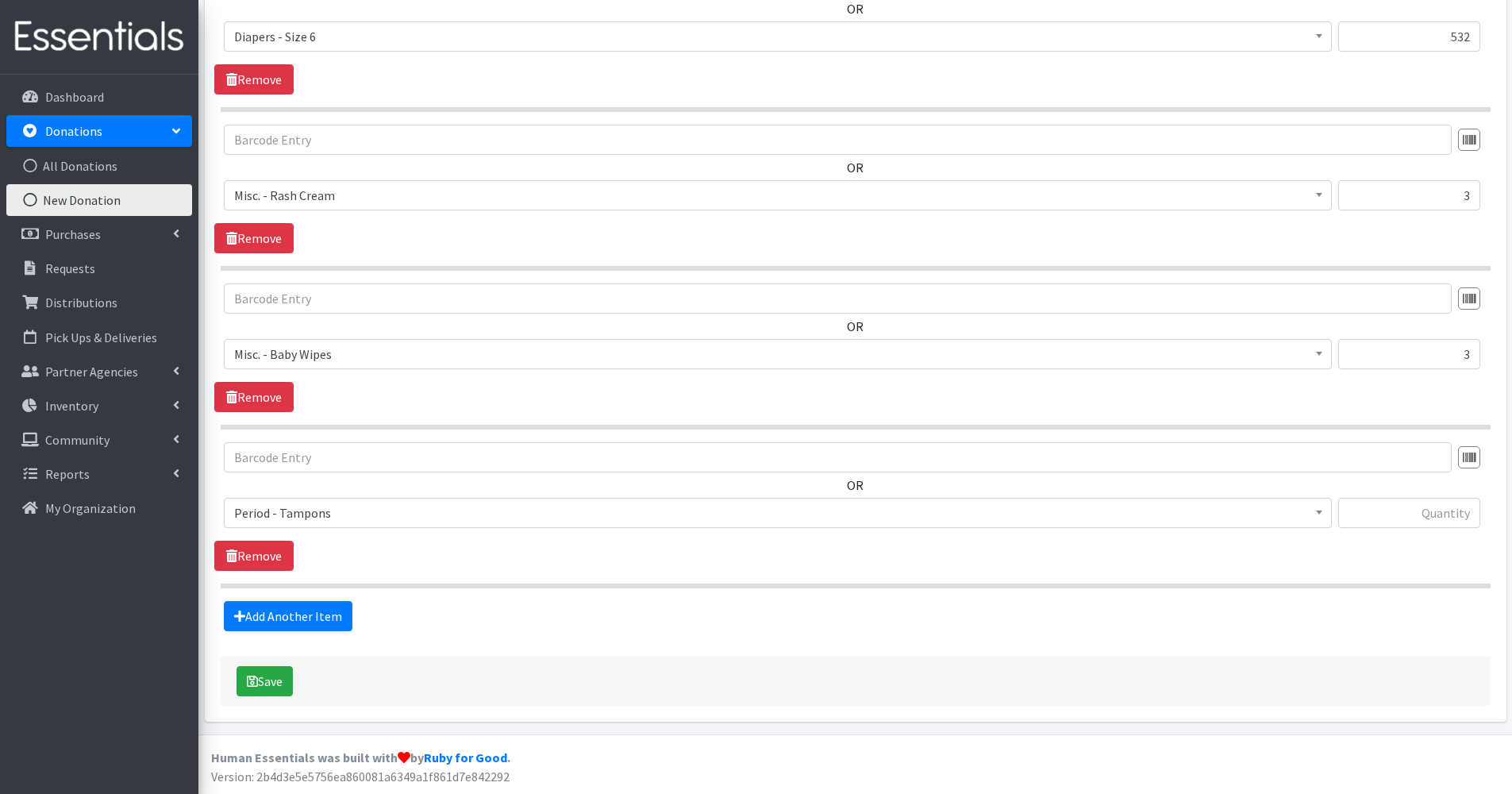
click at [1455, 541] on div "OR Choose an item Diapers - Newborn Diapers - Preemie Diapers - Size 1 Diapers …" at bounding box center [855, 506] width 1282 height 129
click at [1449, 519] on input "text" at bounding box center [1409, 513] width 142 height 30
type input "111"
click at [293, 610] on link "Add Another Item" at bounding box center [289, 616] width 129 height 30
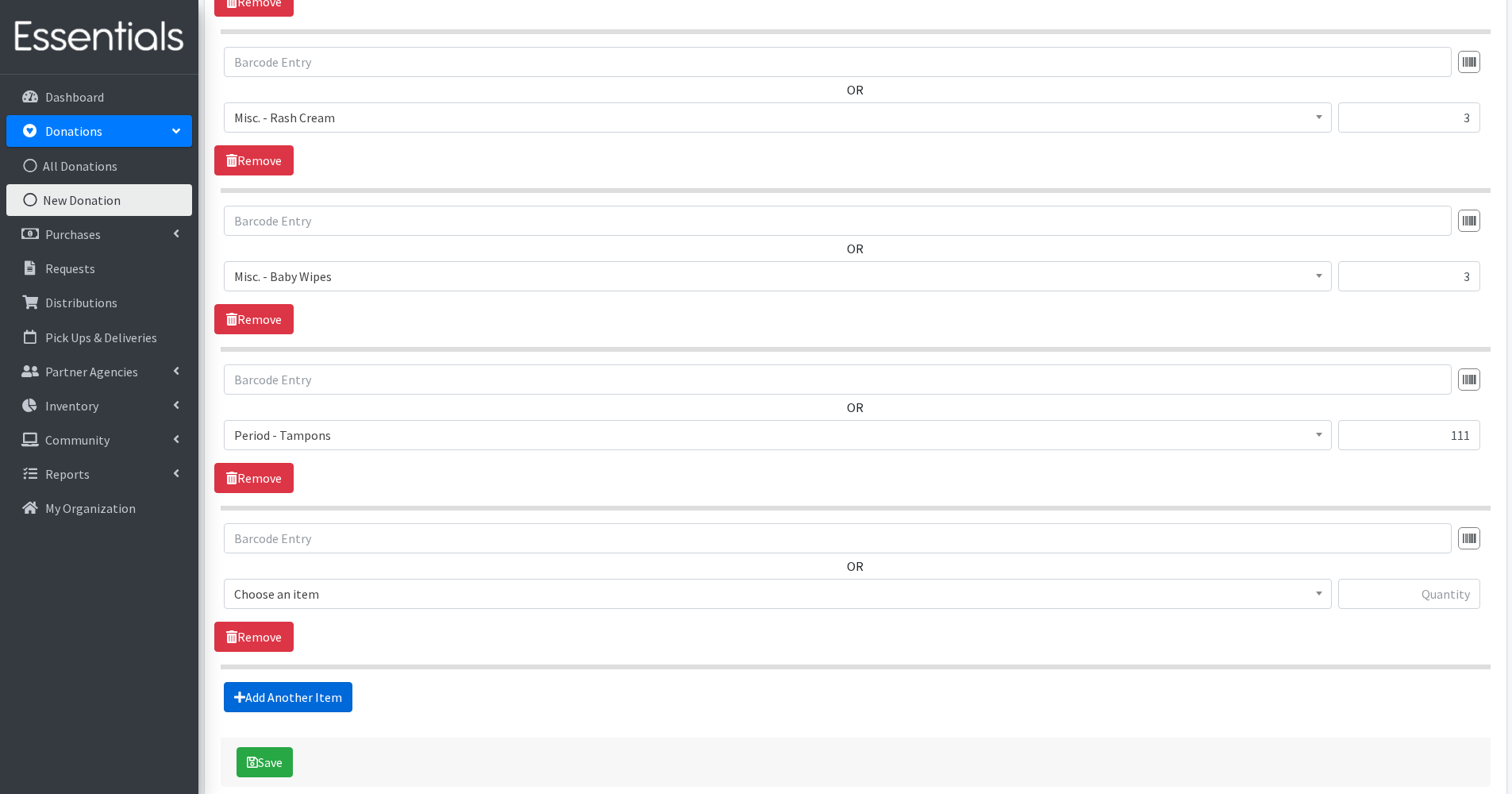
scroll to position [1253, 0]
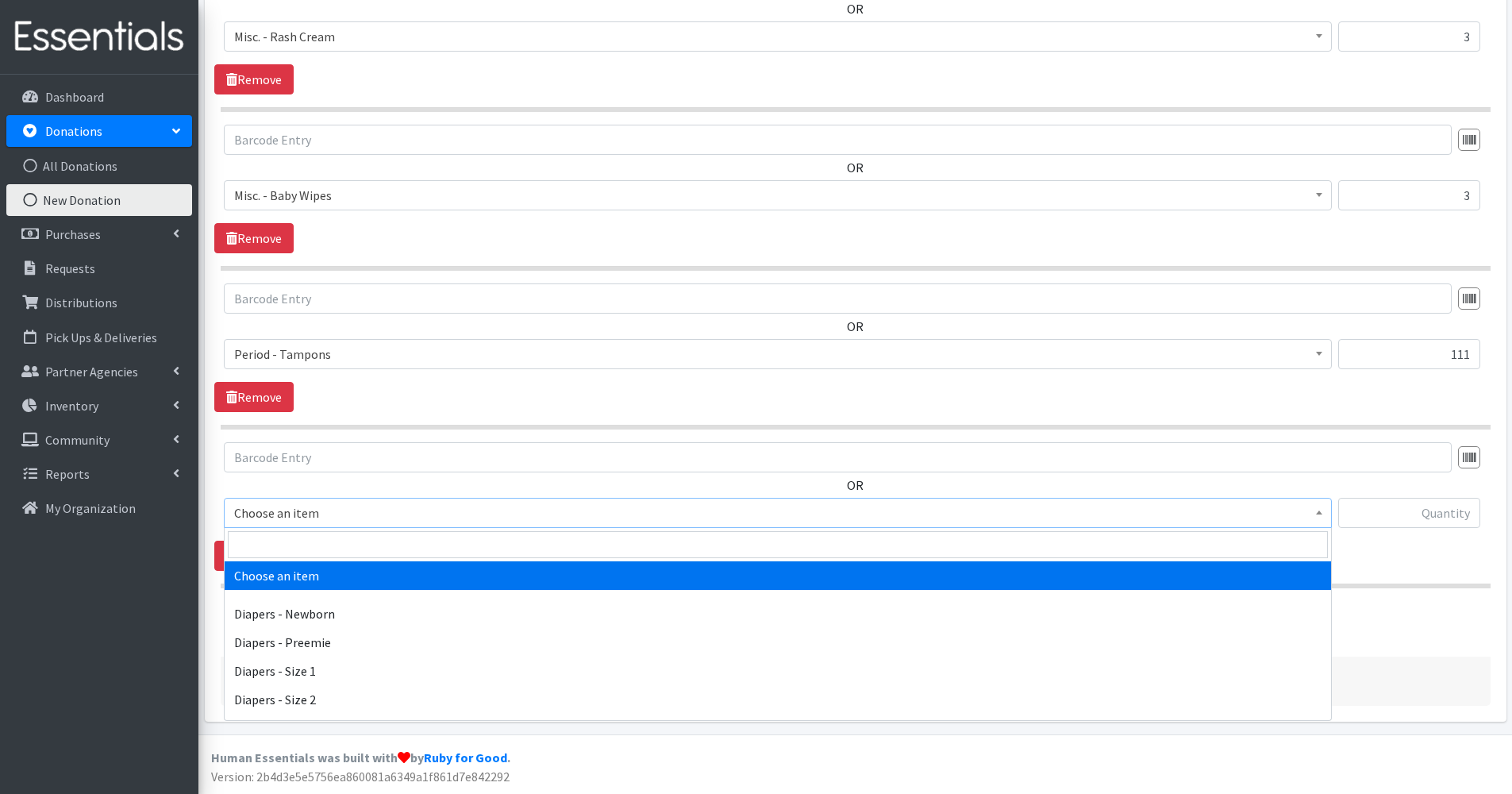
click at [265, 511] on span "Choose an item" at bounding box center [778, 513] width 1088 height 22
click at [271, 545] on input "search" at bounding box center [778, 545] width 1100 height 27
type input "liner"
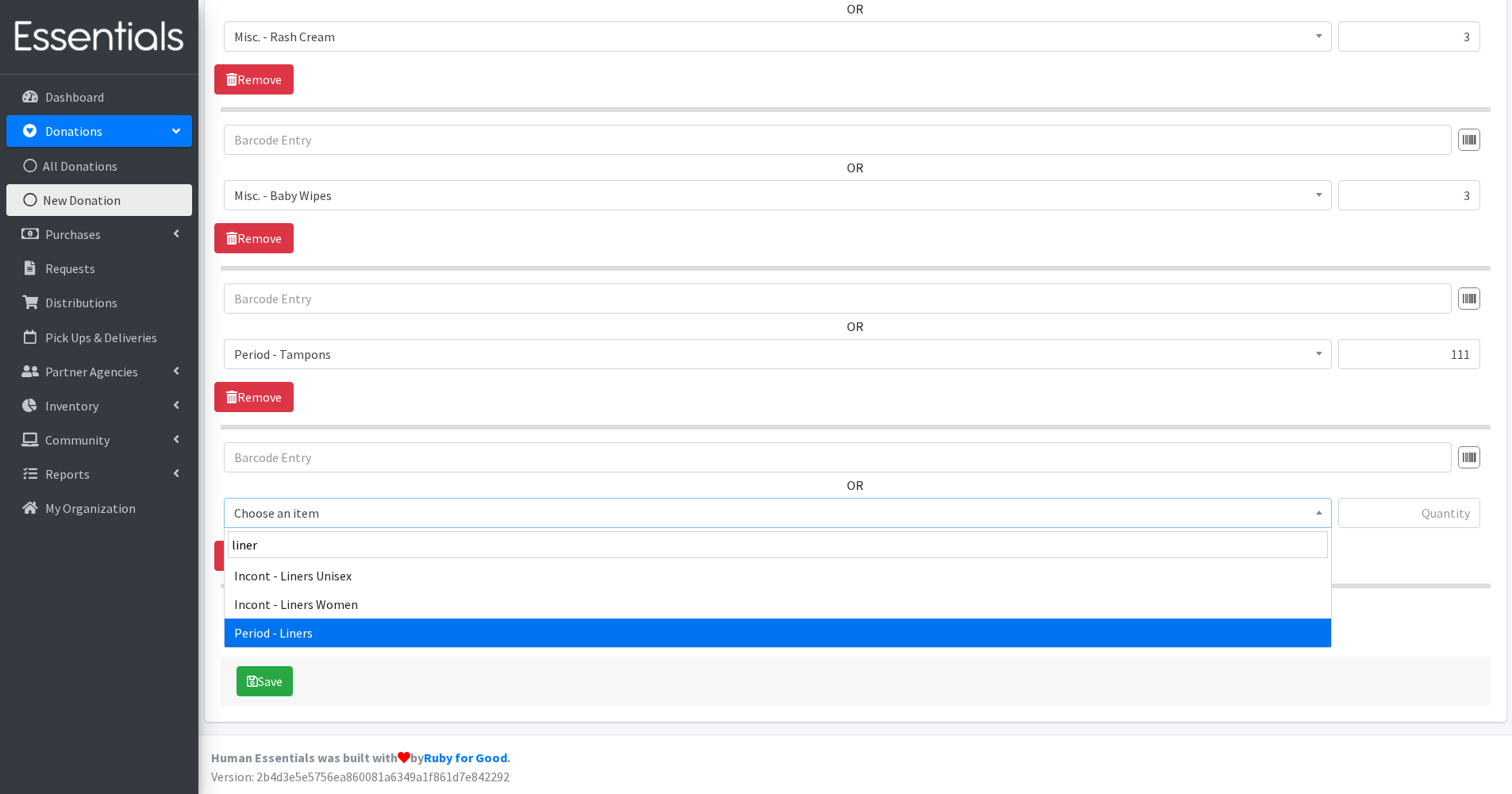
select select "1226"
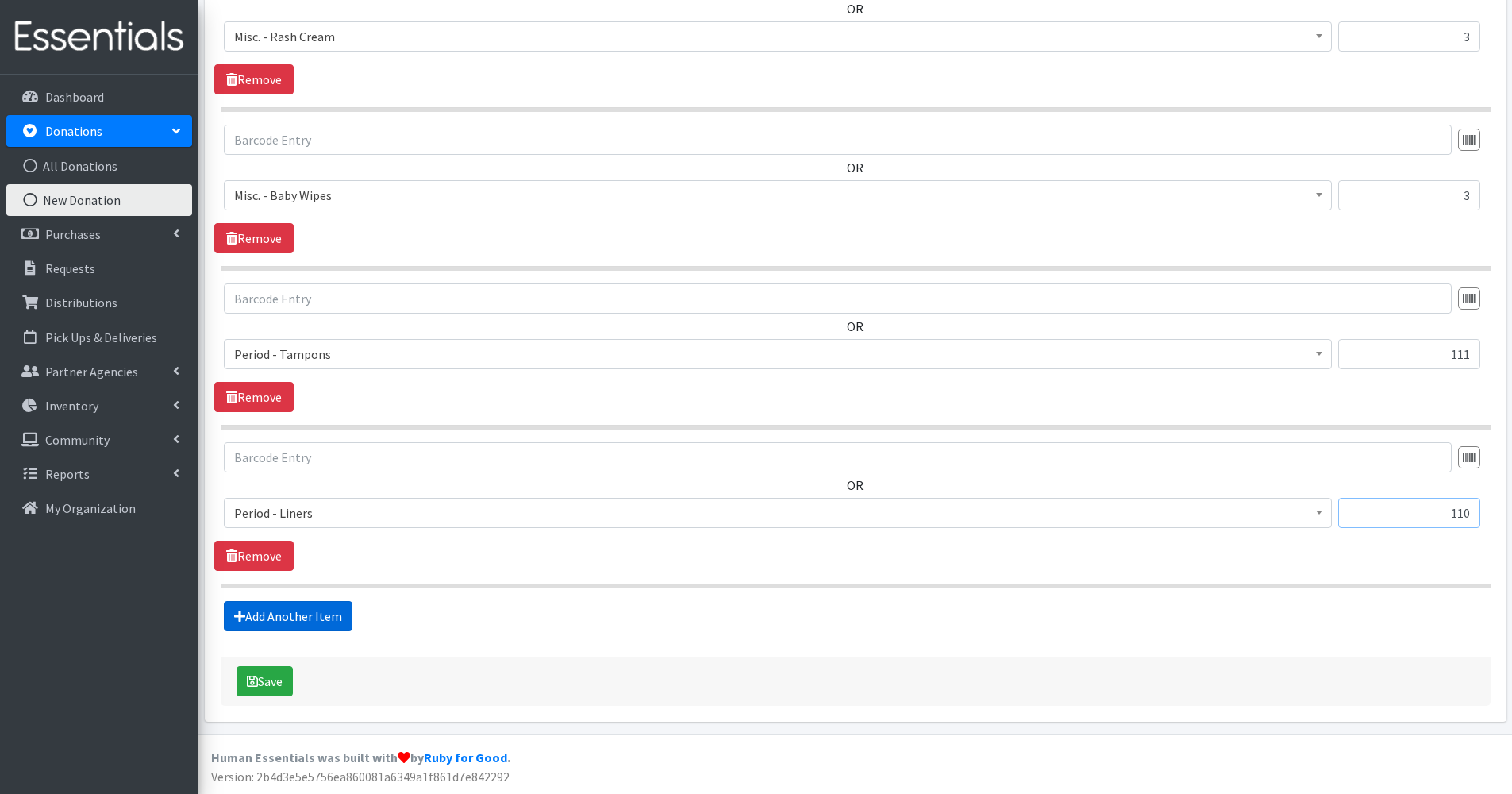
type input "110"
click at [309, 619] on link "Add Another Item" at bounding box center [289, 616] width 129 height 30
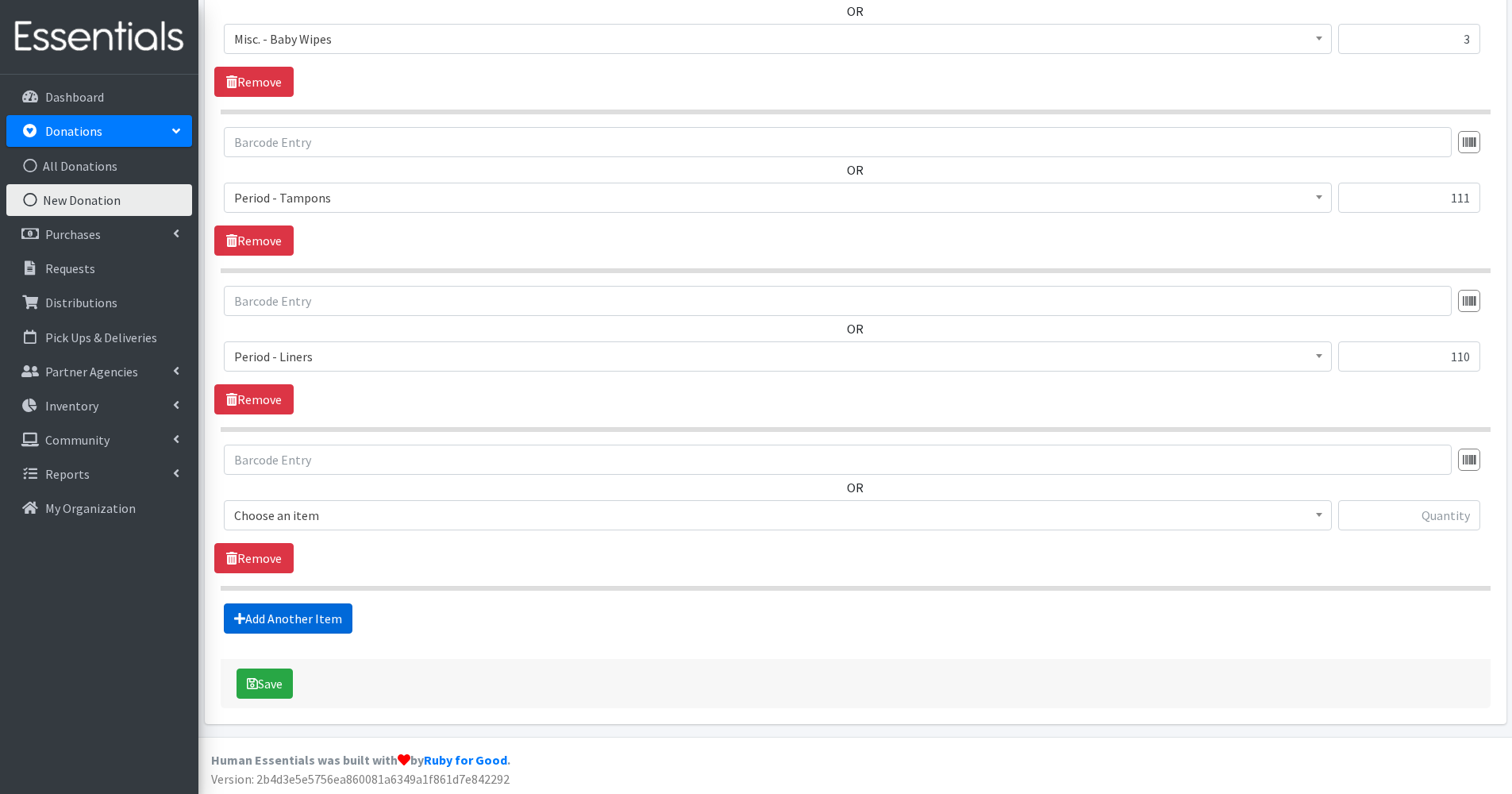
scroll to position [1411, 0]
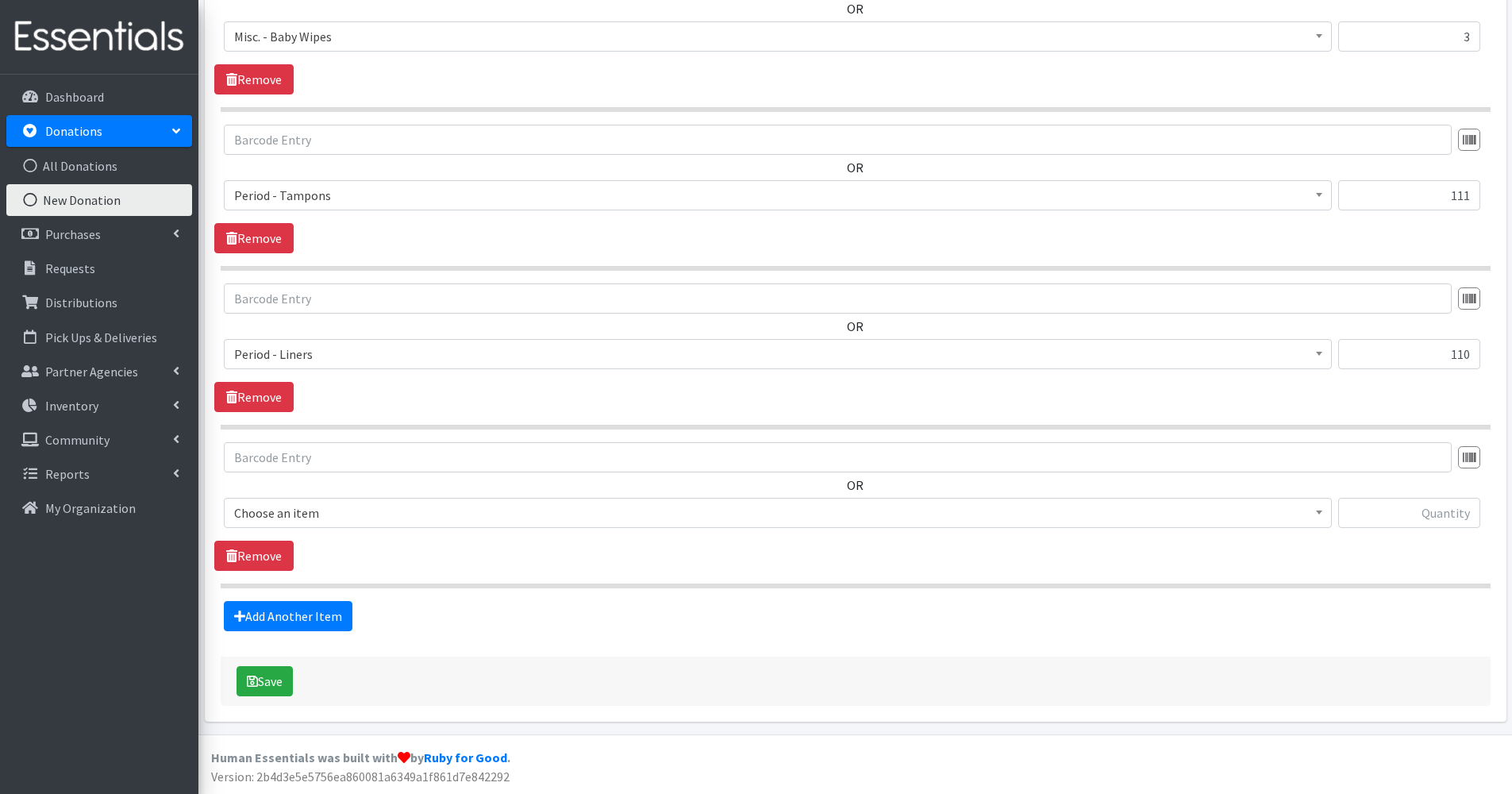
click at [300, 508] on span "Choose an item" at bounding box center [778, 513] width 1088 height 22
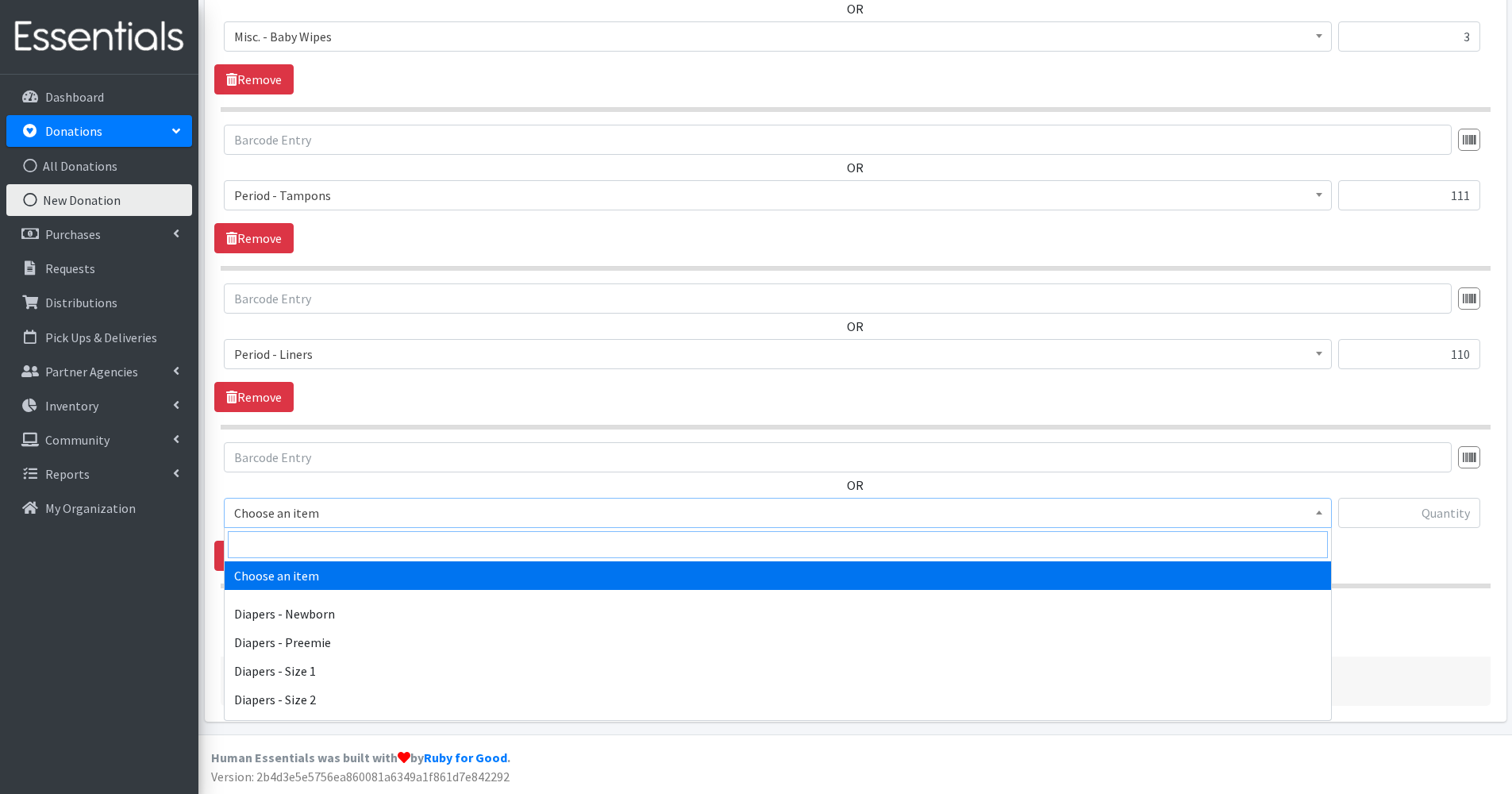
click at [294, 546] on input "search" at bounding box center [778, 545] width 1100 height 27
type input "pad"
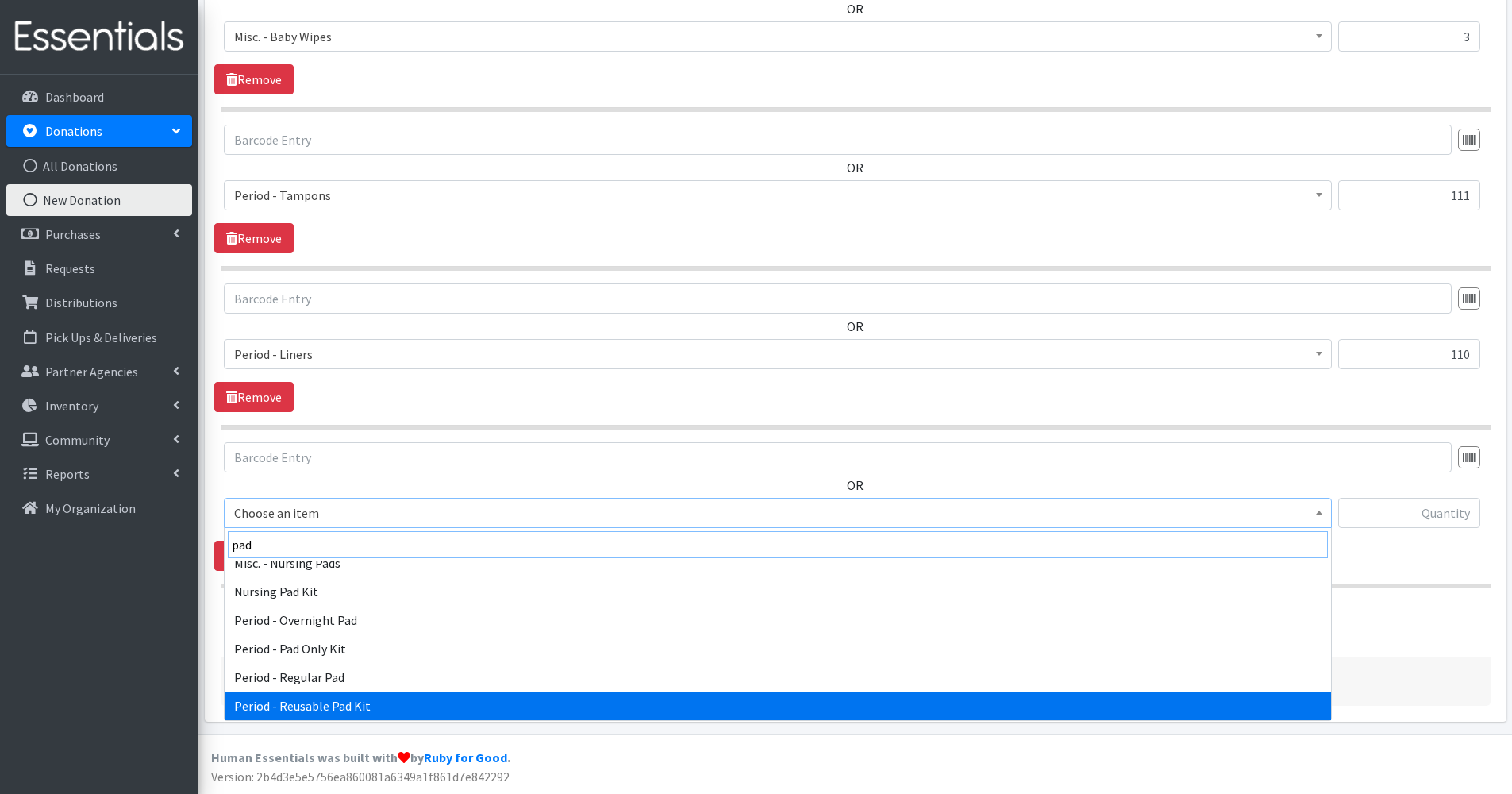
scroll to position [156, 0]
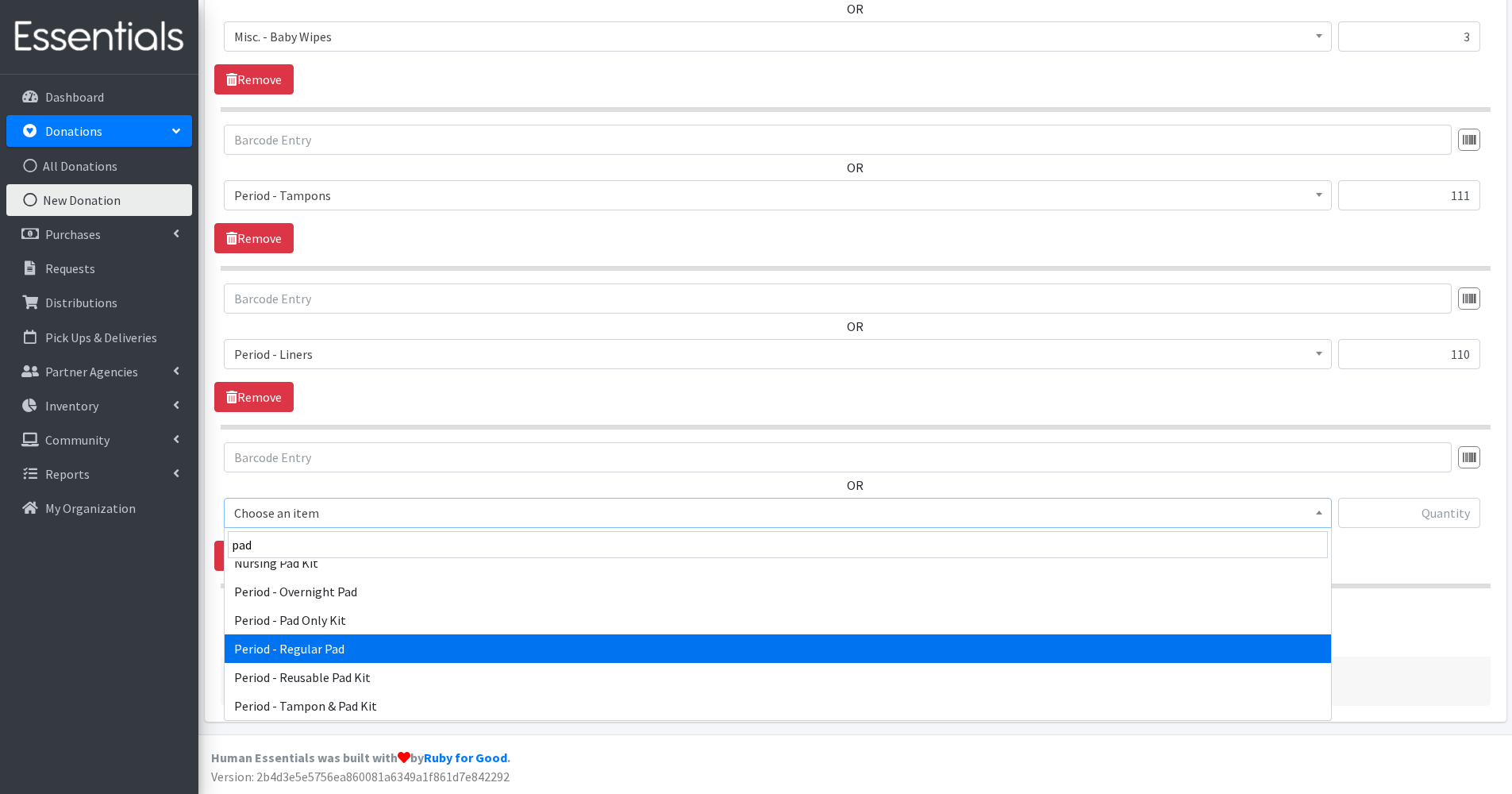
select select "1225"
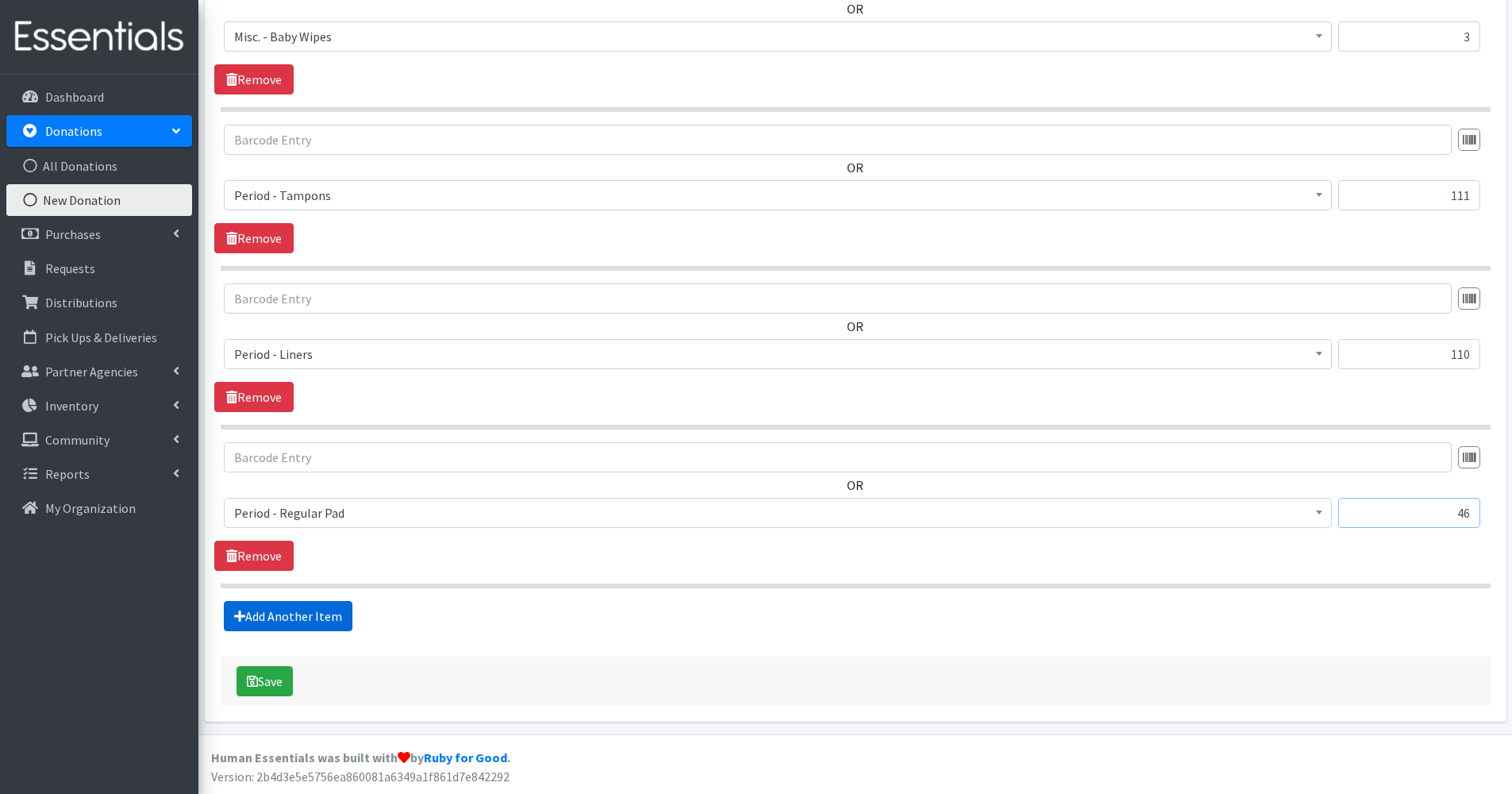
type input "46"
click at [289, 617] on link "Add Another Item" at bounding box center [289, 616] width 129 height 30
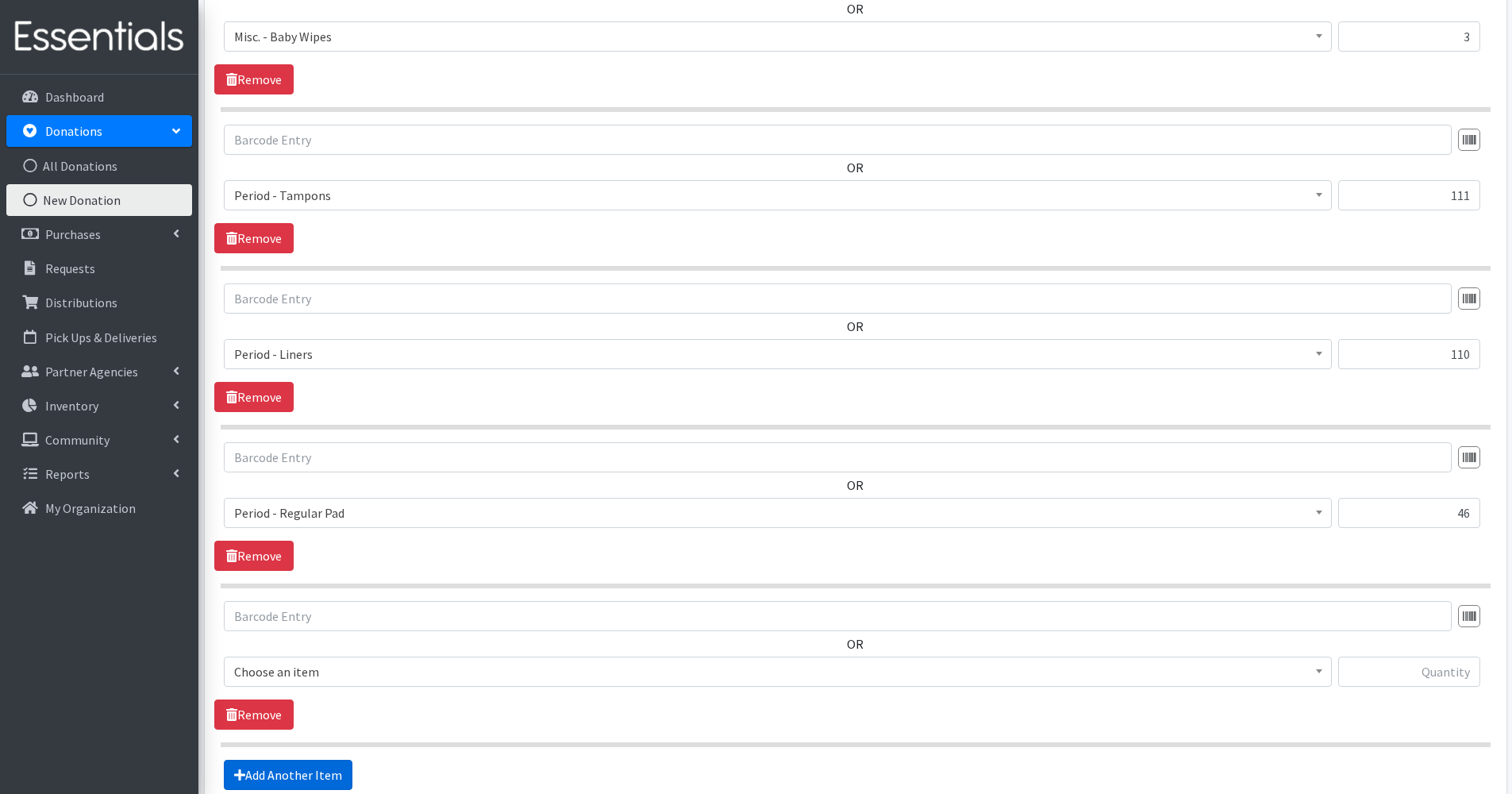
scroll to position [1570, 0]
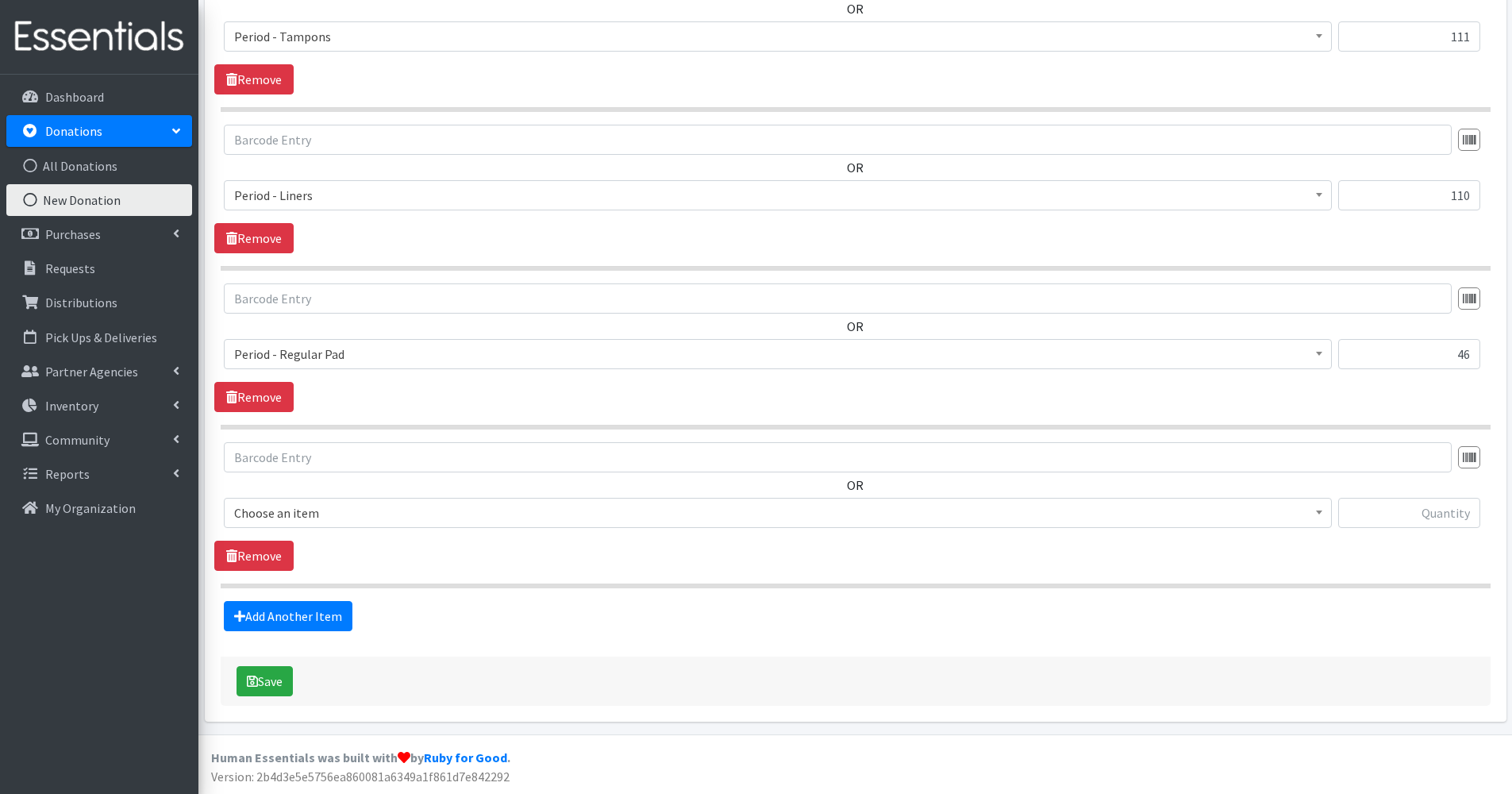
click at [290, 501] on span "Choose an item" at bounding box center [778, 513] width 1109 height 30
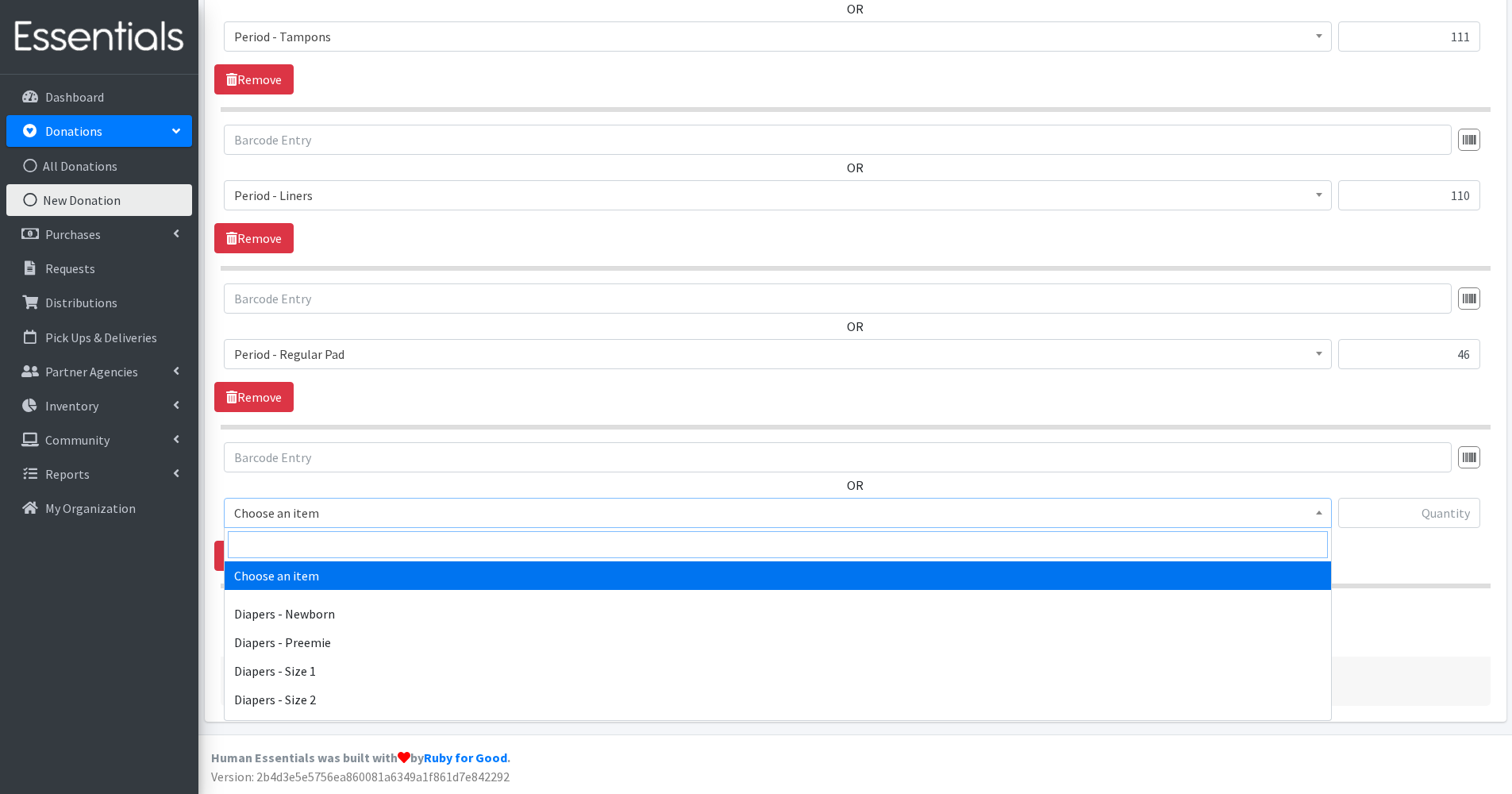
click at [283, 556] on input "search" at bounding box center [778, 545] width 1100 height 27
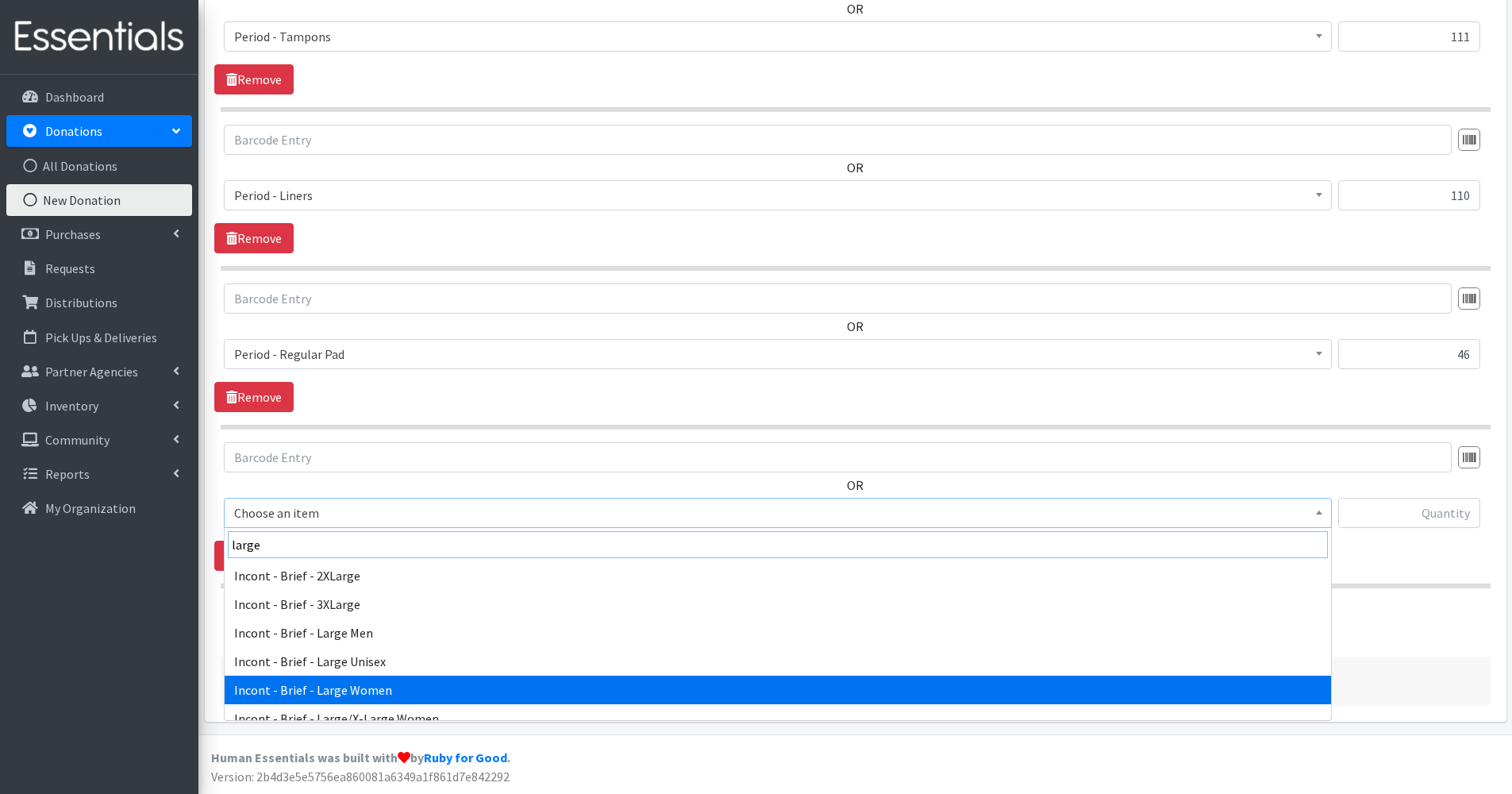
type input "large"
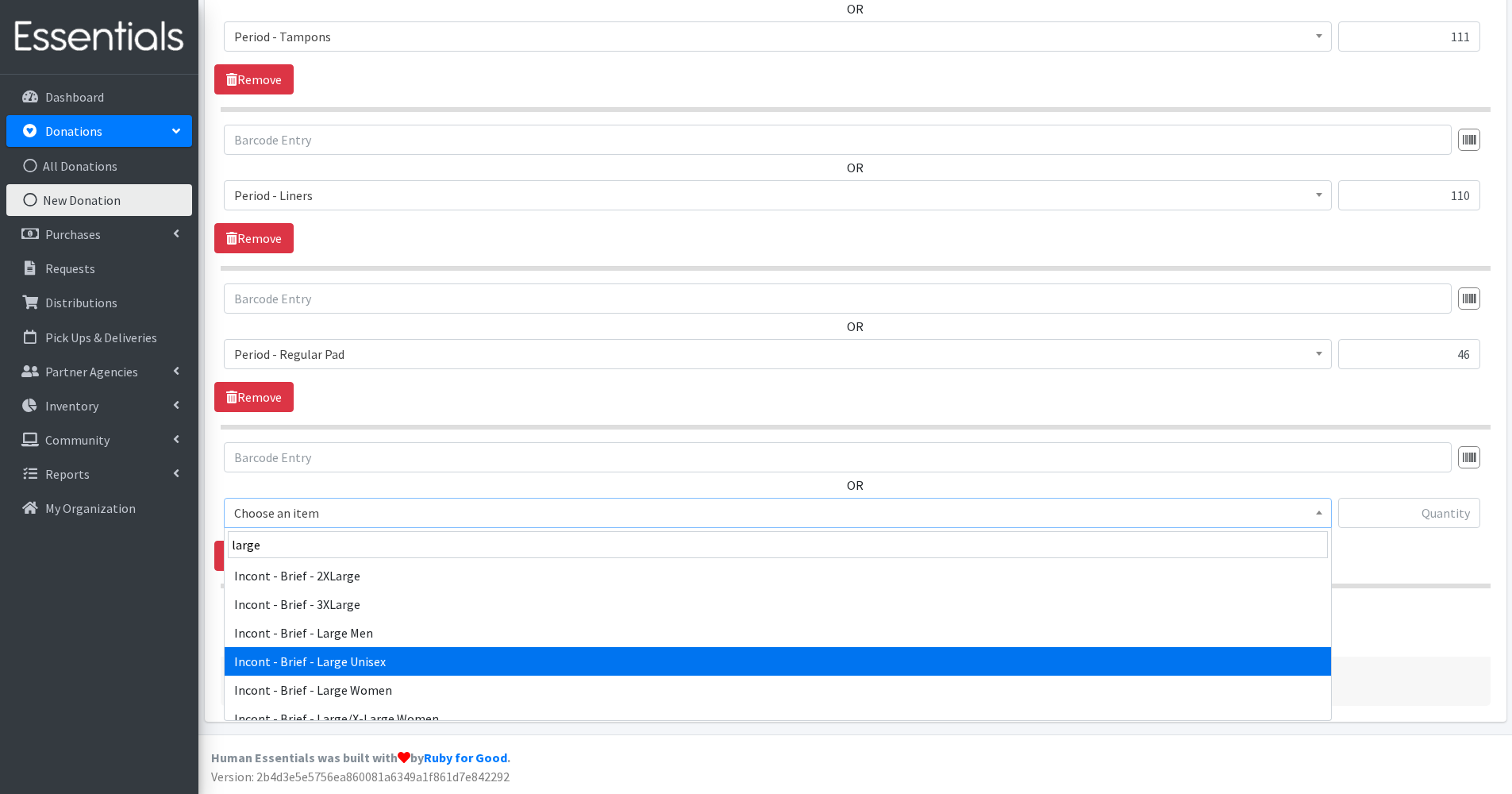
select select "91"
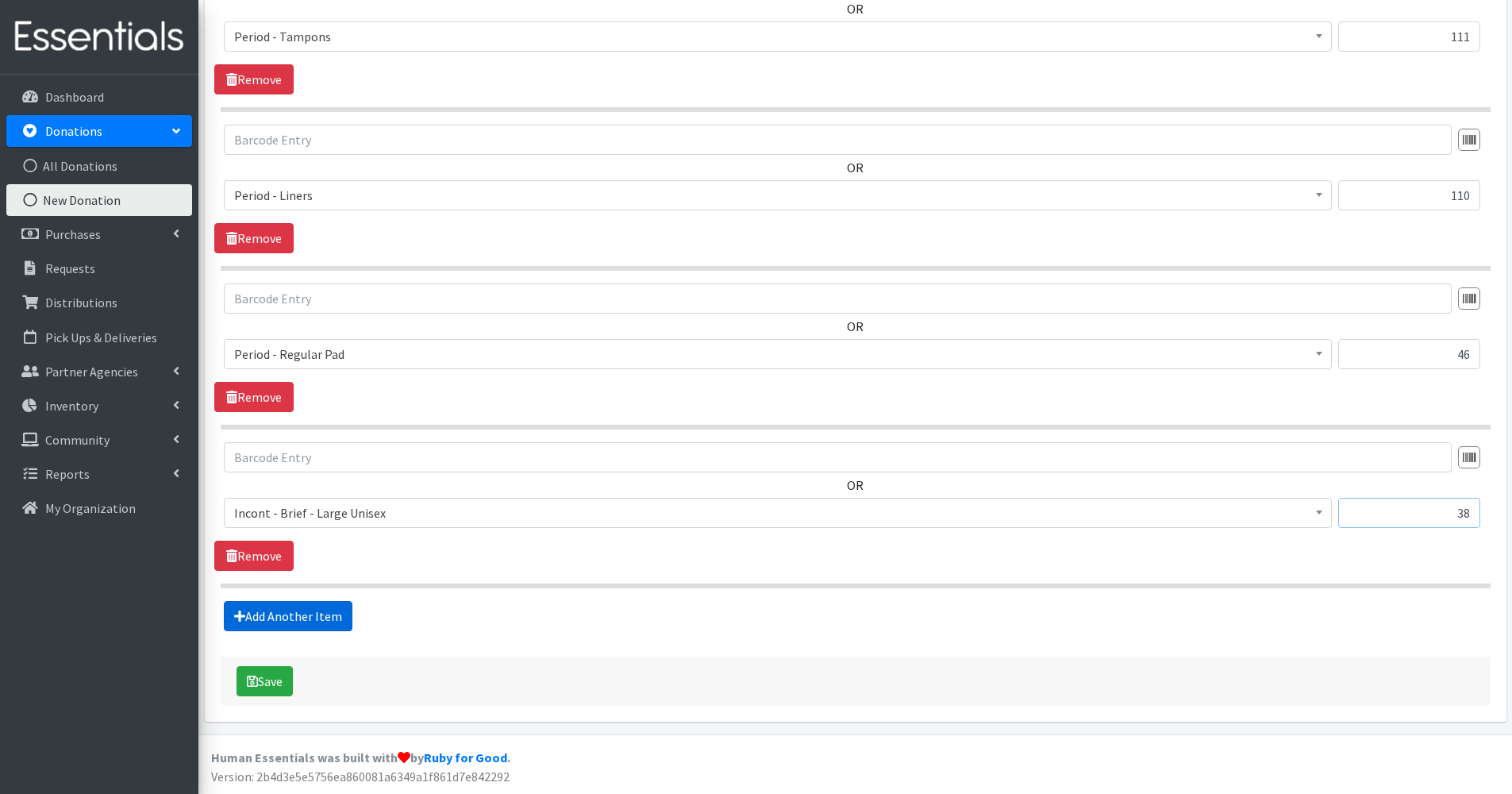
type input "38"
click at [314, 615] on link "Add Another Item" at bounding box center [289, 616] width 129 height 30
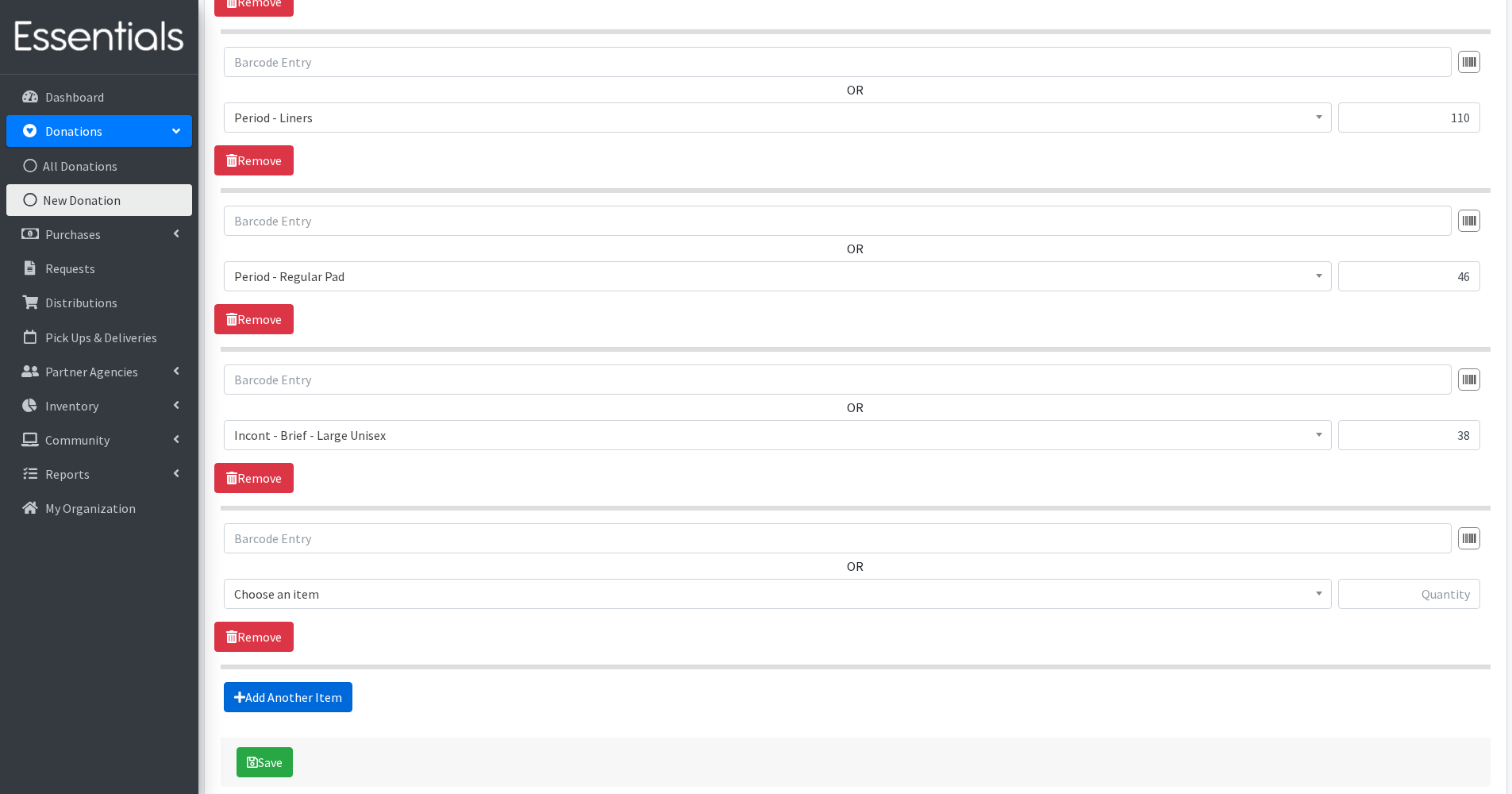
scroll to position [1729, 0]
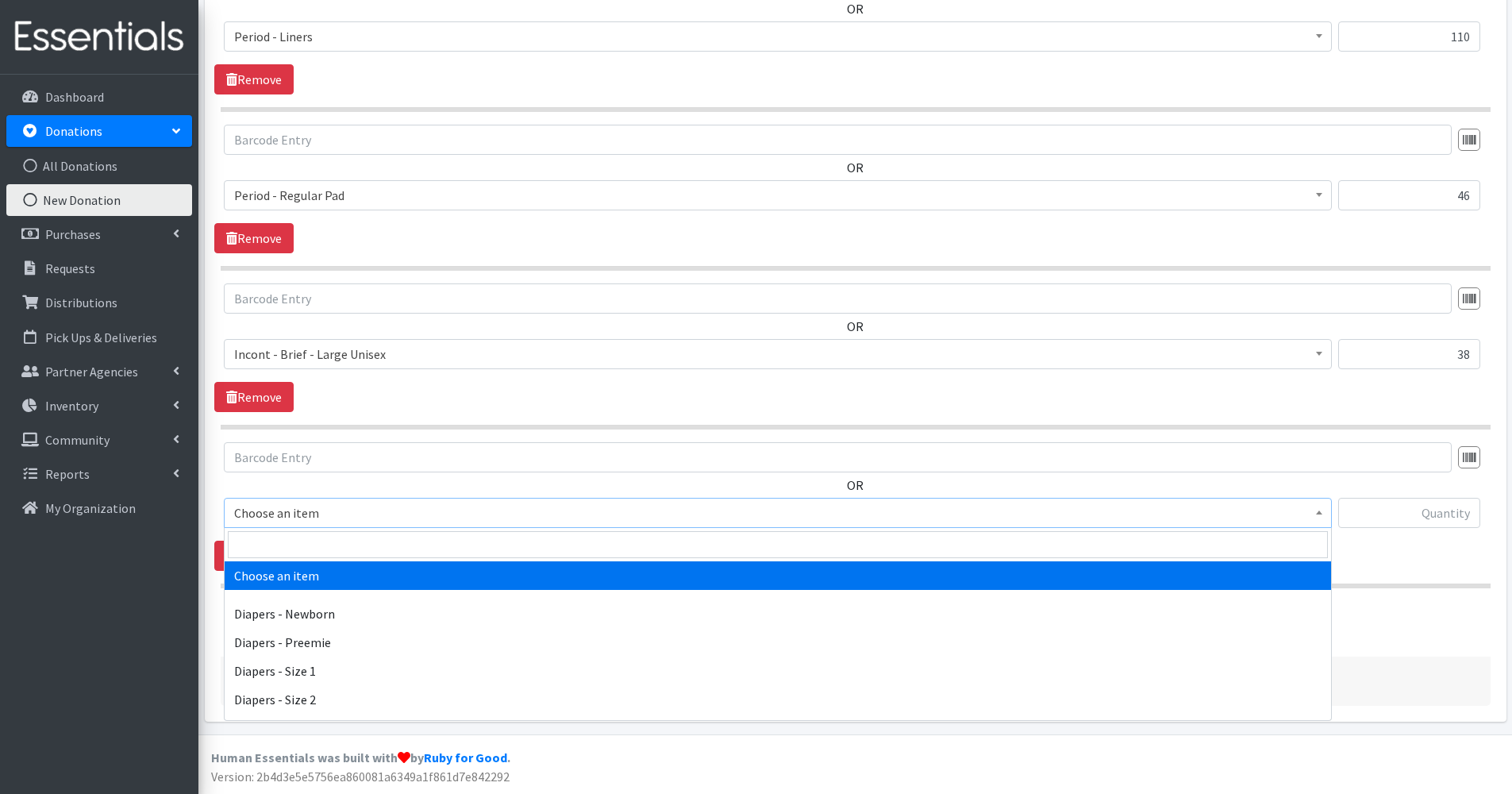
click at [297, 507] on span "Choose an item" at bounding box center [778, 513] width 1088 height 22
click at [291, 552] on input "search" at bounding box center [778, 545] width 1100 height 27
type input "wipe"
select select "5428"
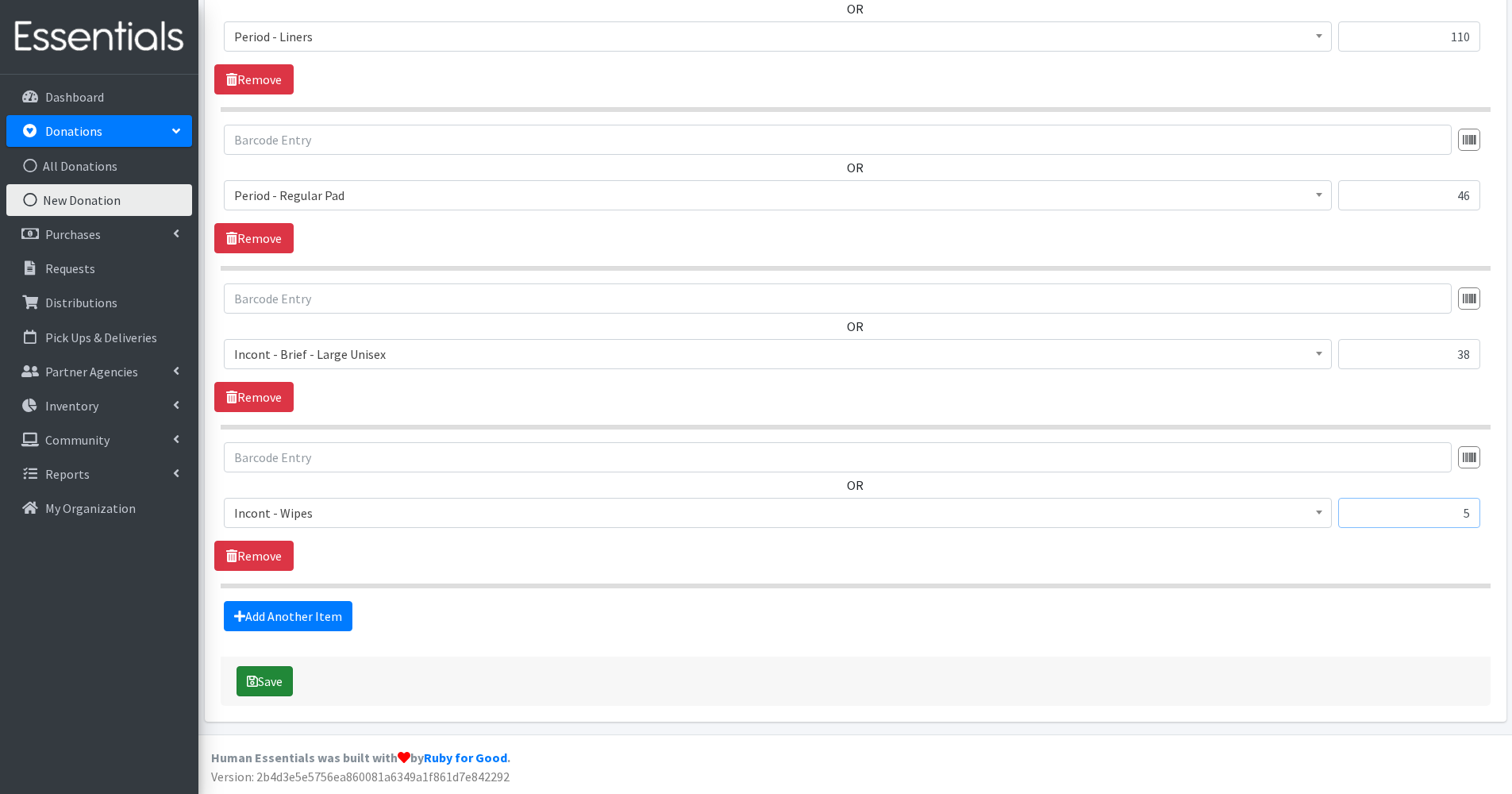
type input "5"
click at [257, 675] on icon "submit" at bounding box center [252, 682] width 11 height 13
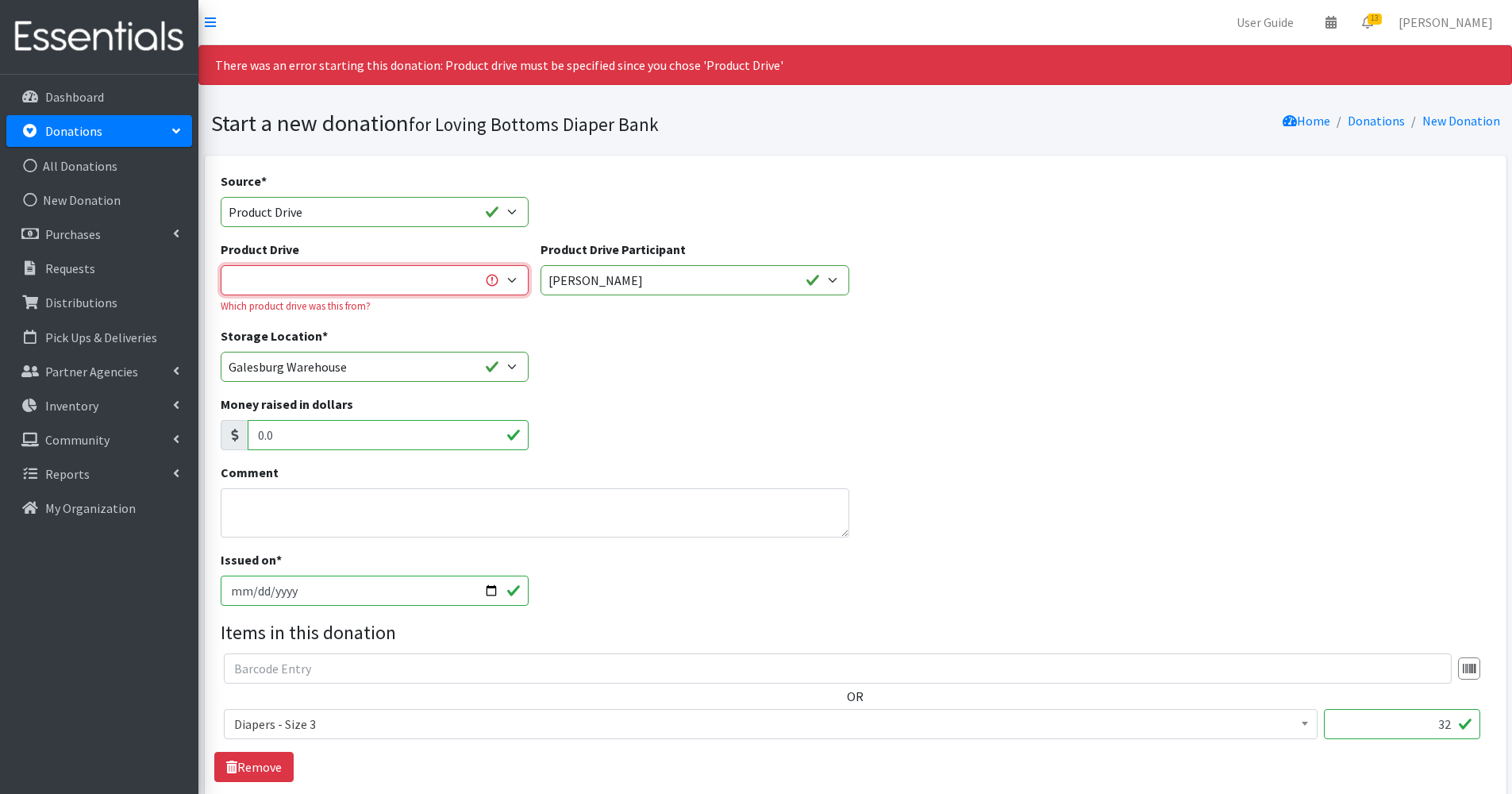
click at [477, 274] on select "4-H Federation AAUW - Morton Club Abilities Plus Abingdon Community Center Abin…" at bounding box center [374, 280] width 309 height 30
select select
click at [220, 265] on select "4-H Federation AAUW - Morton Club Abilities Plus Abingdon Community Center Abin…" at bounding box center [374, 280] width 309 height 30
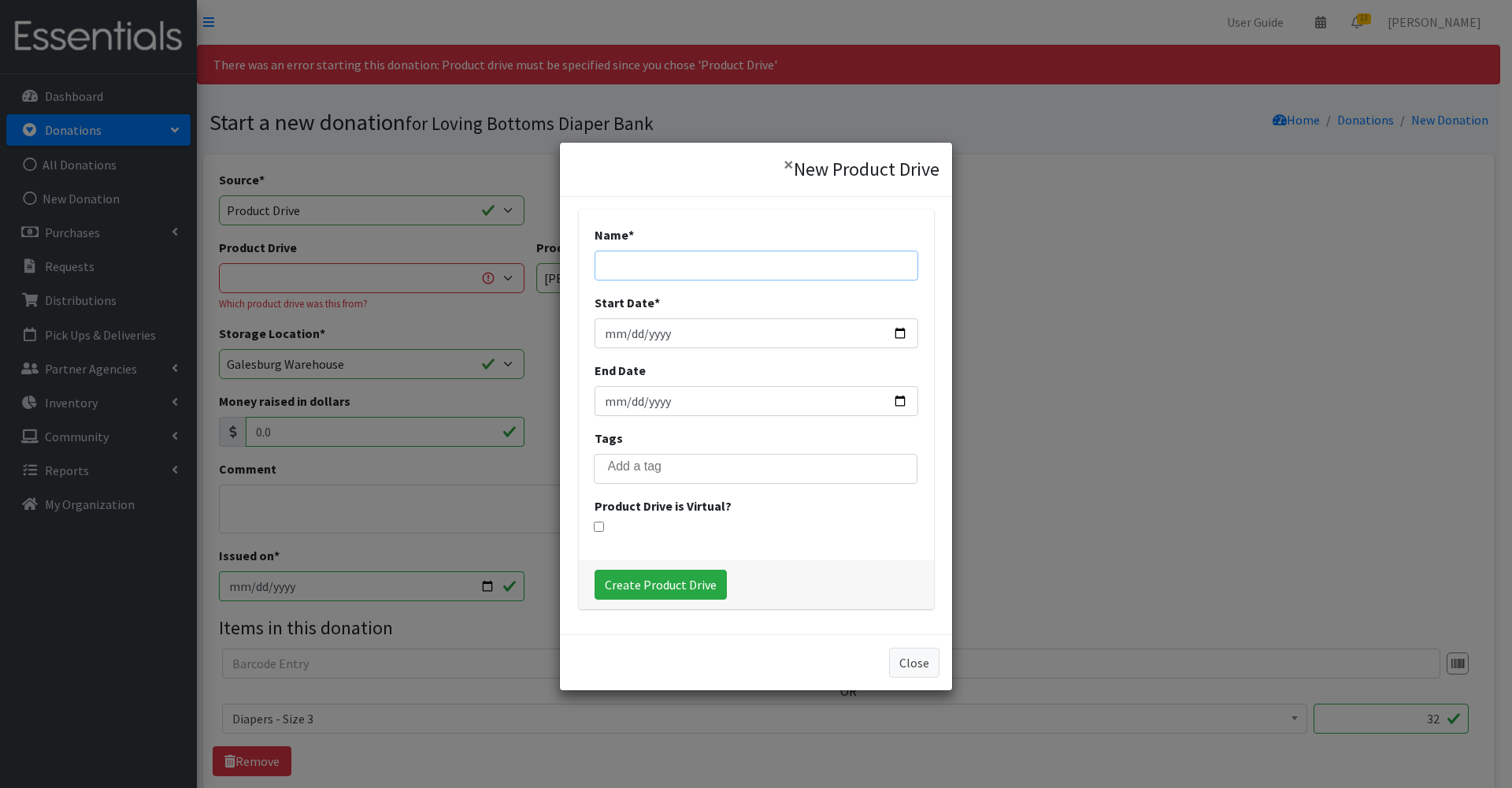
click at [697, 256] on input "Name *" at bounding box center [756, 265] width 323 height 30
type input "[PERSON_NAME]"
click at [896, 402] on input "End Date" at bounding box center [756, 401] width 323 height 30
type input "[DATE]"
click at [890, 335] on input "Start Date *" at bounding box center [756, 333] width 323 height 30
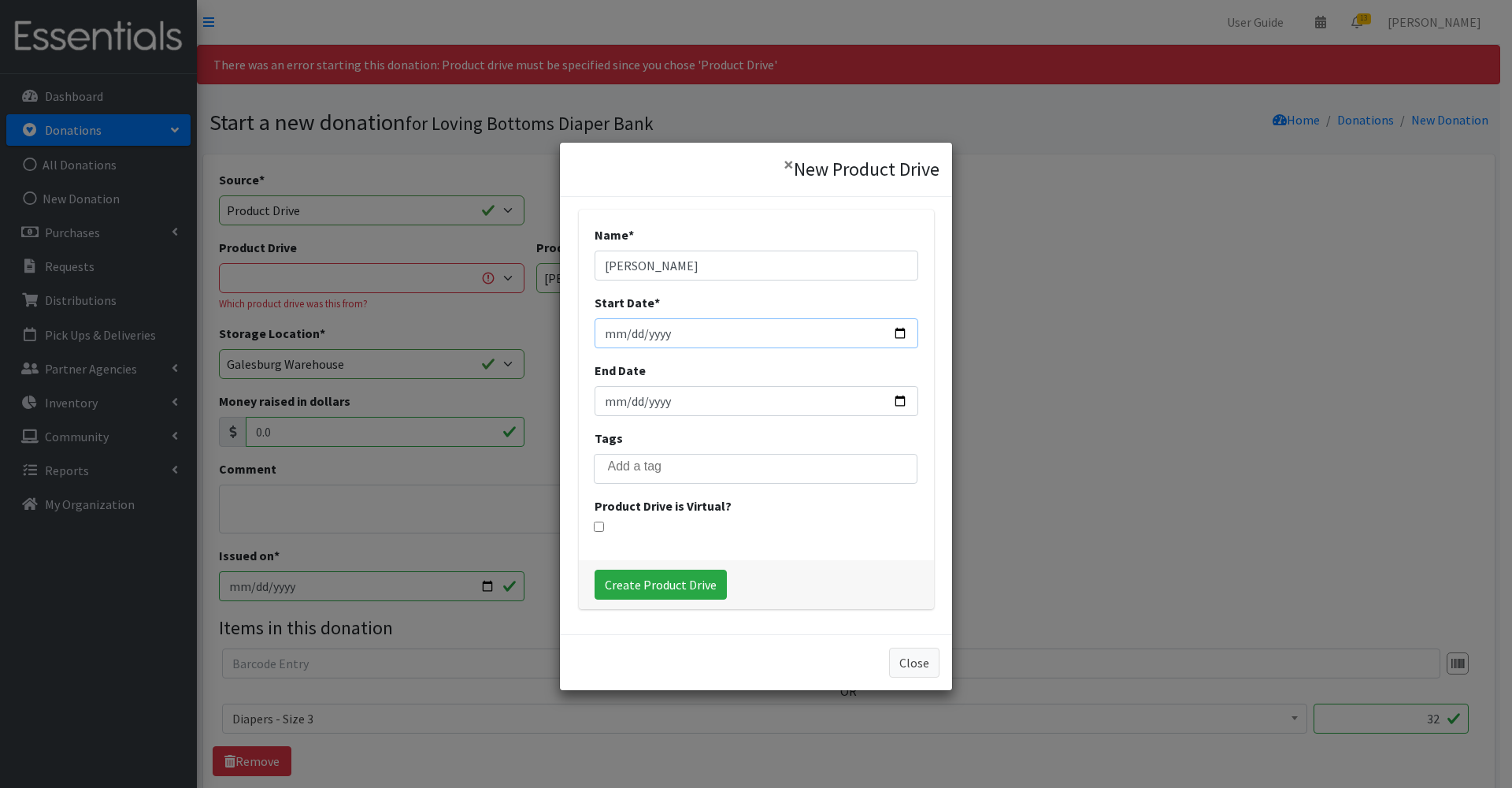
type input "2025-08-01"
click at [686, 596] on input "Create Product Drive" at bounding box center [661, 585] width 132 height 30
select select "3513"
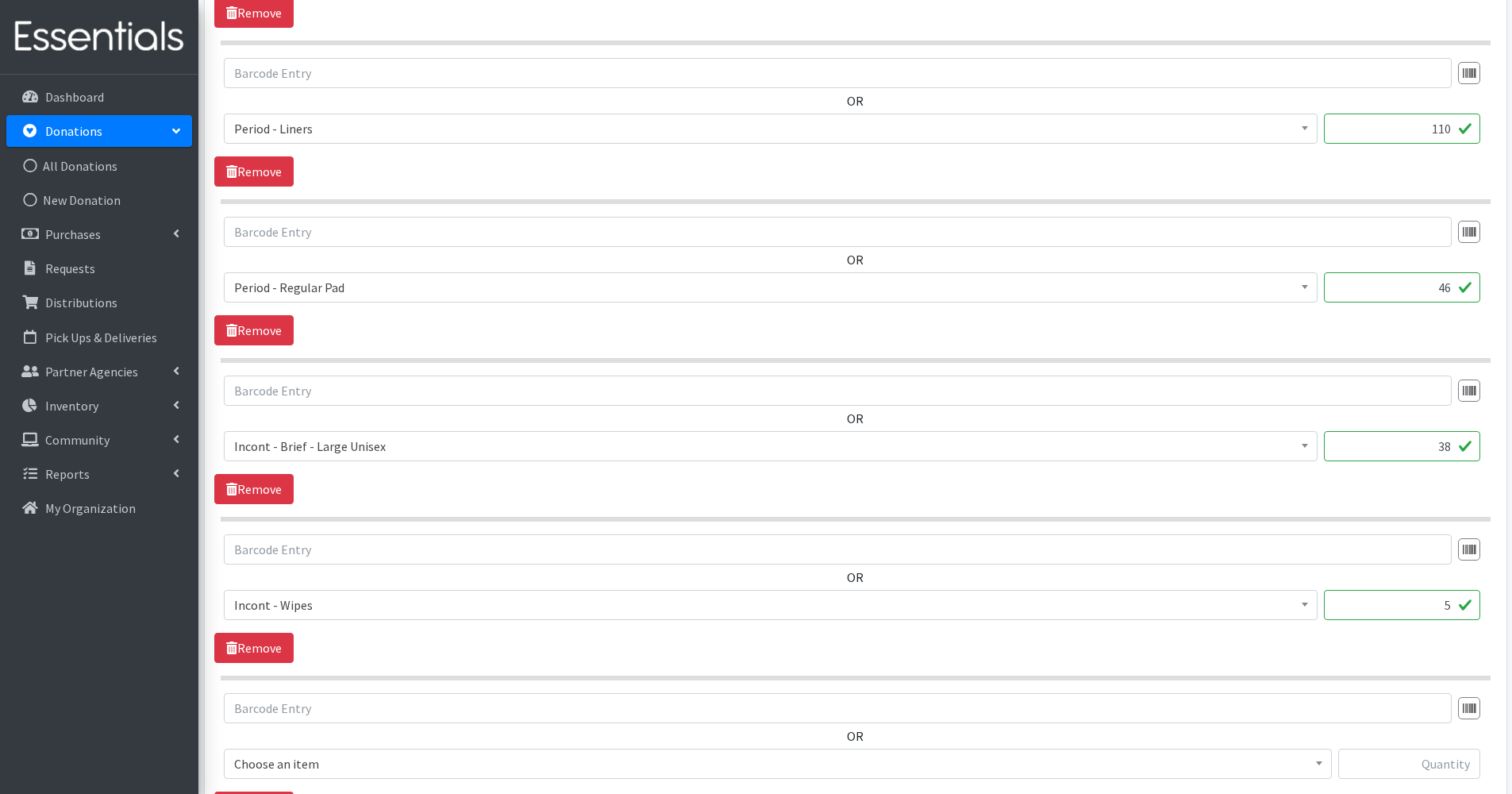
scroll to position [1958, 0]
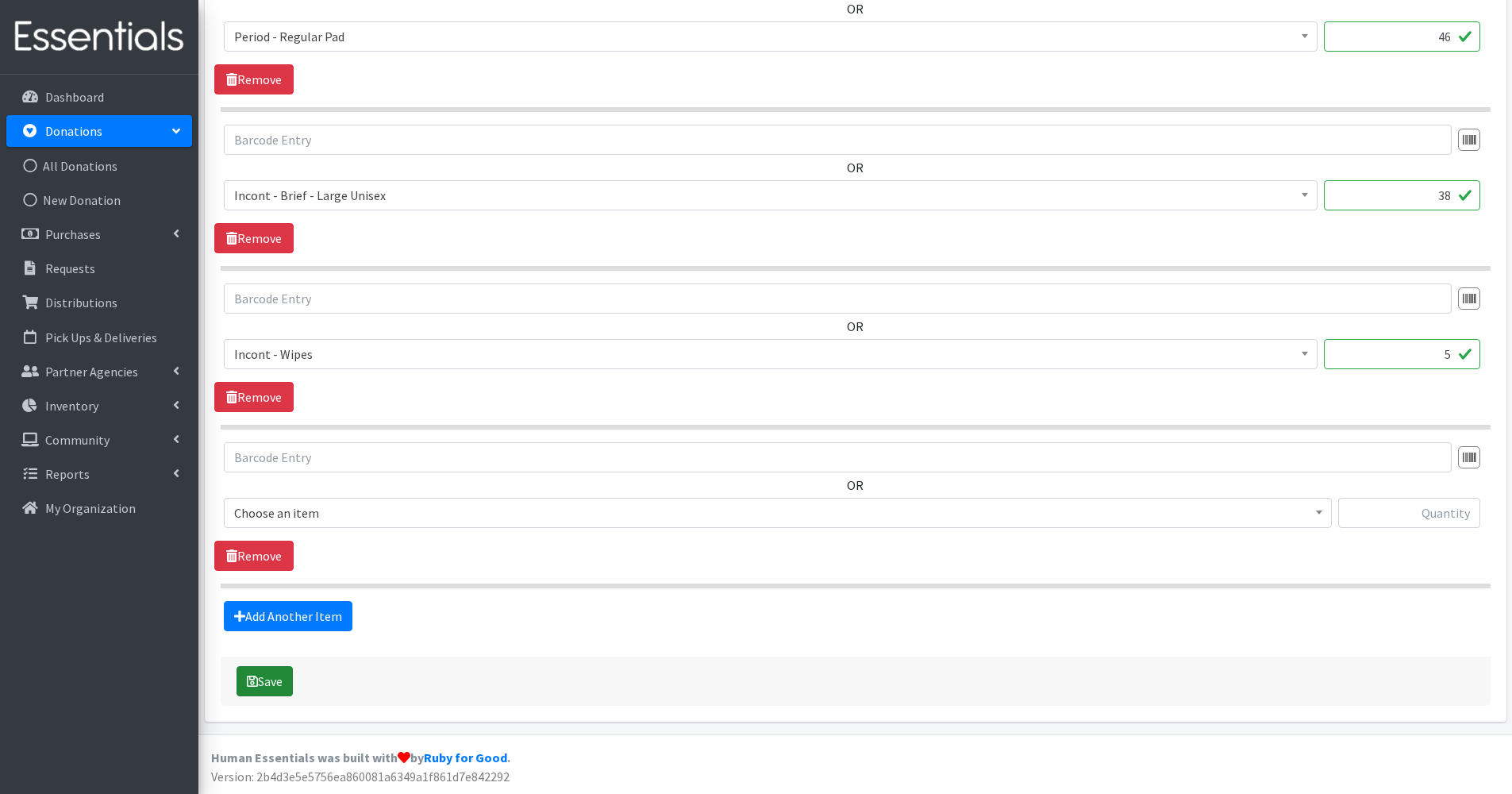
click at [260, 686] on button "Save" at bounding box center [264, 681] width 56 height 30
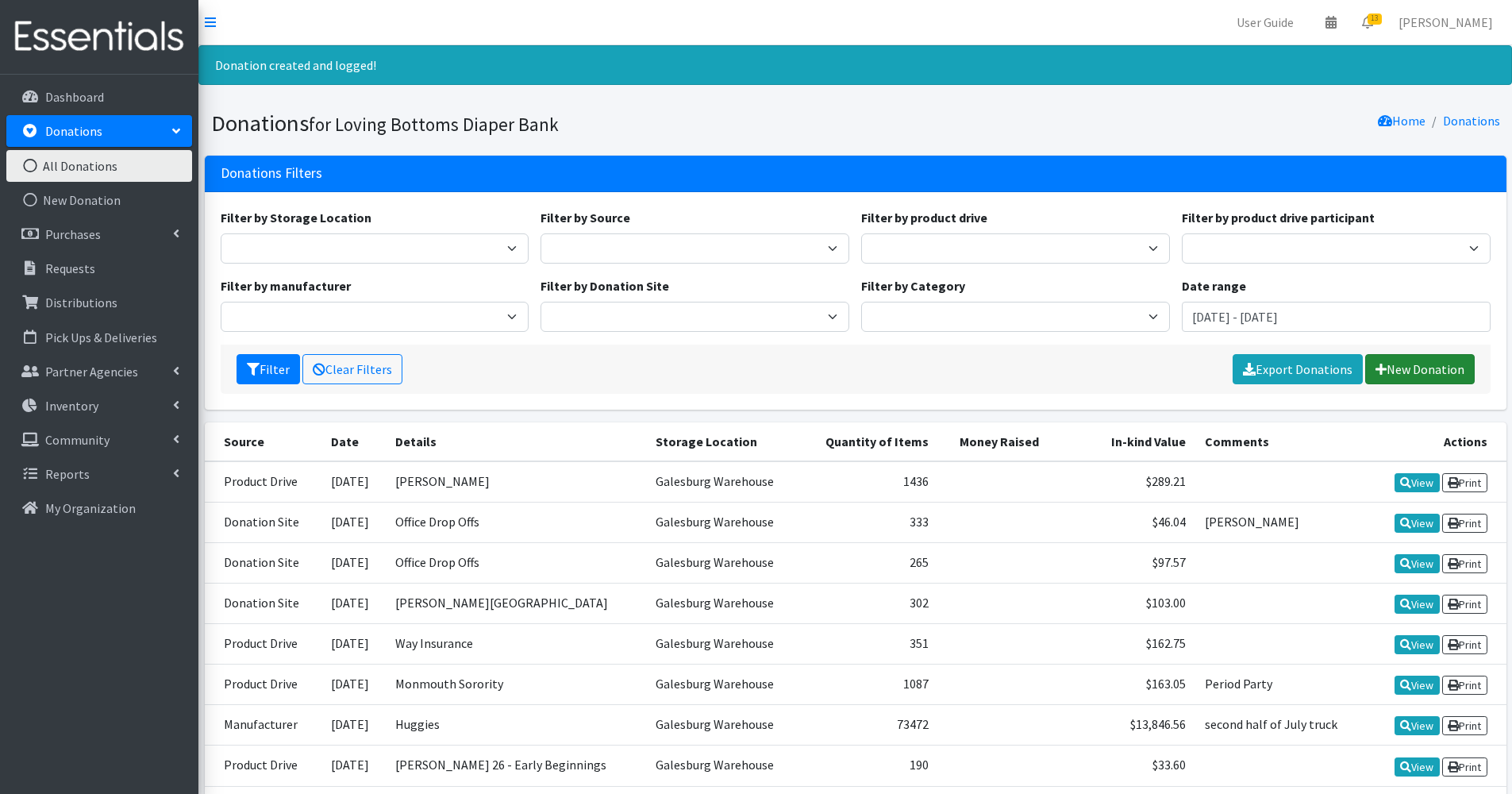
click at [1400, 381] on link "New Donation" at bounding box center [1420, 369] width 109 height 30
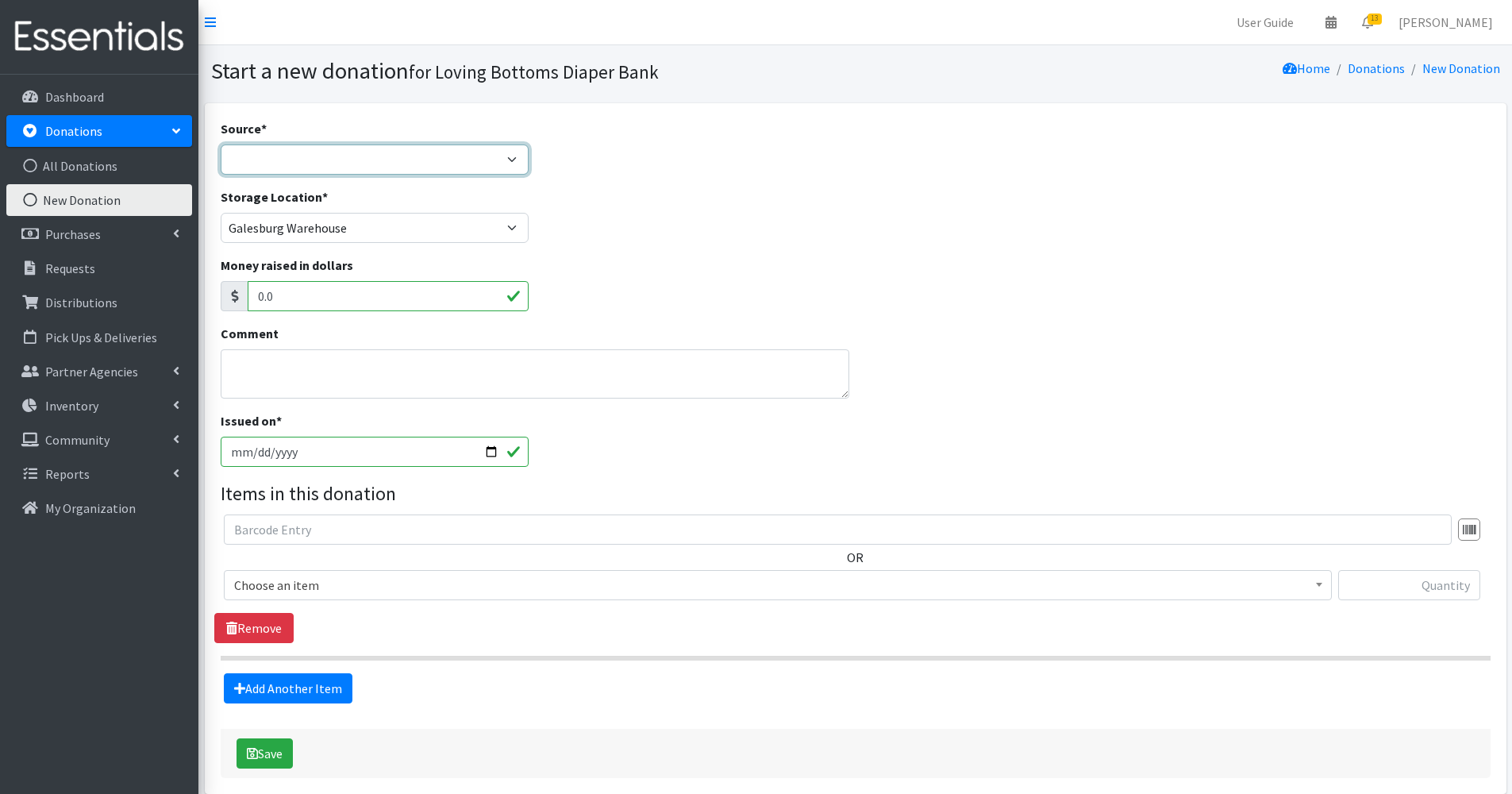
click at [389, 161] on select "Product Drive Manufacturer Donation Site Misc. Donation" at bounding box center [374, 160] width 309 height 30
select select "Donation Site"
click at [220, 145] on select "Product Drive Manufacturer Donation Site Misc. Donation" at bounding box center [374, 160] width 309 height 30
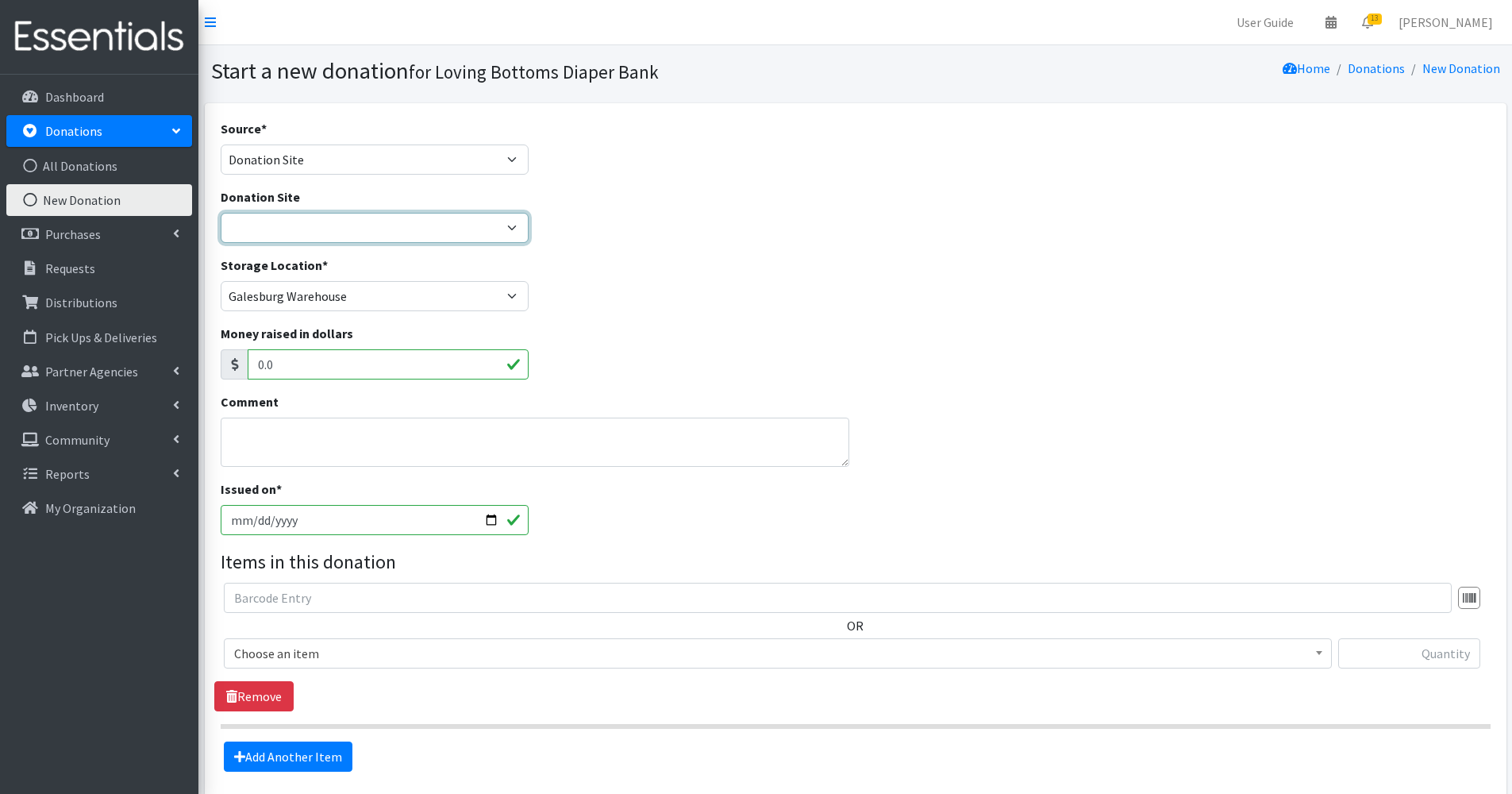
click at [337, 234] on select "[GEOGRAPHIC_DATA] Amazon Wish List Compassus Hospice Eagle View - [GEOGRAPHIC_D…" at bounding box center [374, 228] width 309 height 30
select select "442"
click at [220, 213] on select "[GEOGRAPHIC_DATA] Amazon Wish List Compassus Hospice Eagle View - [GEOGRAPHIC_D…" at bounding box center [374, 228] width 309 height 30
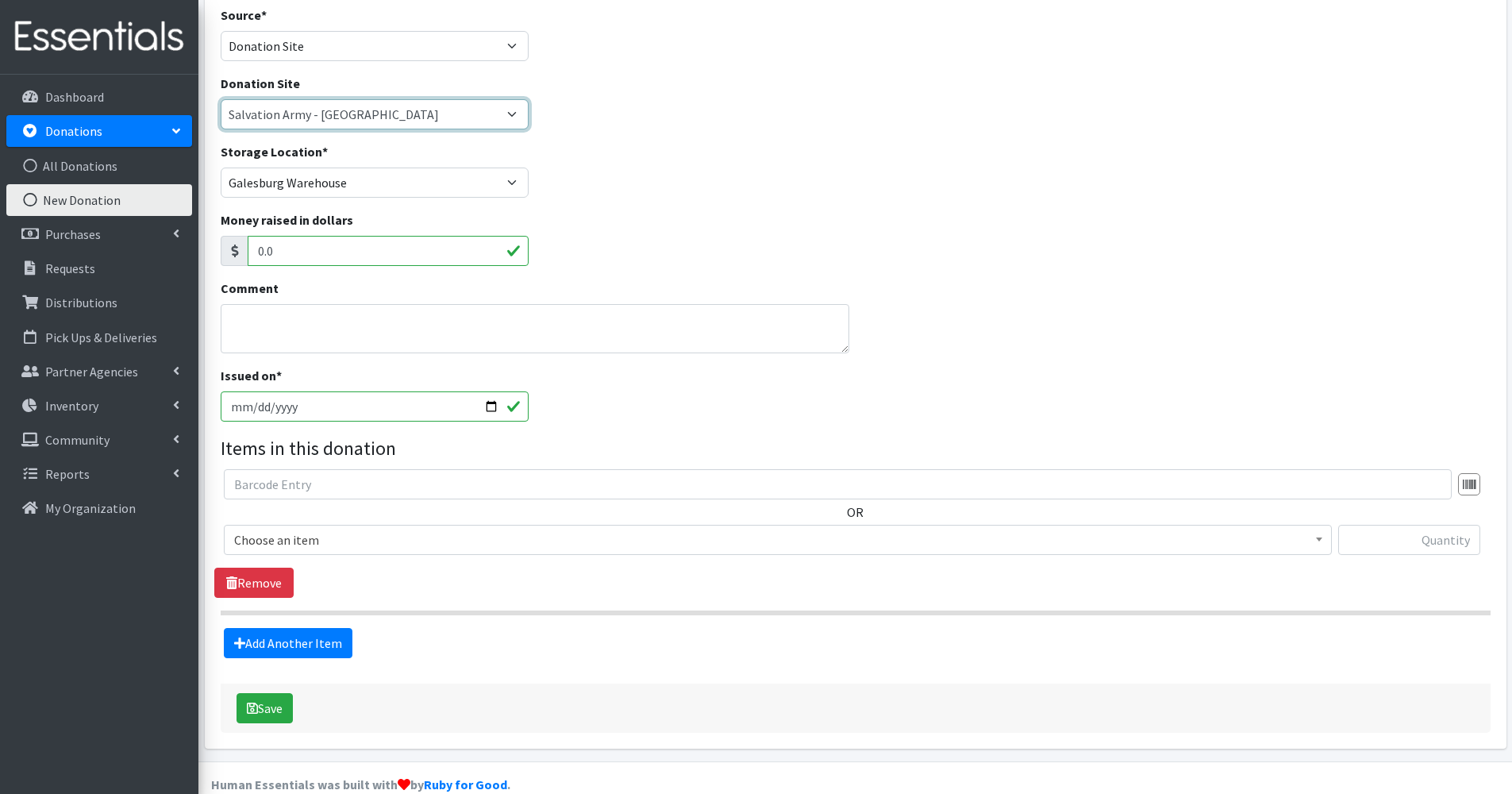
scroll to position [115, 0]
click at [488, 397] on input "[DATE]" at bounding box center [374, 404] width 309 height 30
type input "[DATE]"
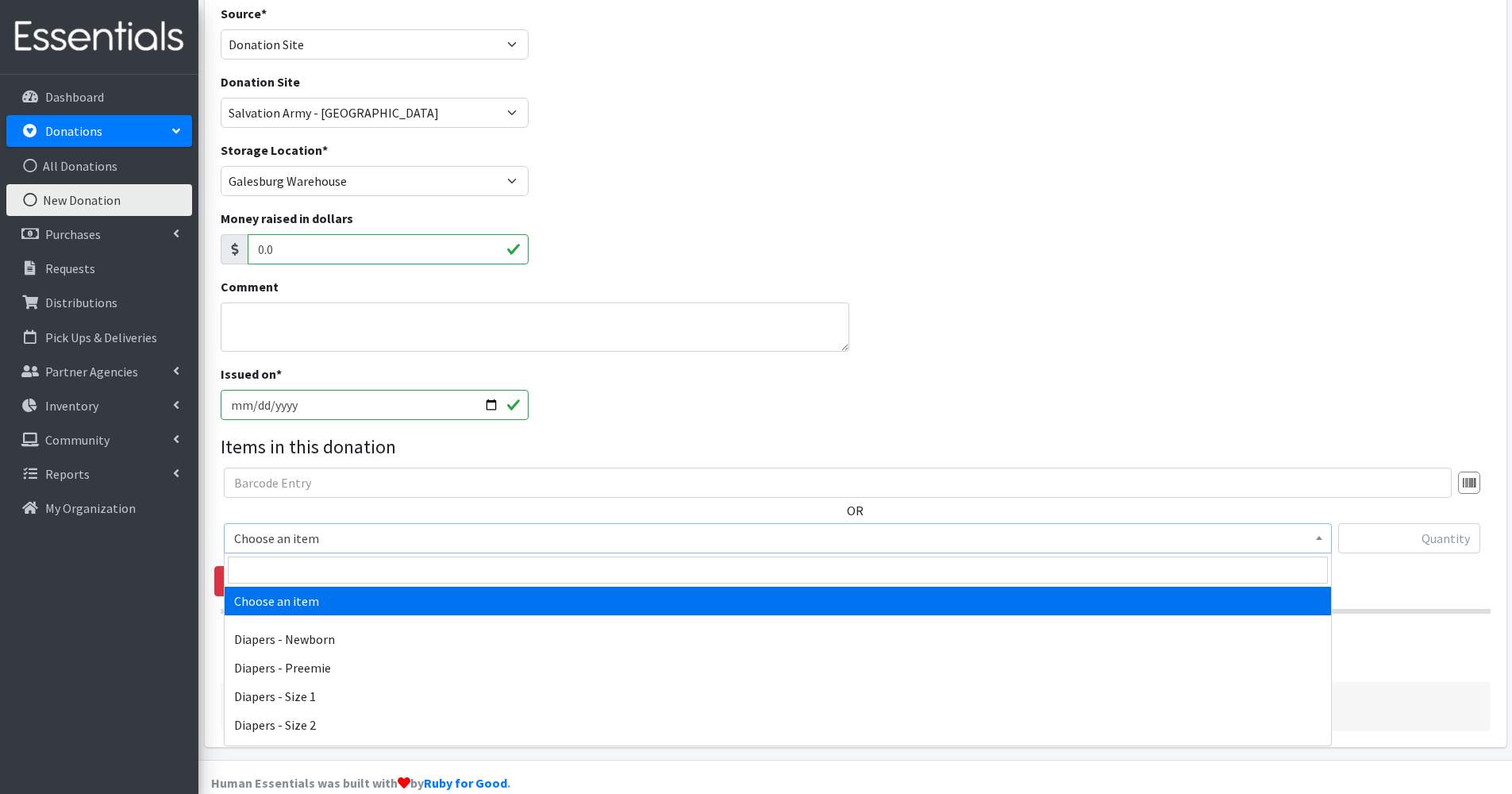
click at [300, 536] on span "Choose an item" at bounding box center [778, 538] width 1088 height 22
click at [288, 570] on input "search" at bounding box center [778, 570] width 1100 height 27
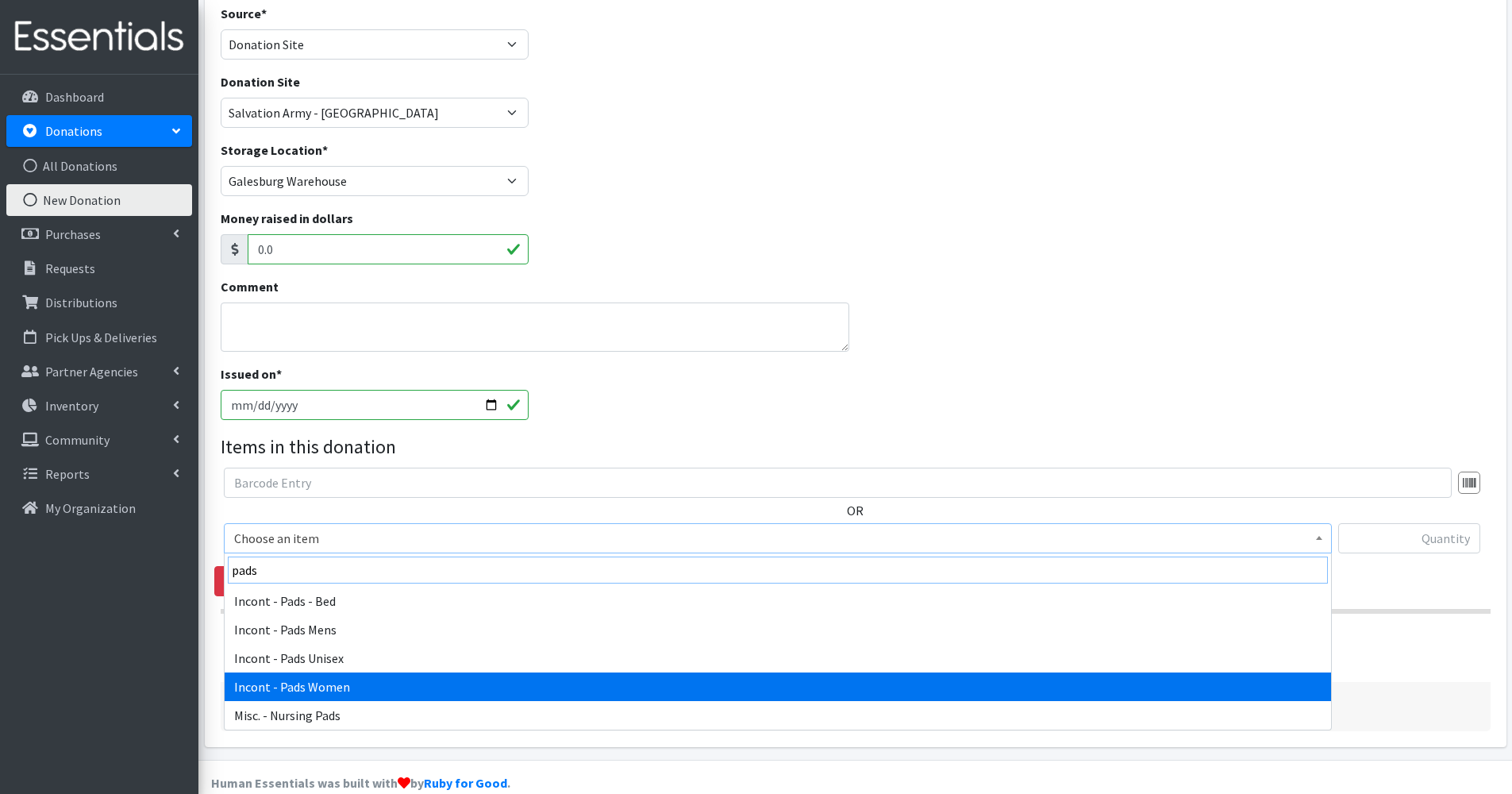
type input "pads"
select select "12730"
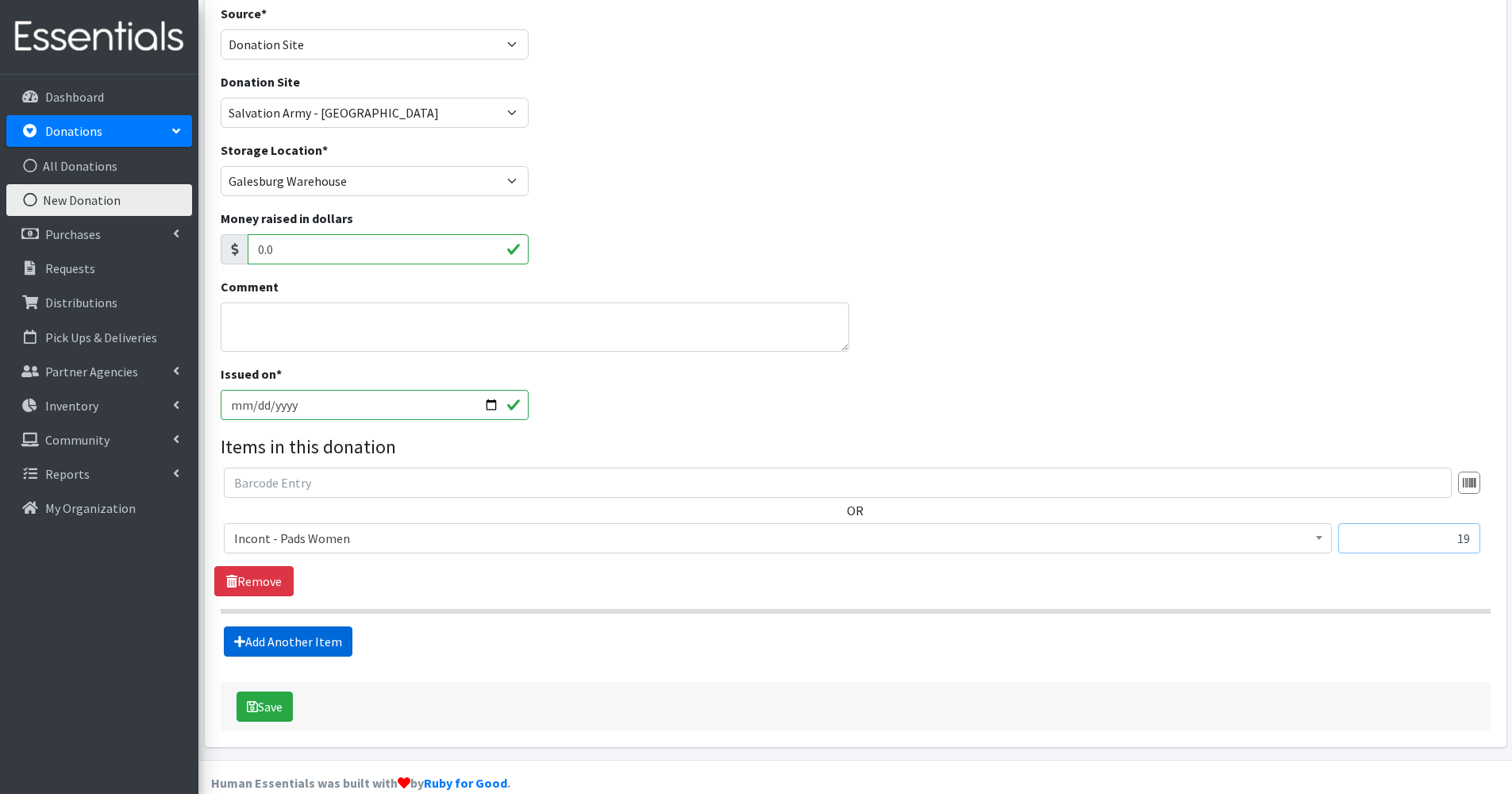
type input "19"
click at [289, 638] on link "Add Another Item" at bounding box center [289, 642] width 129 height 30
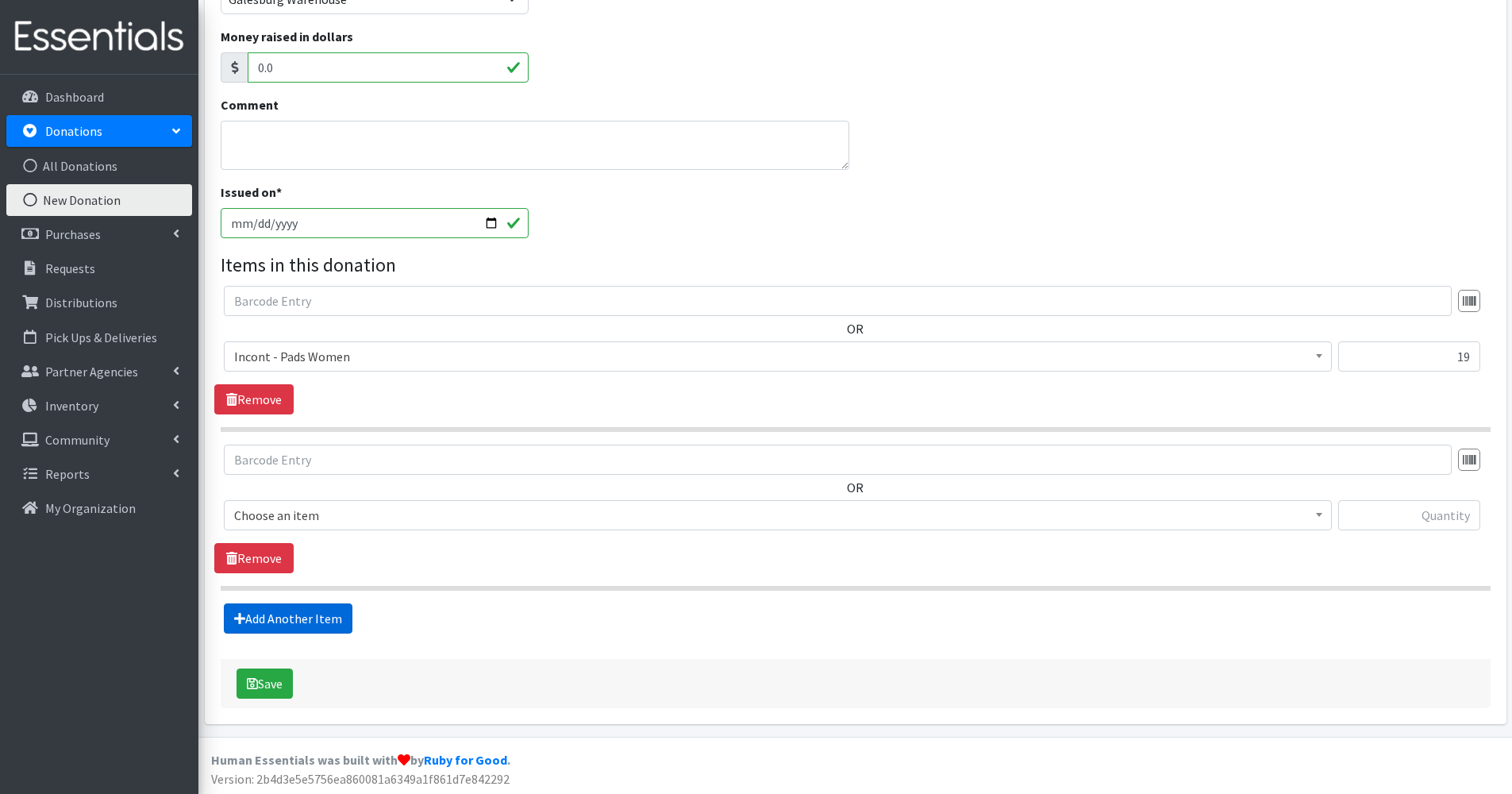
scroll to position [299, 0]
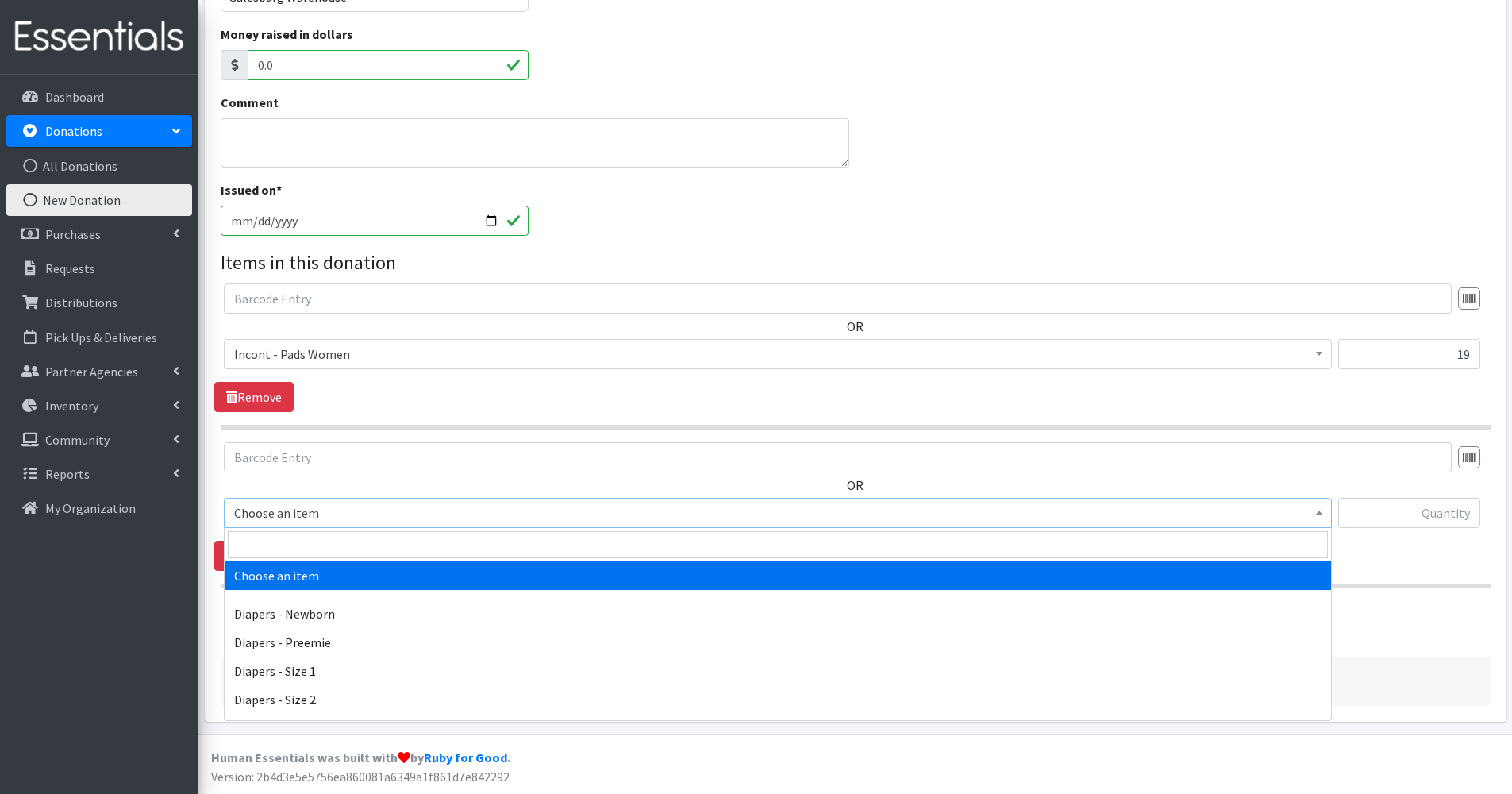
click at [288, 517] on span "Choose an item" at bounding box center [778, 513] width 1088 height 22
click at [293, 541] on input "search" at bounding box center [778, 545] width 1100 height 27
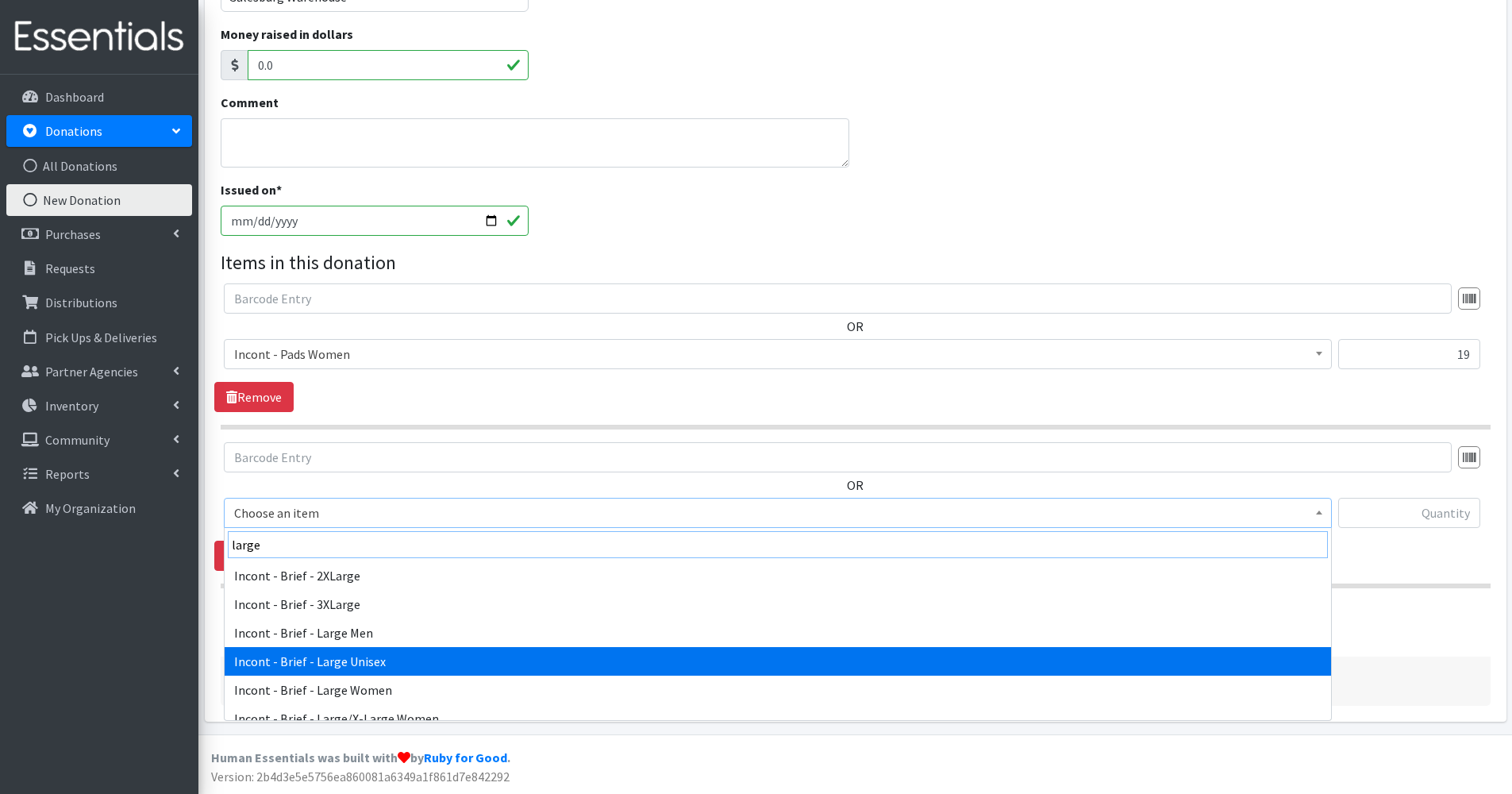
type input "large"
select select "91"
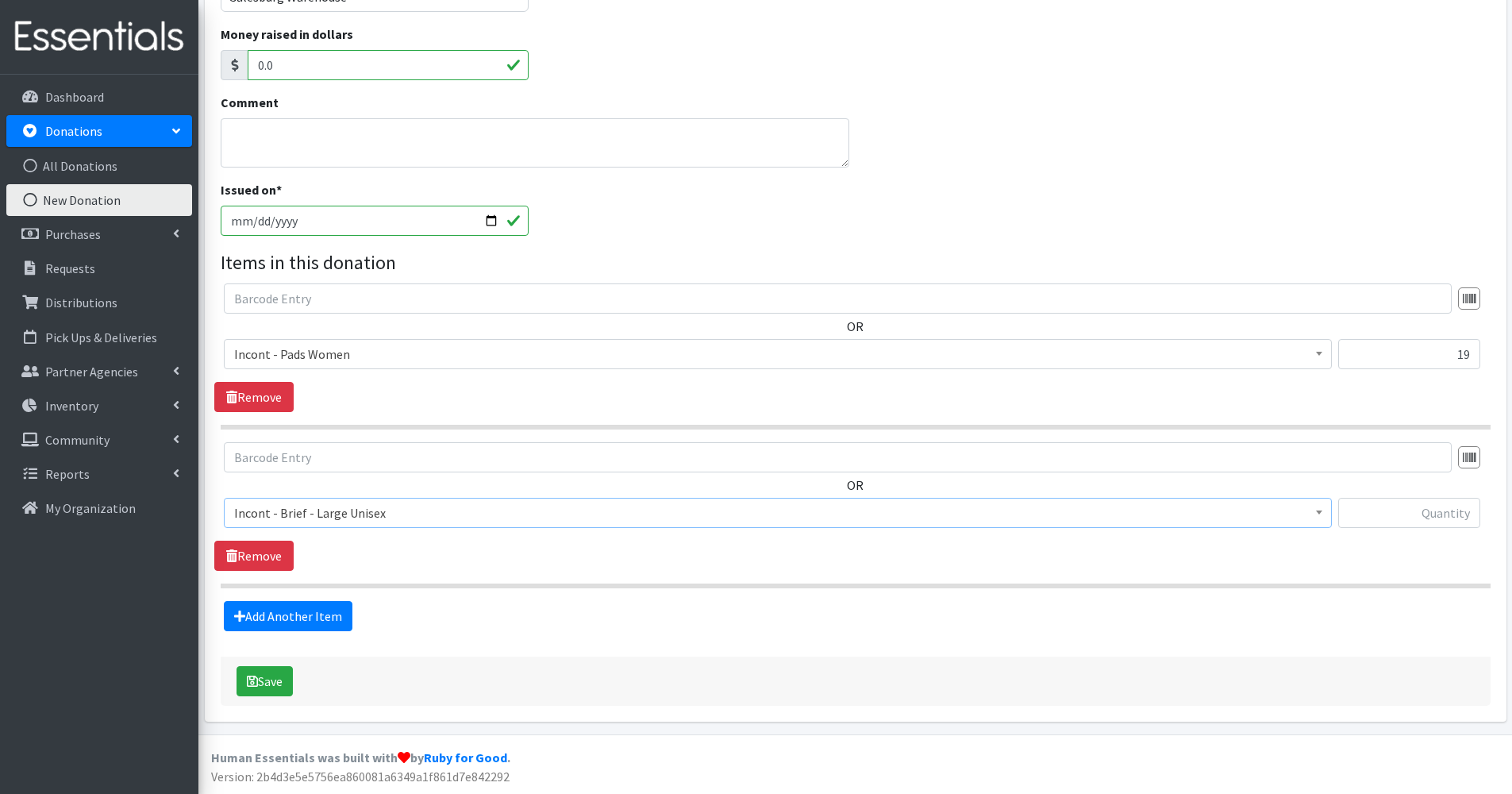
click at [440, 669] on div "Save" at bounding box center [855, 681] width 1270 height 50
click at [1409, 521] on input "text" at bounding box center [1409, 513] width 142 height 30
type input "340"
click at [276, 688] on button "Save" at bounding box center [264, 681] width 56 height 30
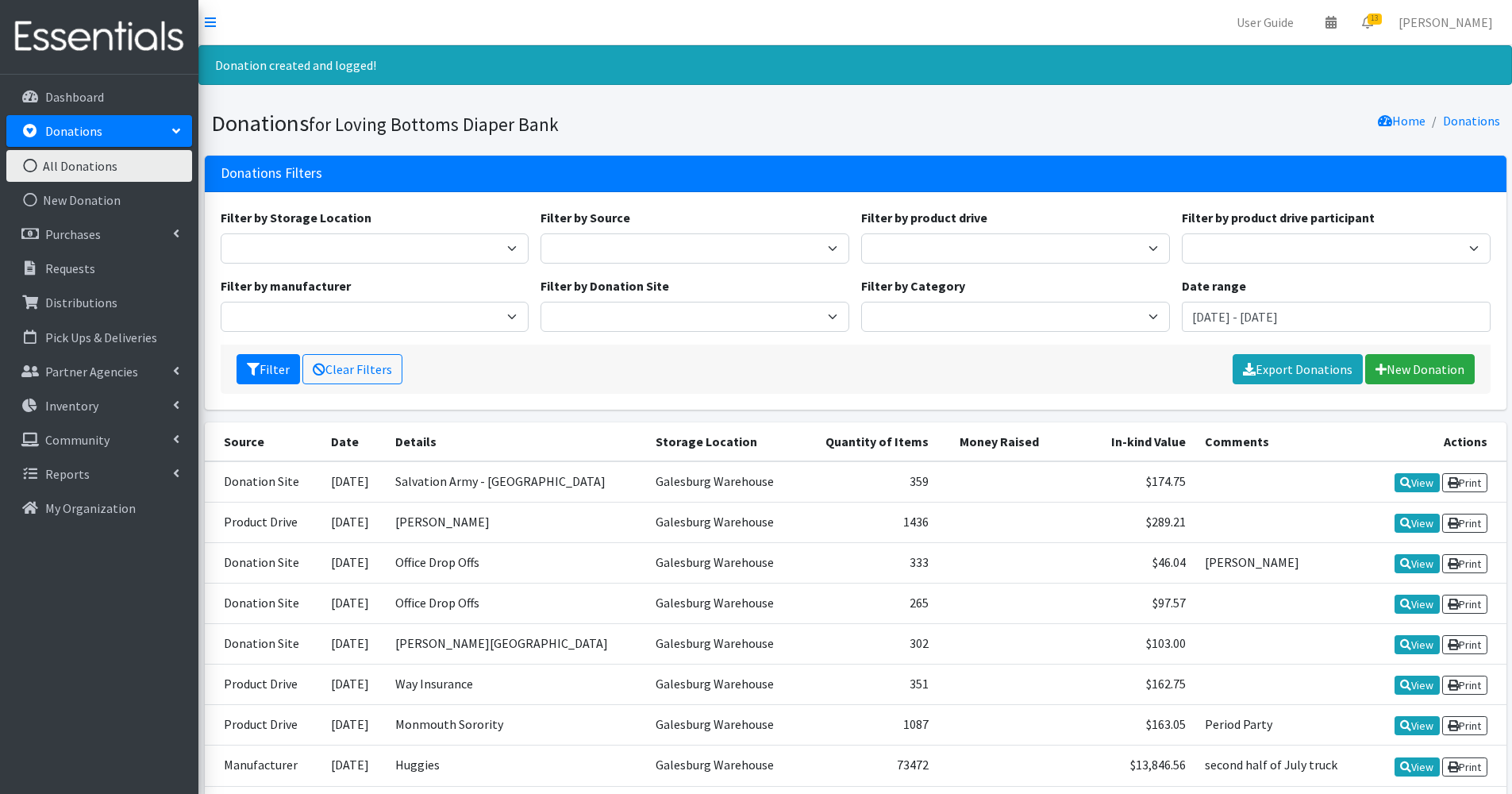
click at [1413, 352] on div "Filter Clear Filters Export Donations New Donation" at bounding box center [855, 369] width 1270 height 50
click at [1413, 374] on link "New Donation" at bounding box center [1420, 369] width 109 height 30
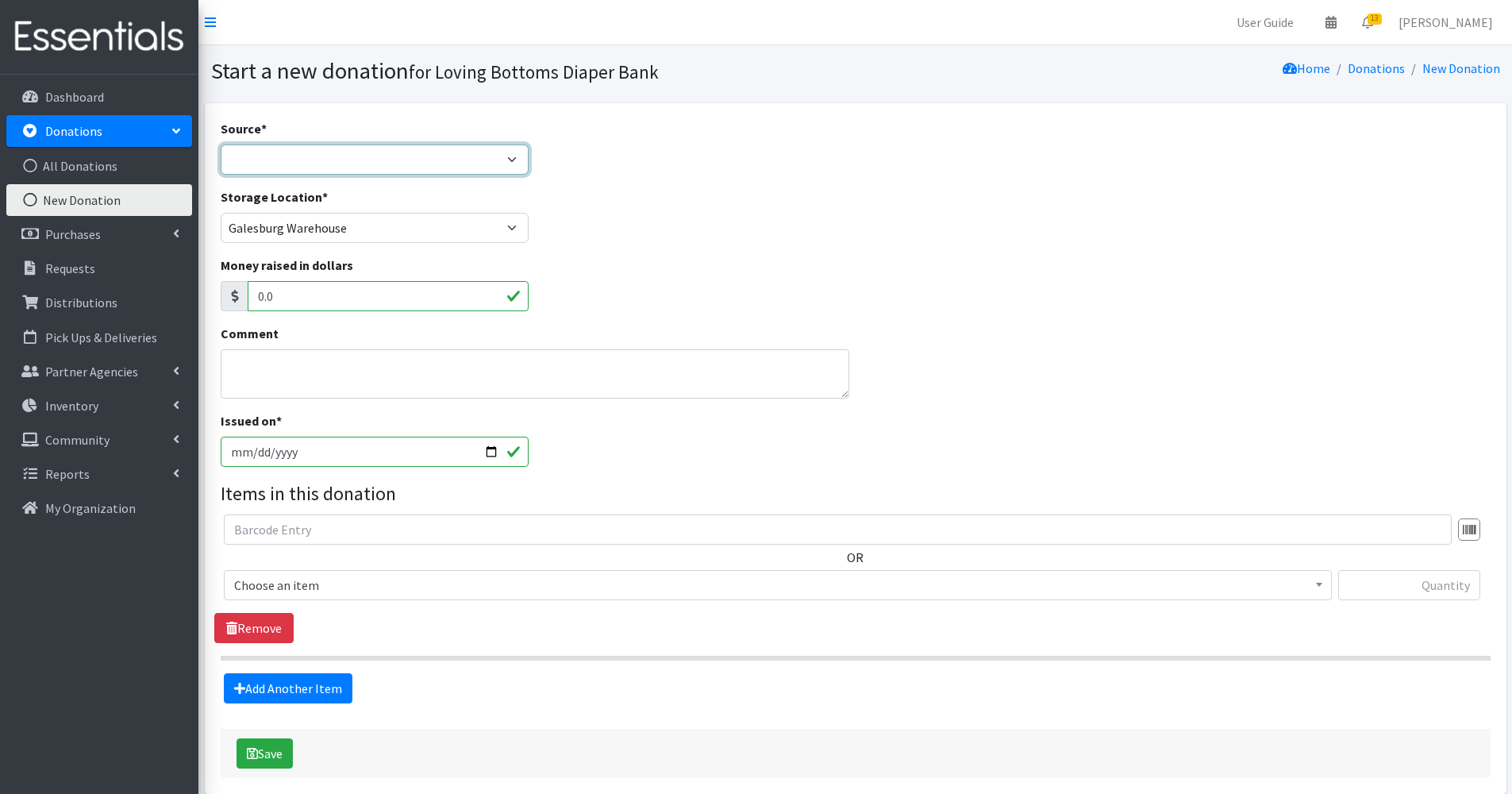
click at [400, 167] on select "Product Drive Manufacturer Donation Site Misc. Donation" at bounding box center [374, 160] width 309 height 30
select select "Donation Site"
click at [220, 145] on select "Product Drive Manufacturer Donation Site Misc. Donation" at bounding box center [374, 160] width 309 height 30
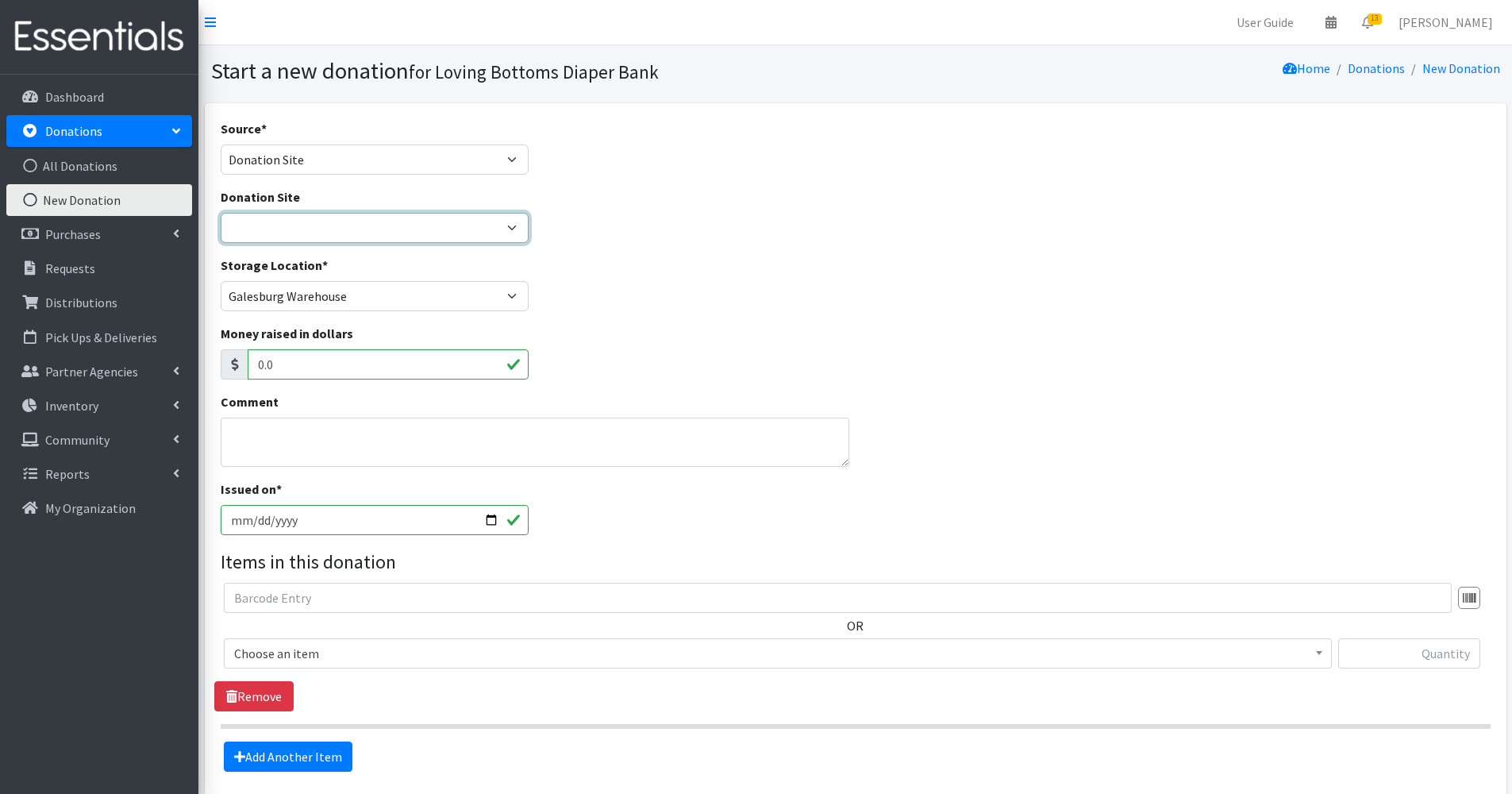
click at [358, 242] on select "[GEOGRAPHIC_DATA] Amazon Wish List Compassus Hospice Eagle View - [GEOGRAPHIC_D…" at bounding box center [374, 228] width 309 height 30
select select "103"
click at [220, 213] on select "Abingdon Community Center Amazon Wish List Compassus Hospice Eagle View - Oquaw…" at bounding box center [374, 228] width 309 height 30
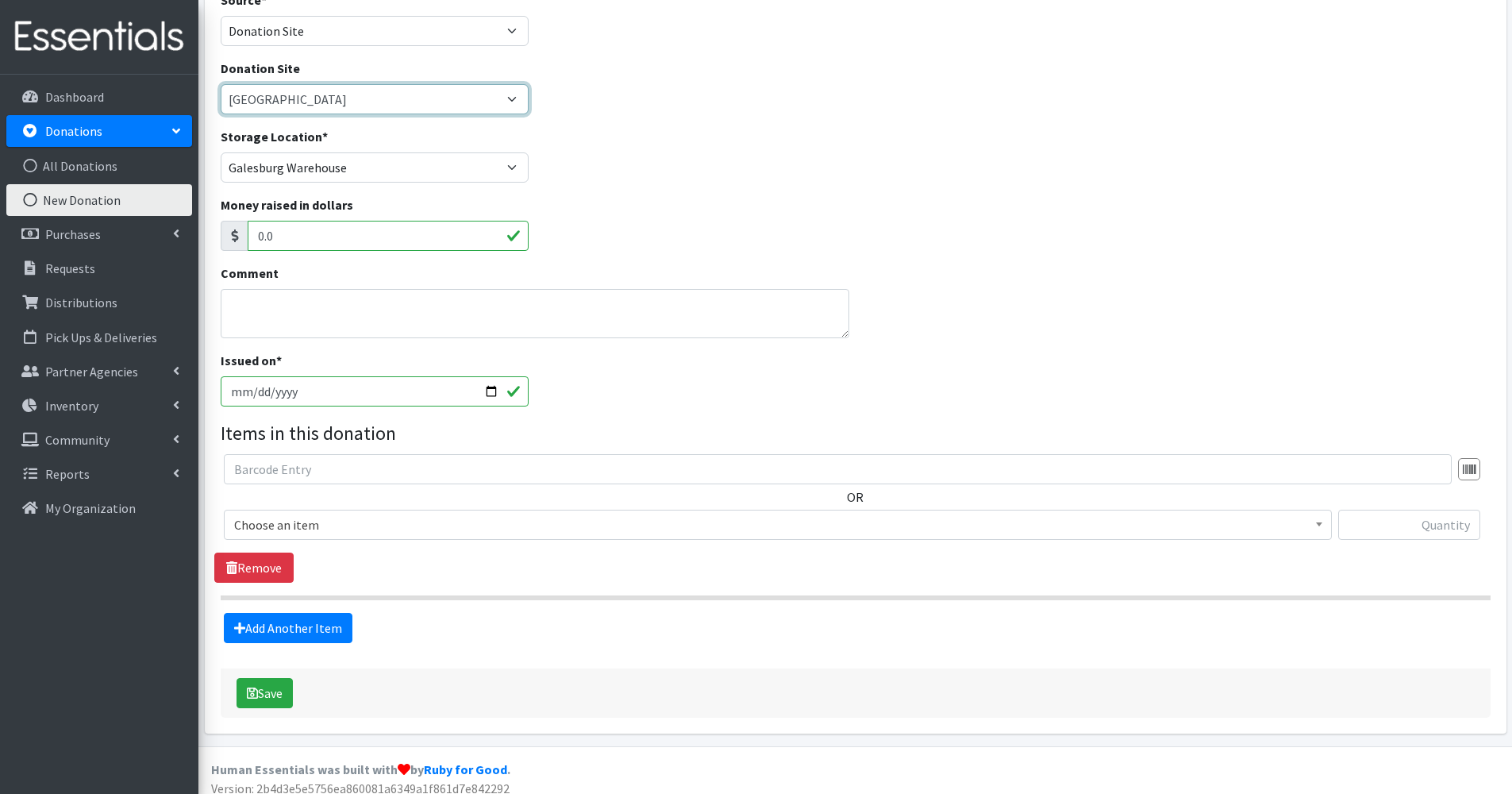
scroll to position [130, 0]
click at [487, 389] on input "[DATE]" at bounding box center [374, 390] width 309 height 30
type input "[DATE]"
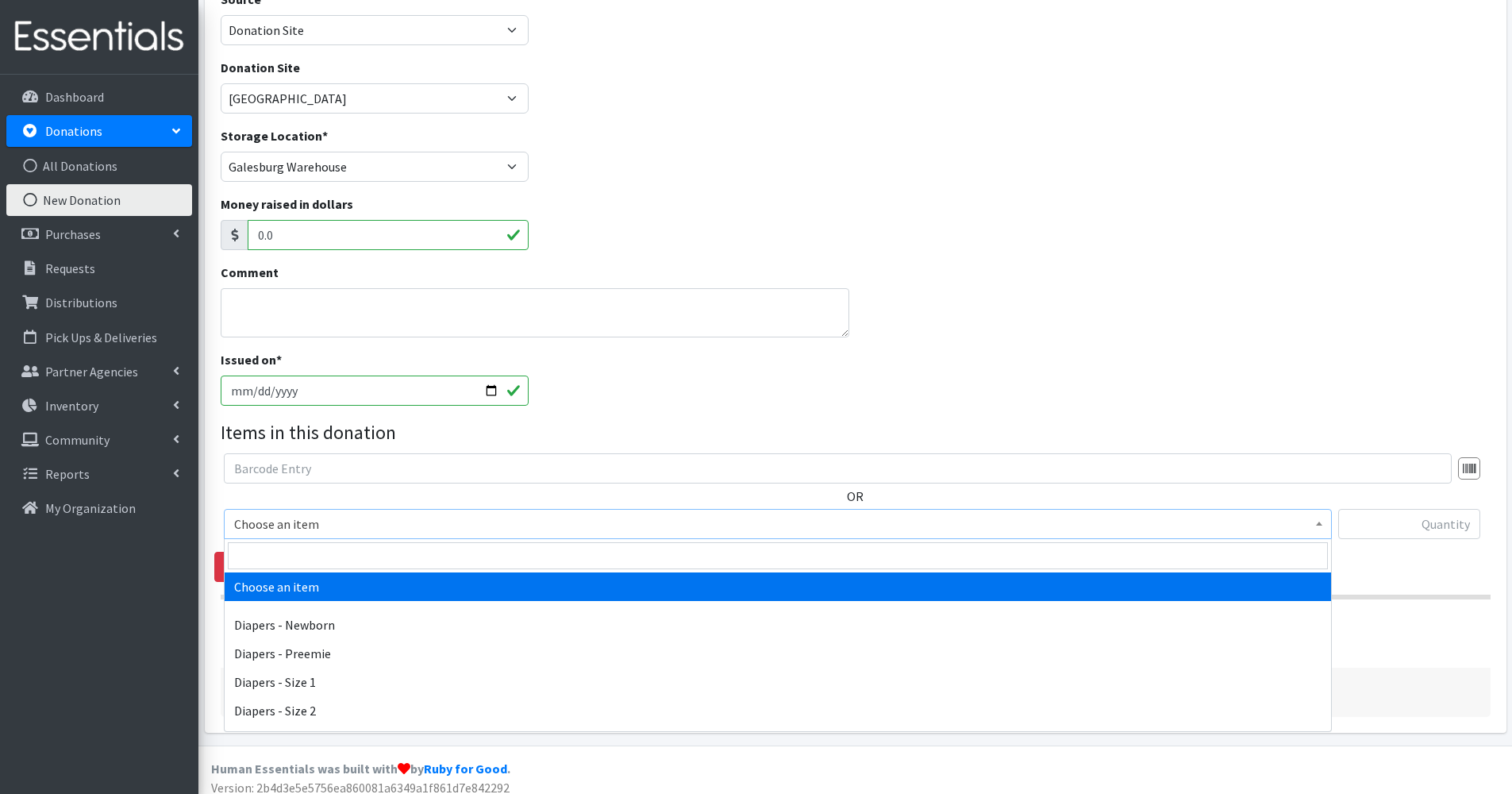
click at [344, 514] on span "Choose an item" at bounding box center [778, 524] width 1088 height 22
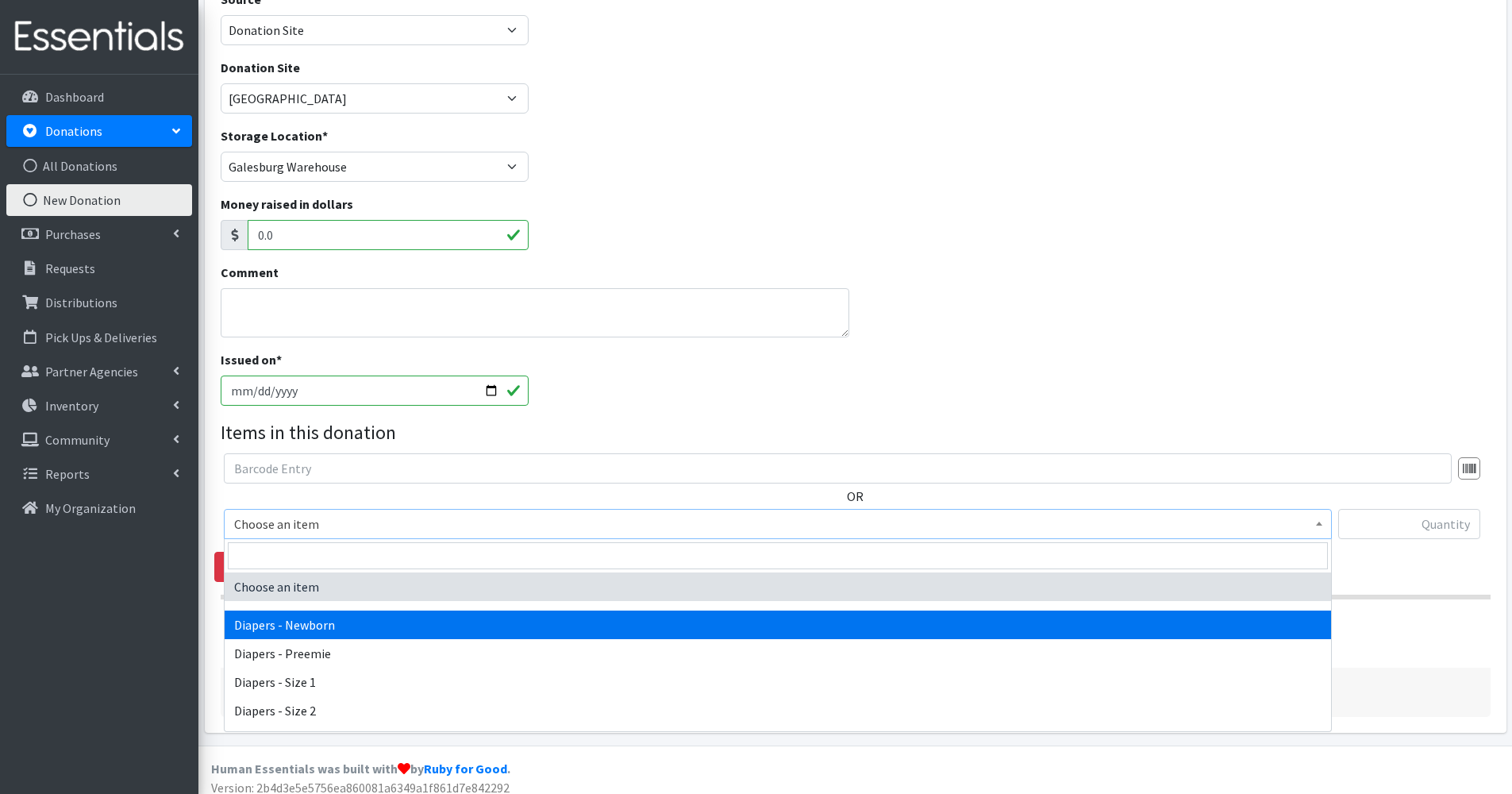
select select "94"
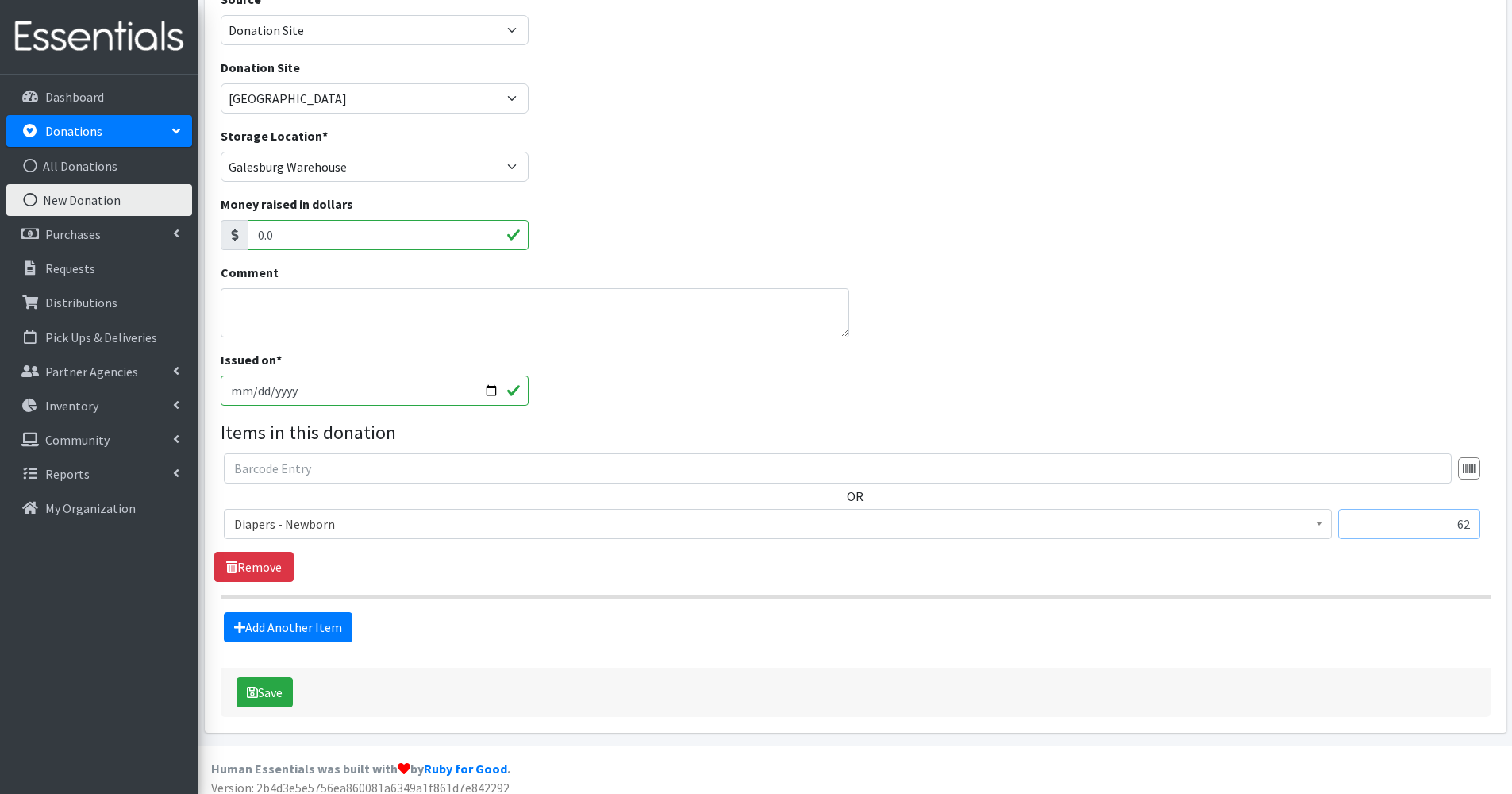
type input "62"
click at [337, 626] on link "Add Another Item" at bounding box center [289, 627] width 129 height 30
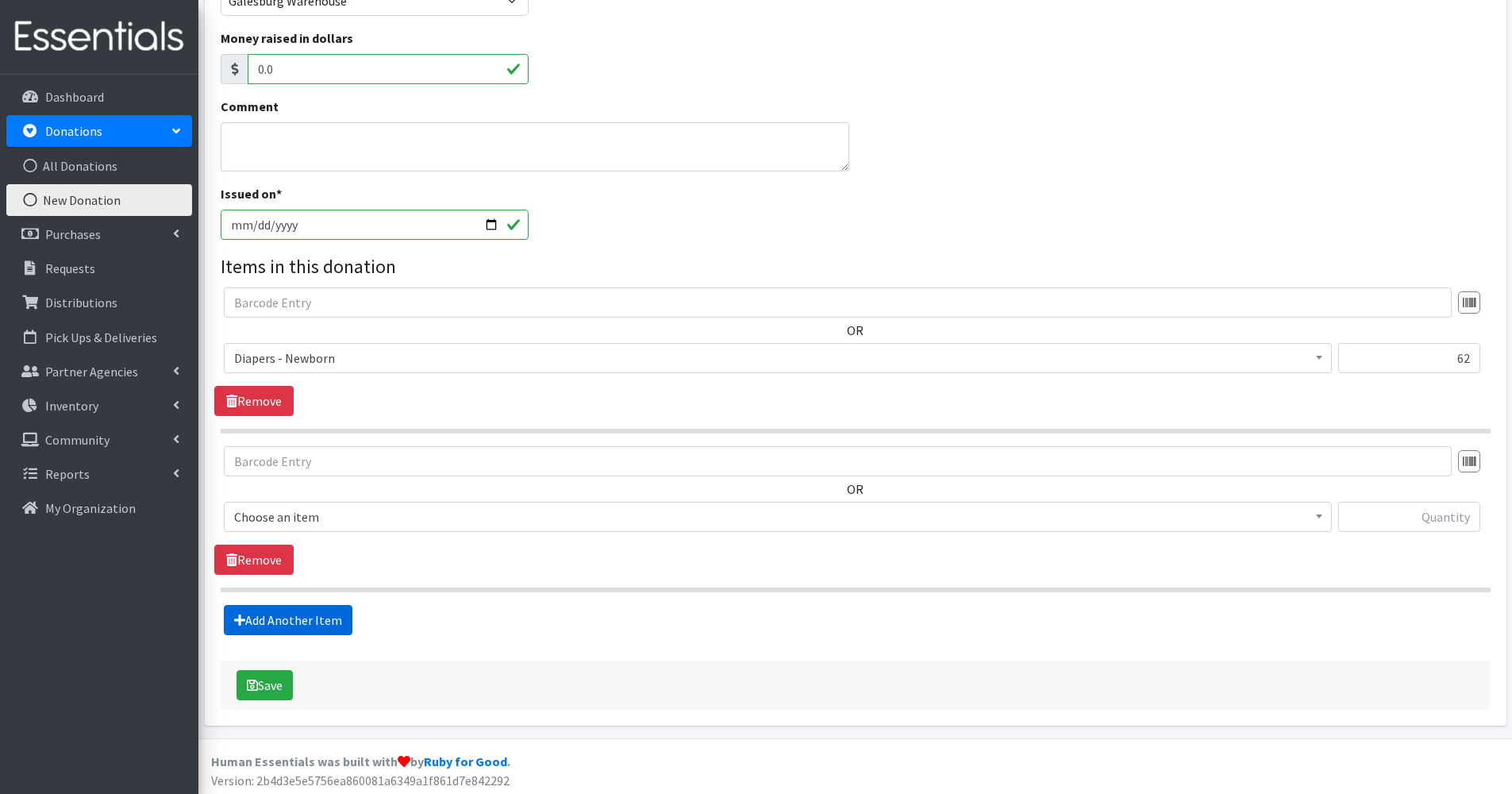
scroll to position [299, 0]
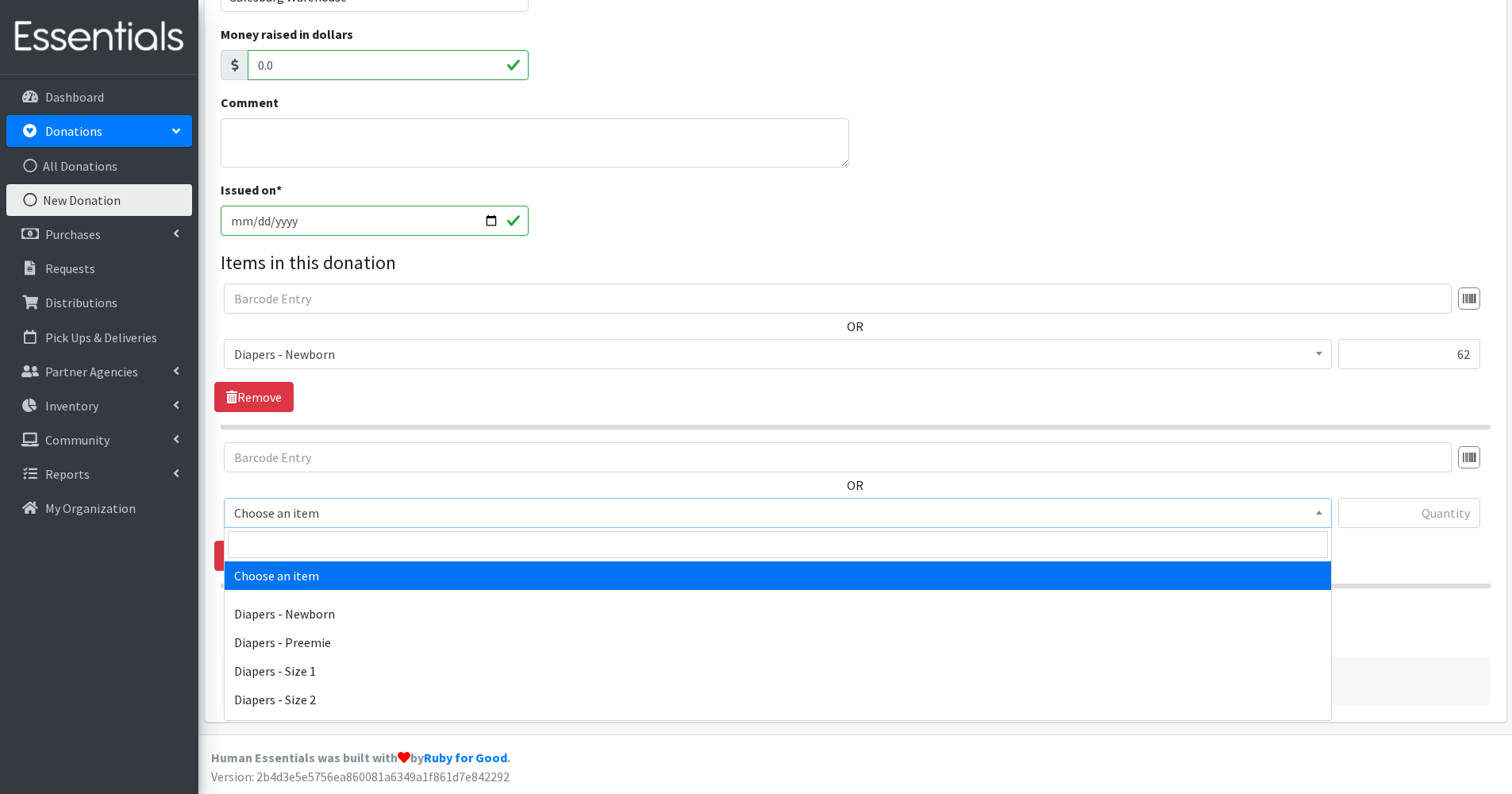
click at [340, 525] on span "Choose an item" at bounding box center [778, 513] width 1109 height 30
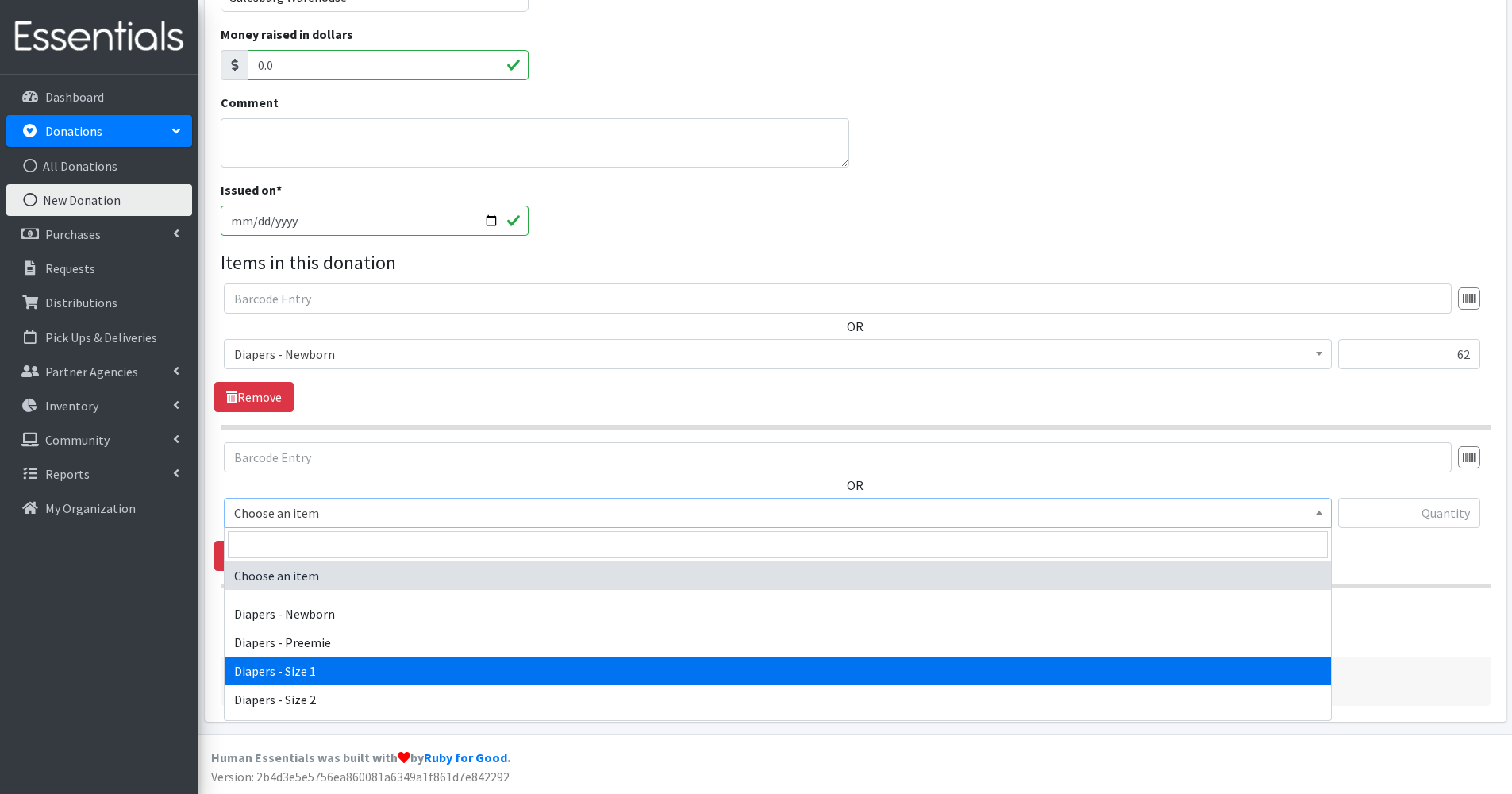
select select "96"
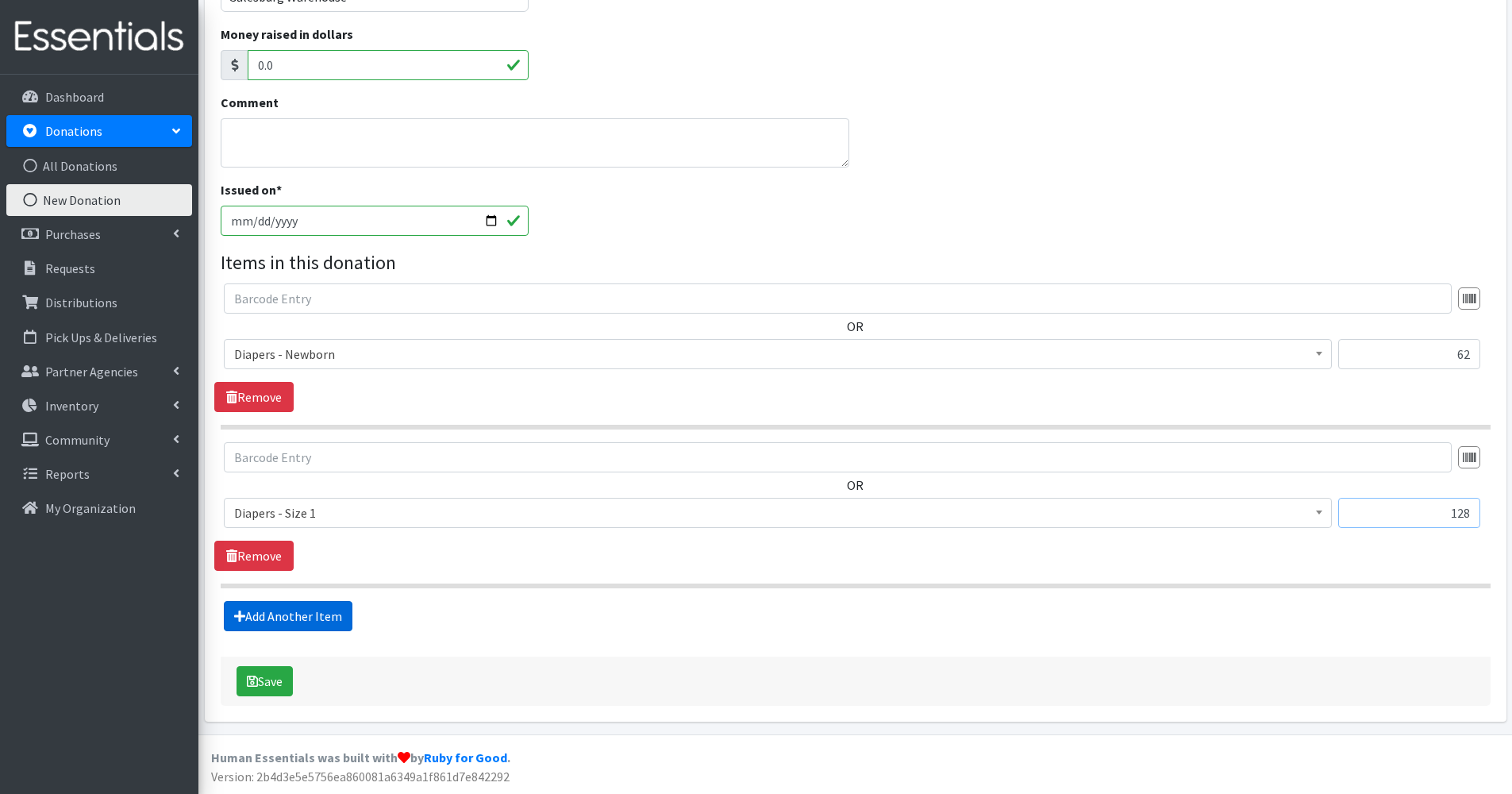
type input "128"
click at [310, 613] on link "Add Another Item" at bounding box center [289, 616] width 129 height 30
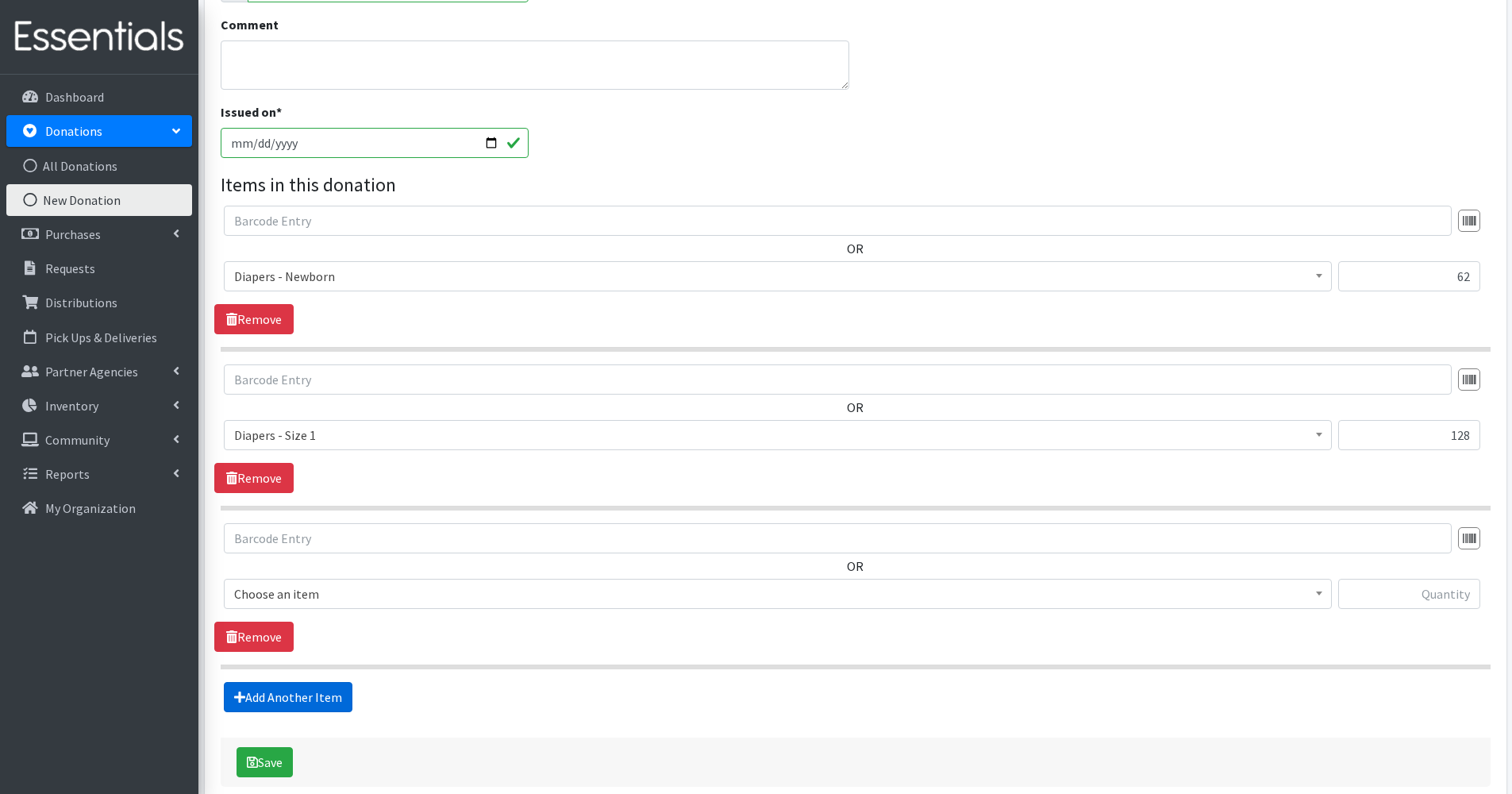
scroll to position [458, 0]
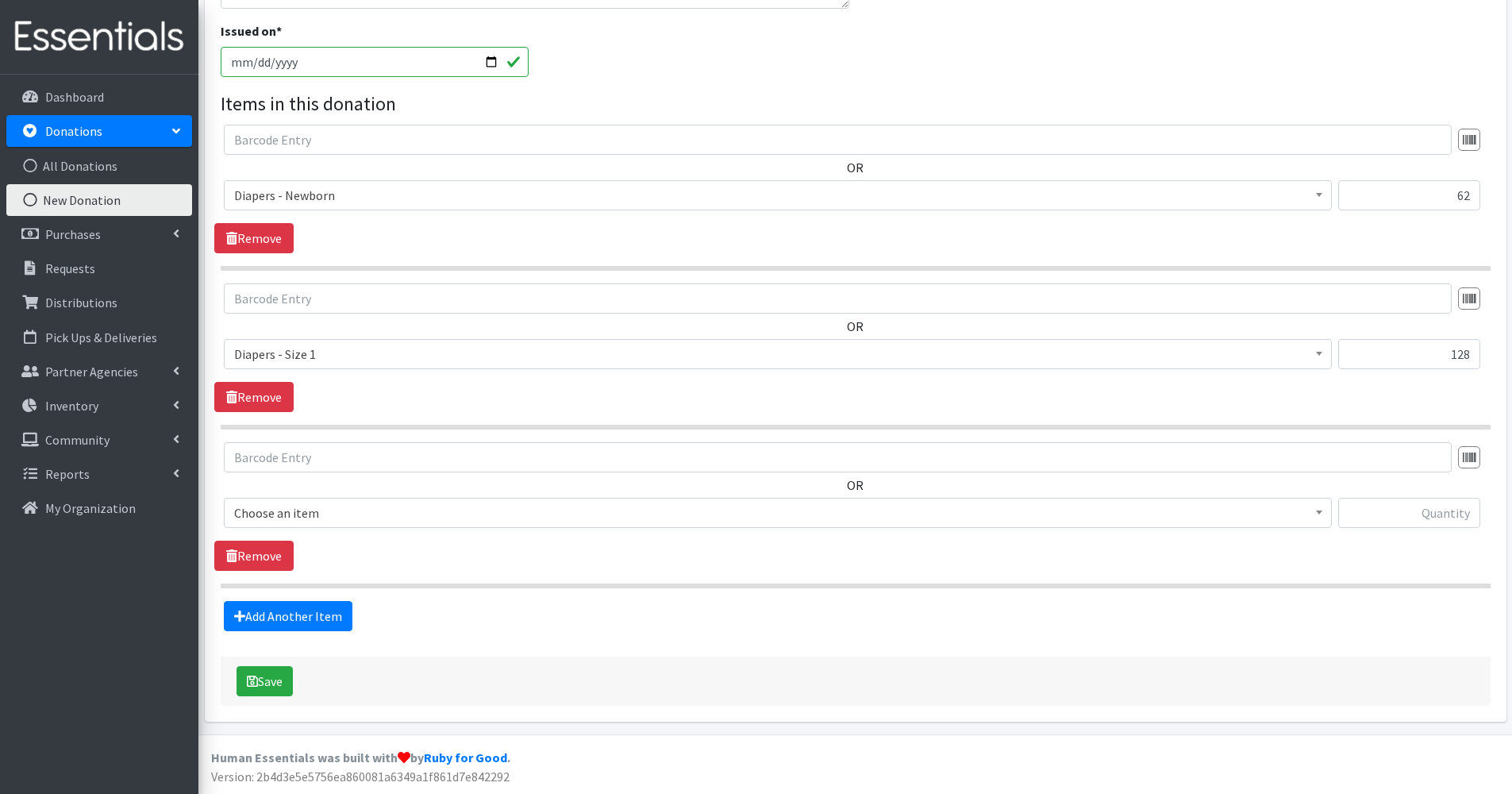
click at [346, 518] on span "Choose an item" at bounding box center [778, 513] width 1088 height 22
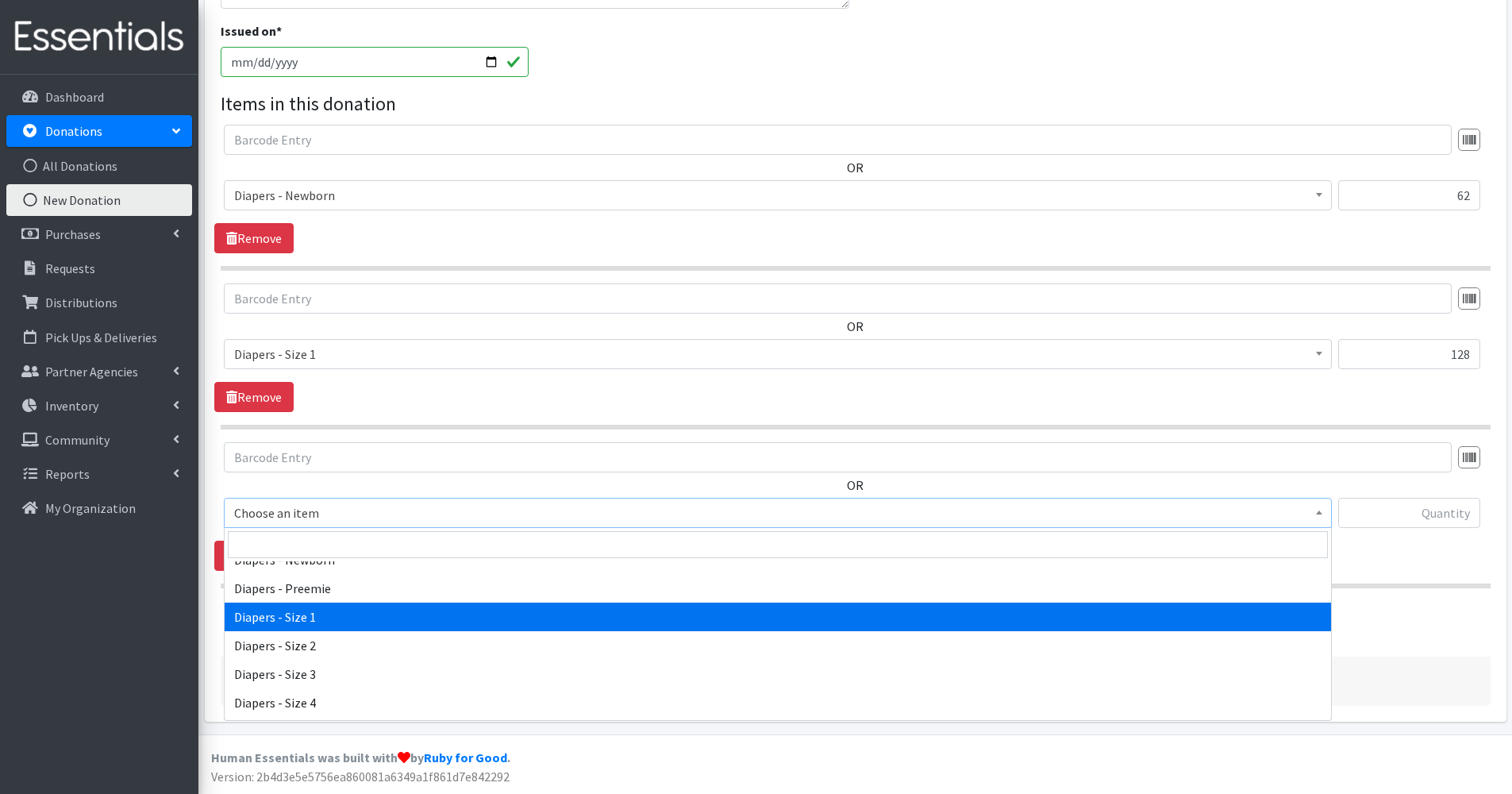
scroll to position [56, 0]
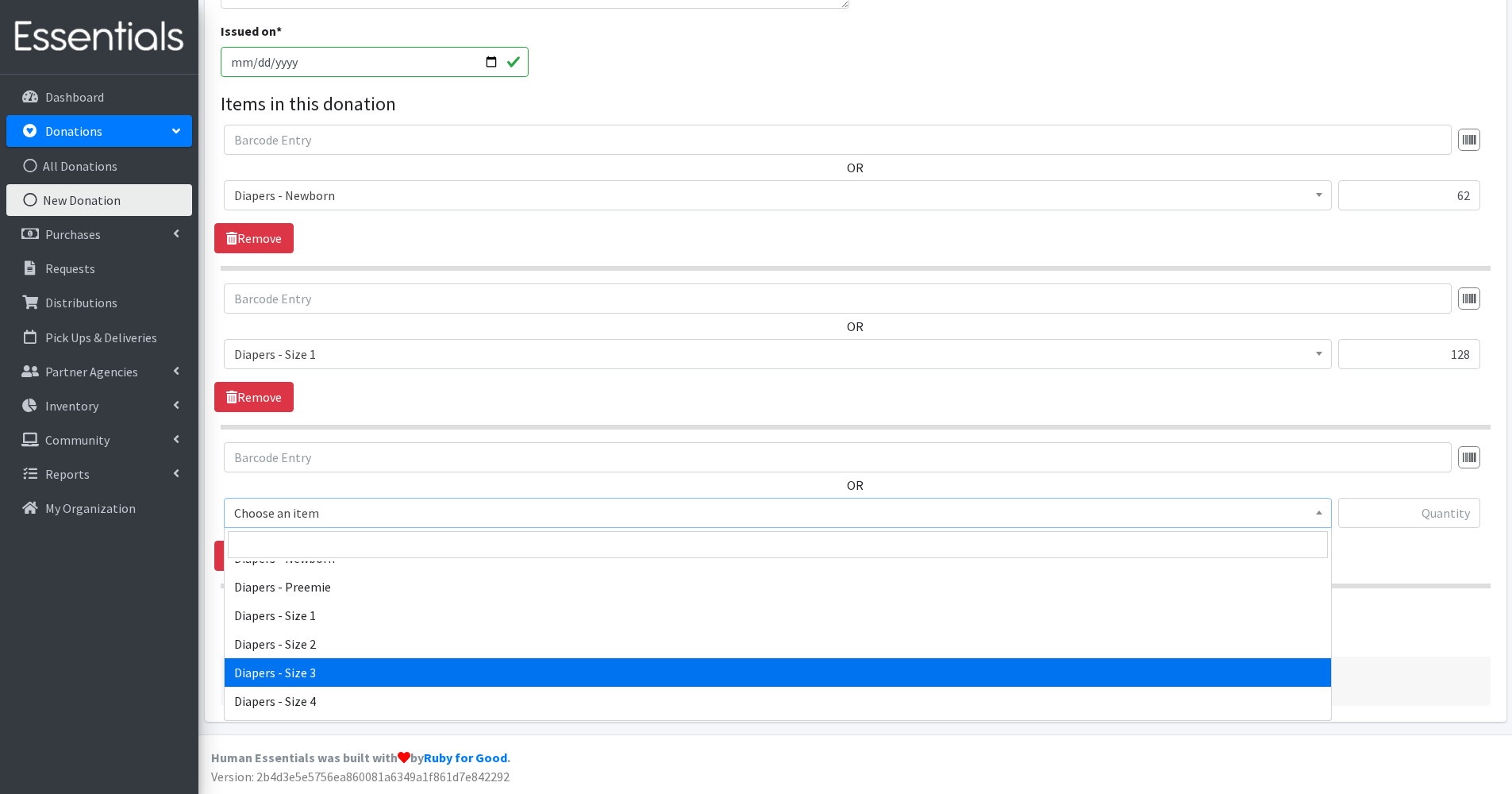
select select "98"
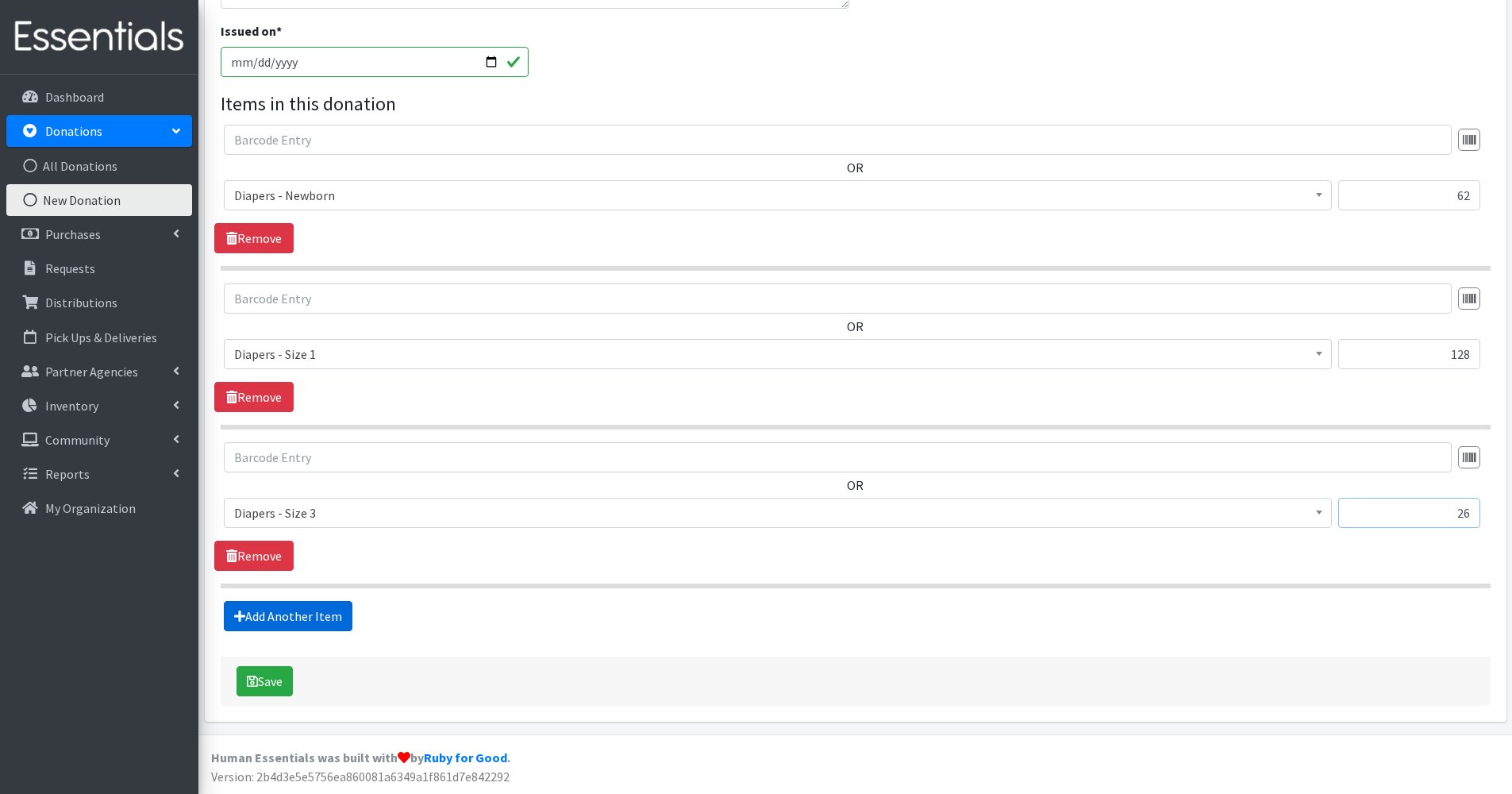
type input "26"
click at [307, 622] on link "Add Another Item" at bounding box center [289, 616] width 129 height 30
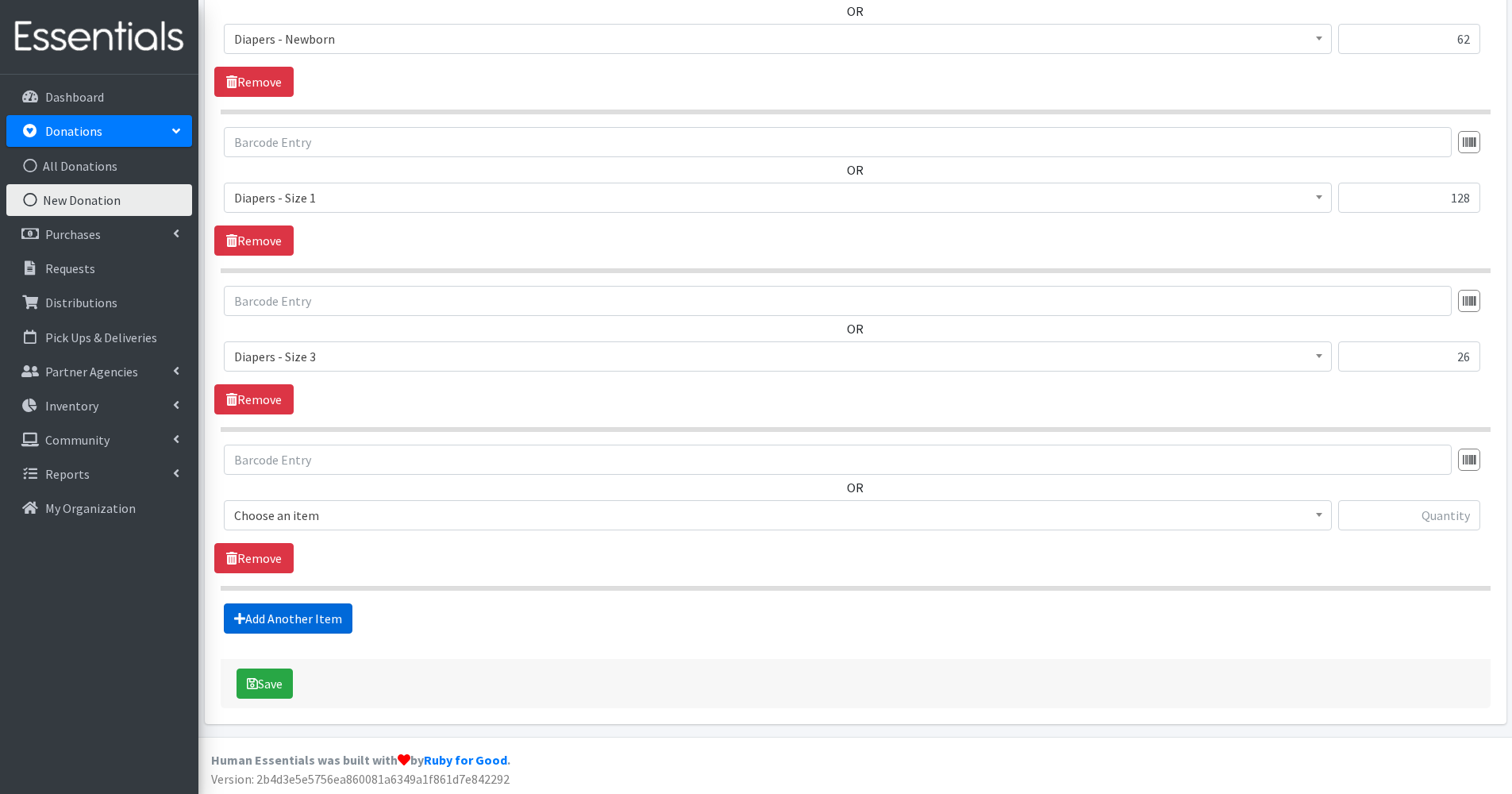
scroll to position [617, 0]
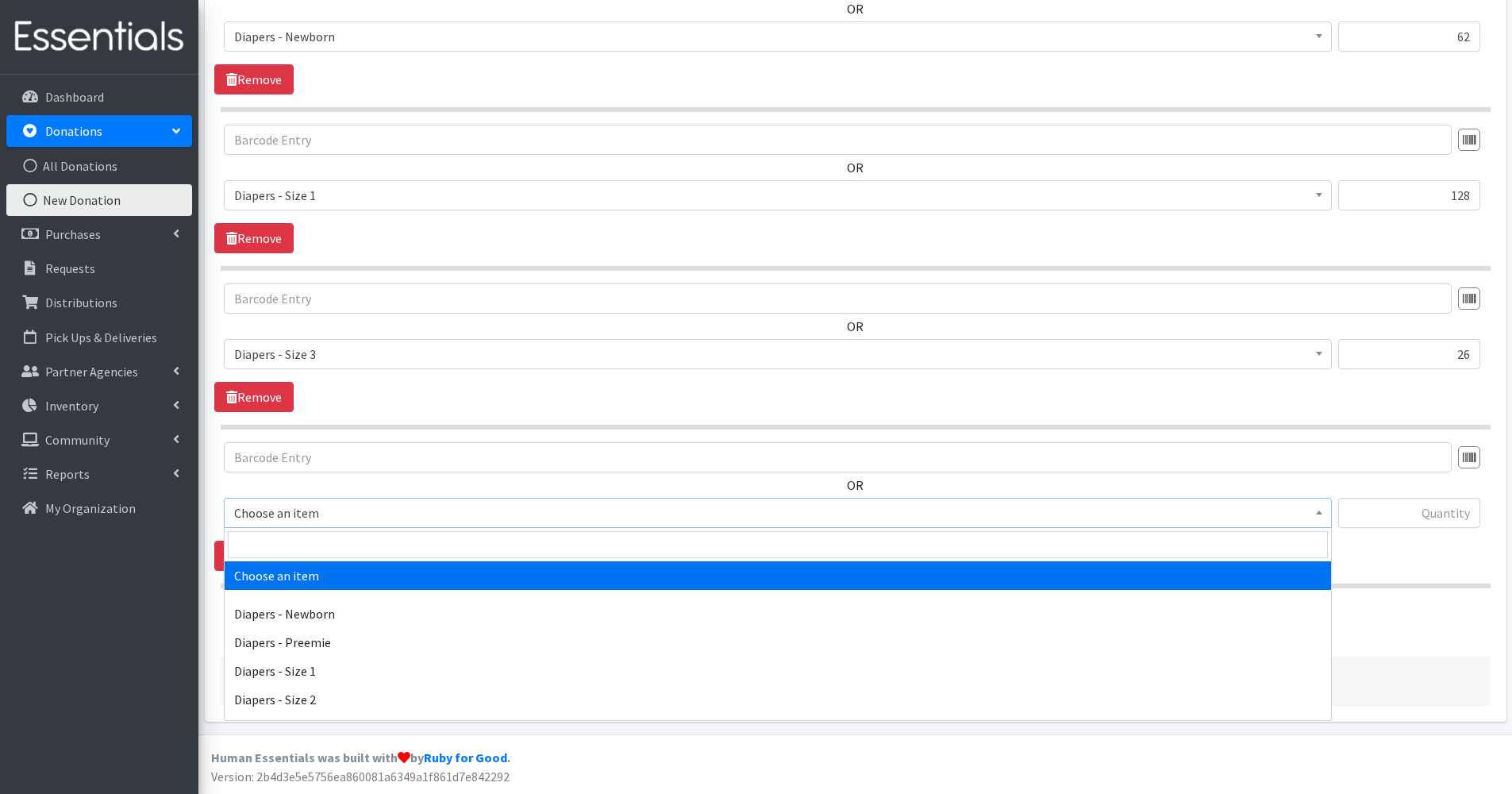
click at [321, 513] on span "Choose an item" at bounding box center [778, 513] width 1088 height 22
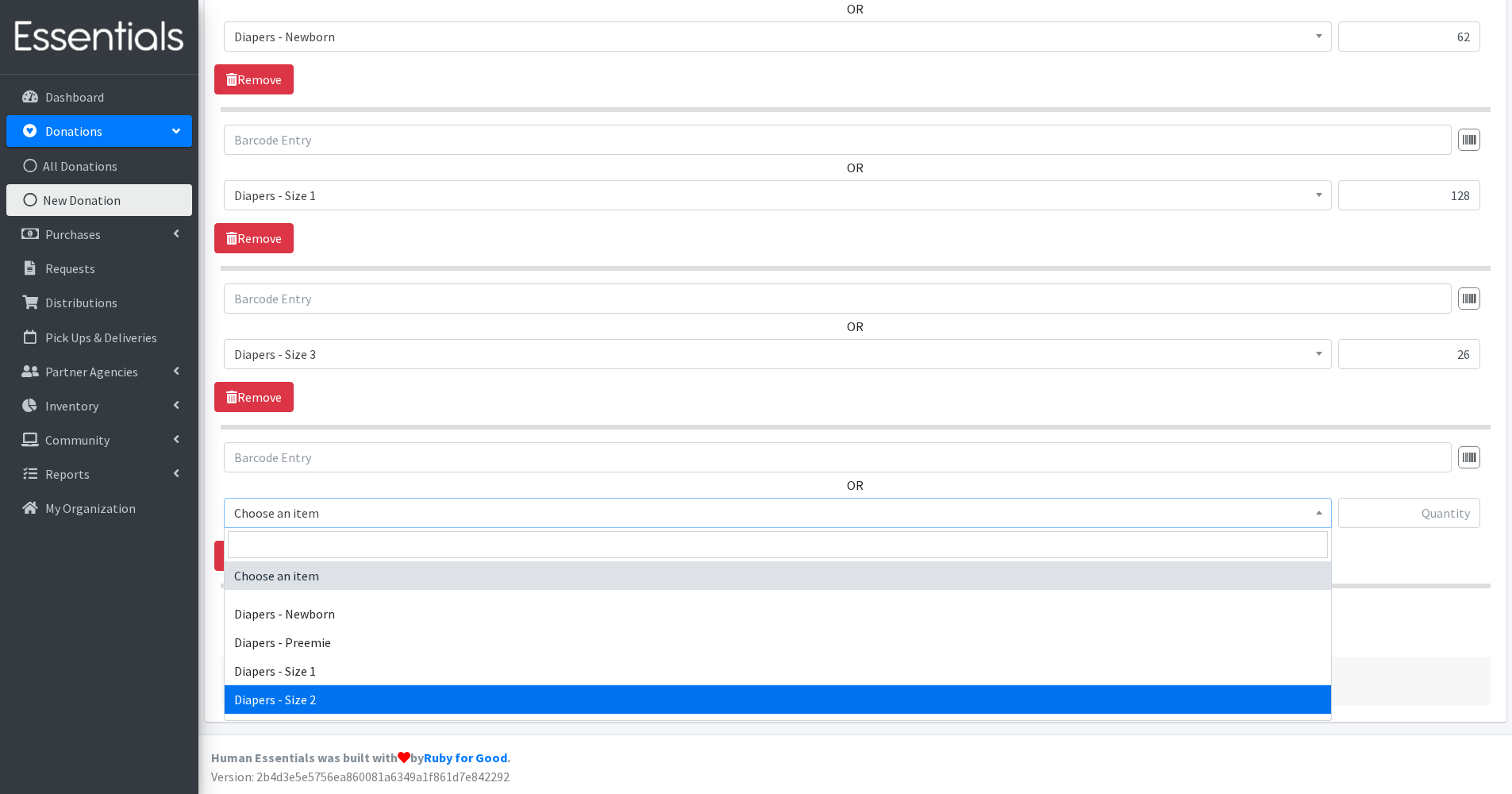
select select "97"
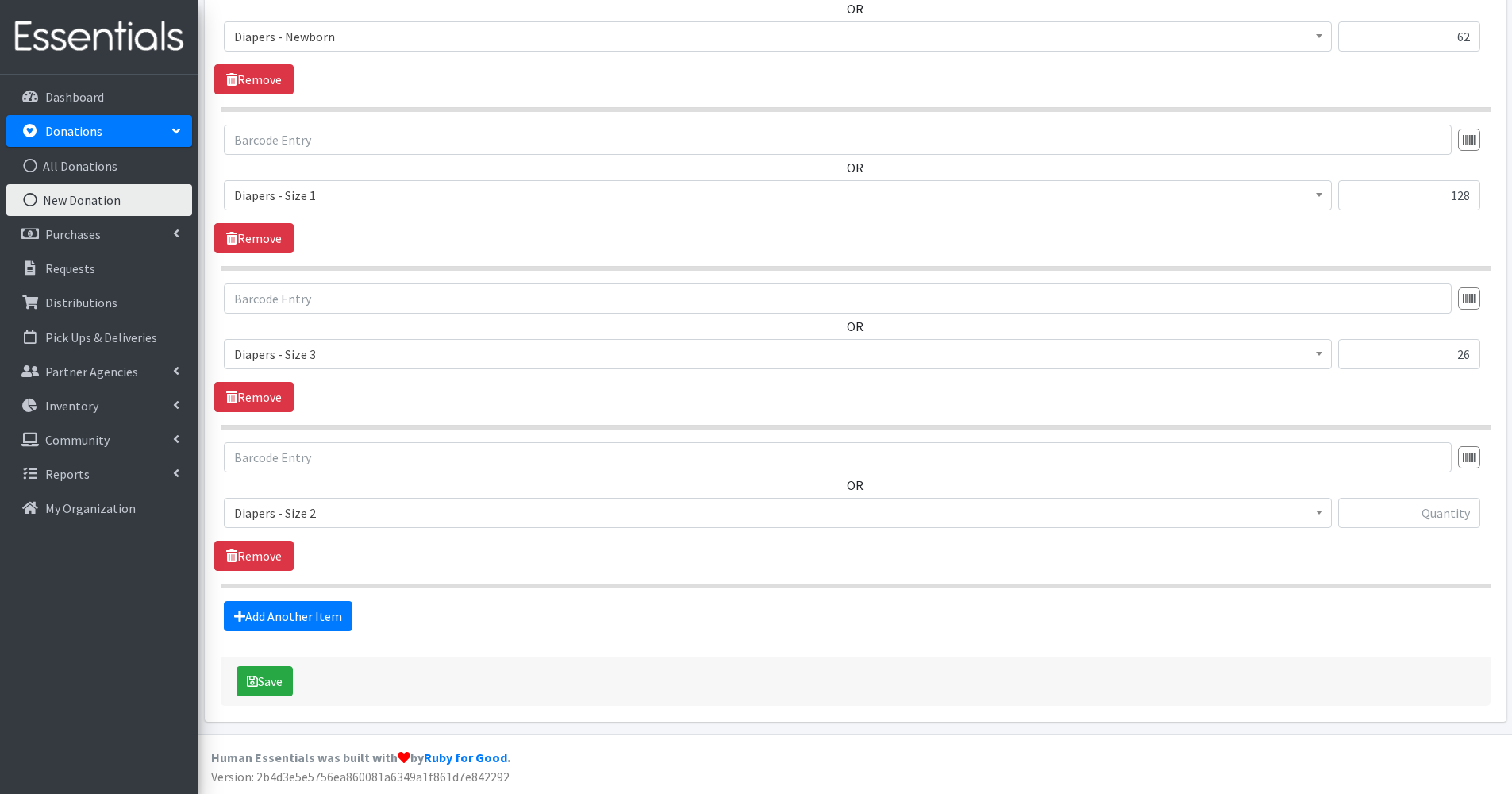
click at [938, 621] on div "Add Another Item" at bounding box center [855, 616] width 1282 height 30
click at [1385, 511] on input "text" at bounding box center [1409, 513] width 142 height 30
type input "333"
click at [254, 673] on button "Save" at bounding box center [264, 681] width 56 height 30
